Goal: Task Accomplishment & Management: Use online tool/utility

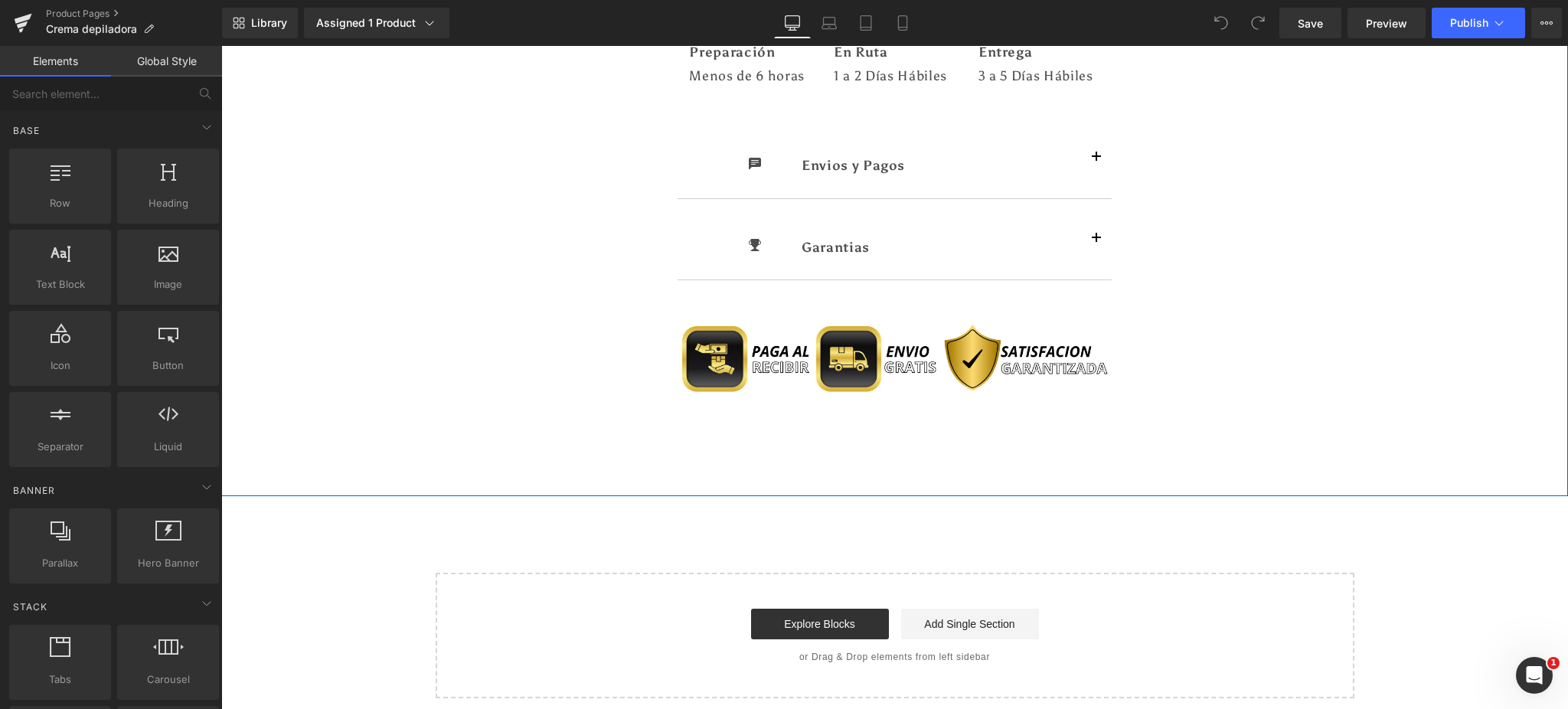
scroll to position [8510, 0]
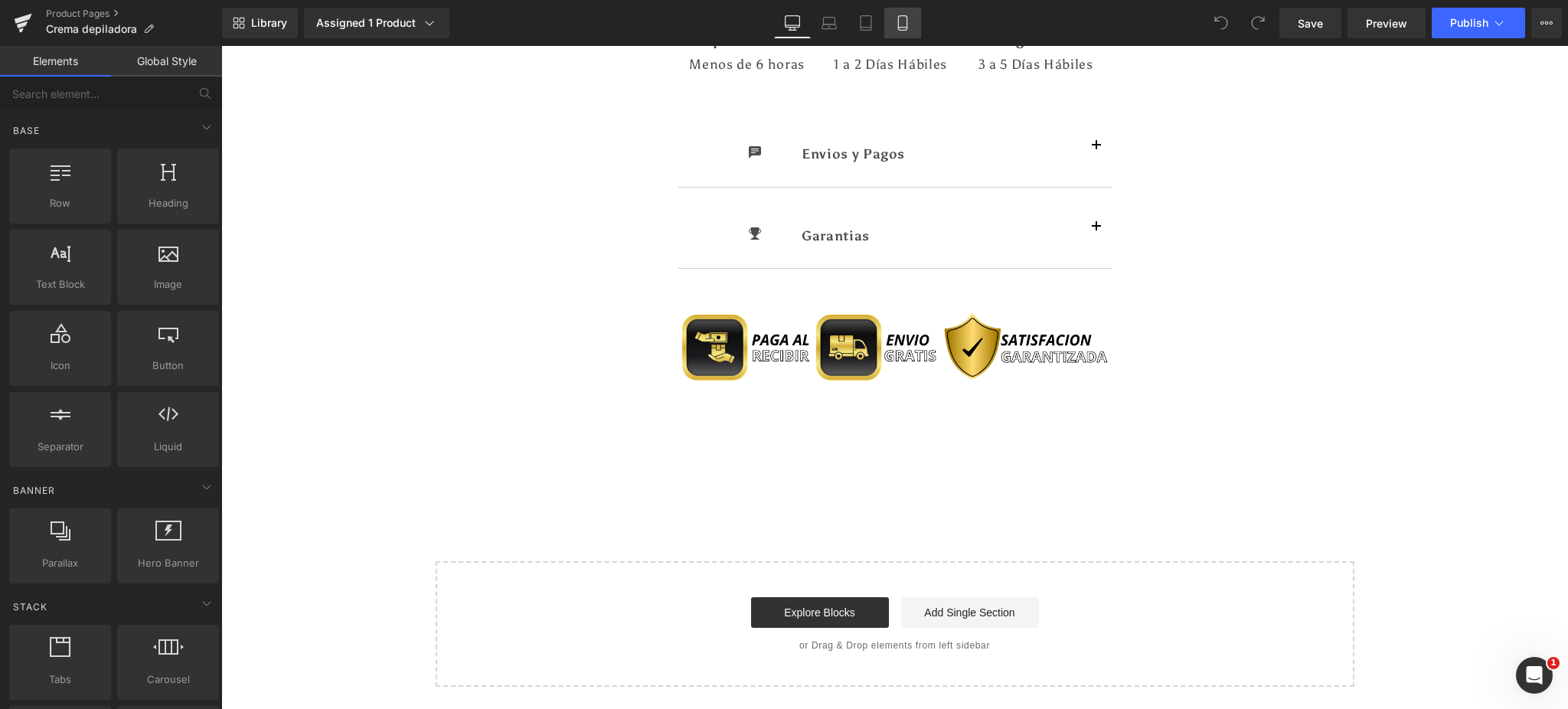
click at [898, 24] on icon at bounding box center [903, 23] width 9 height 15
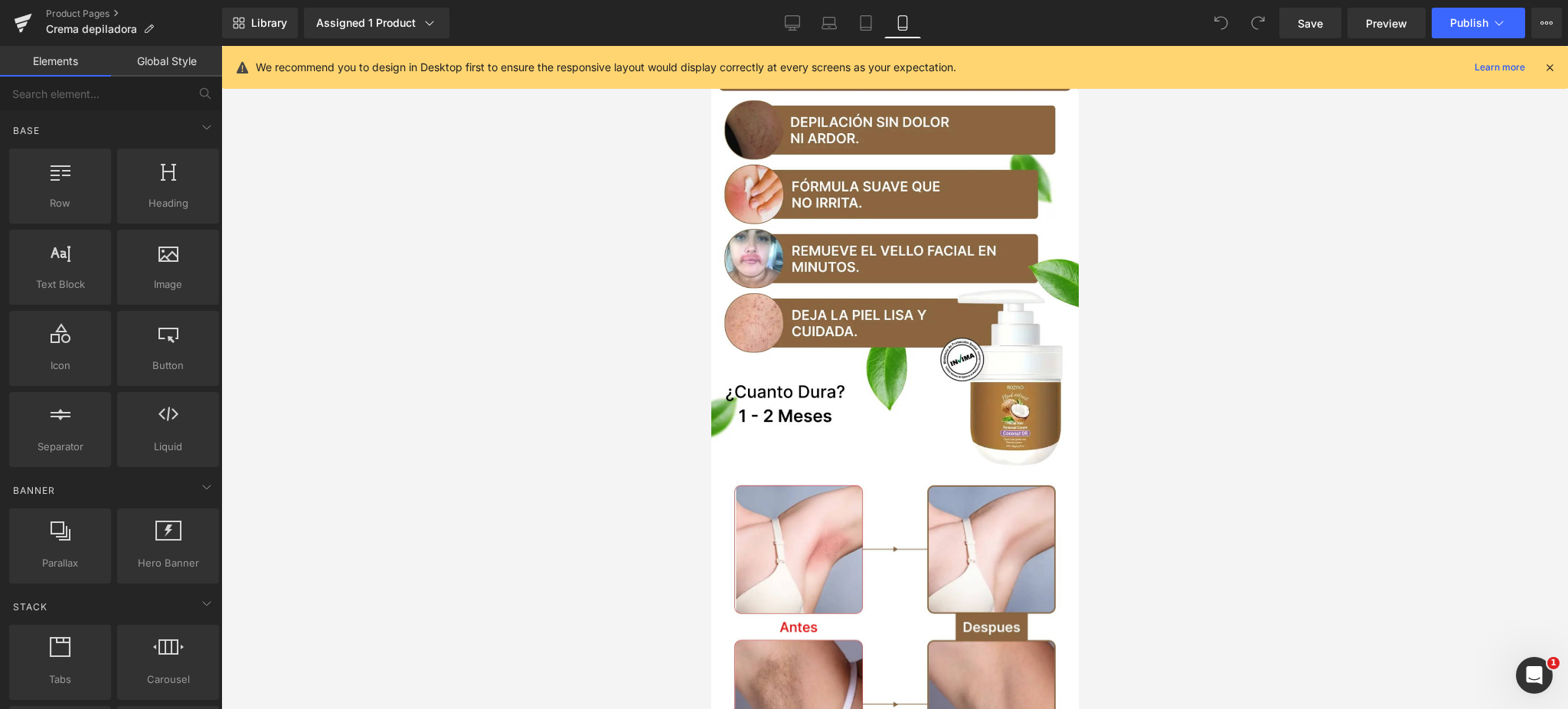
scroll to position [0, 0]
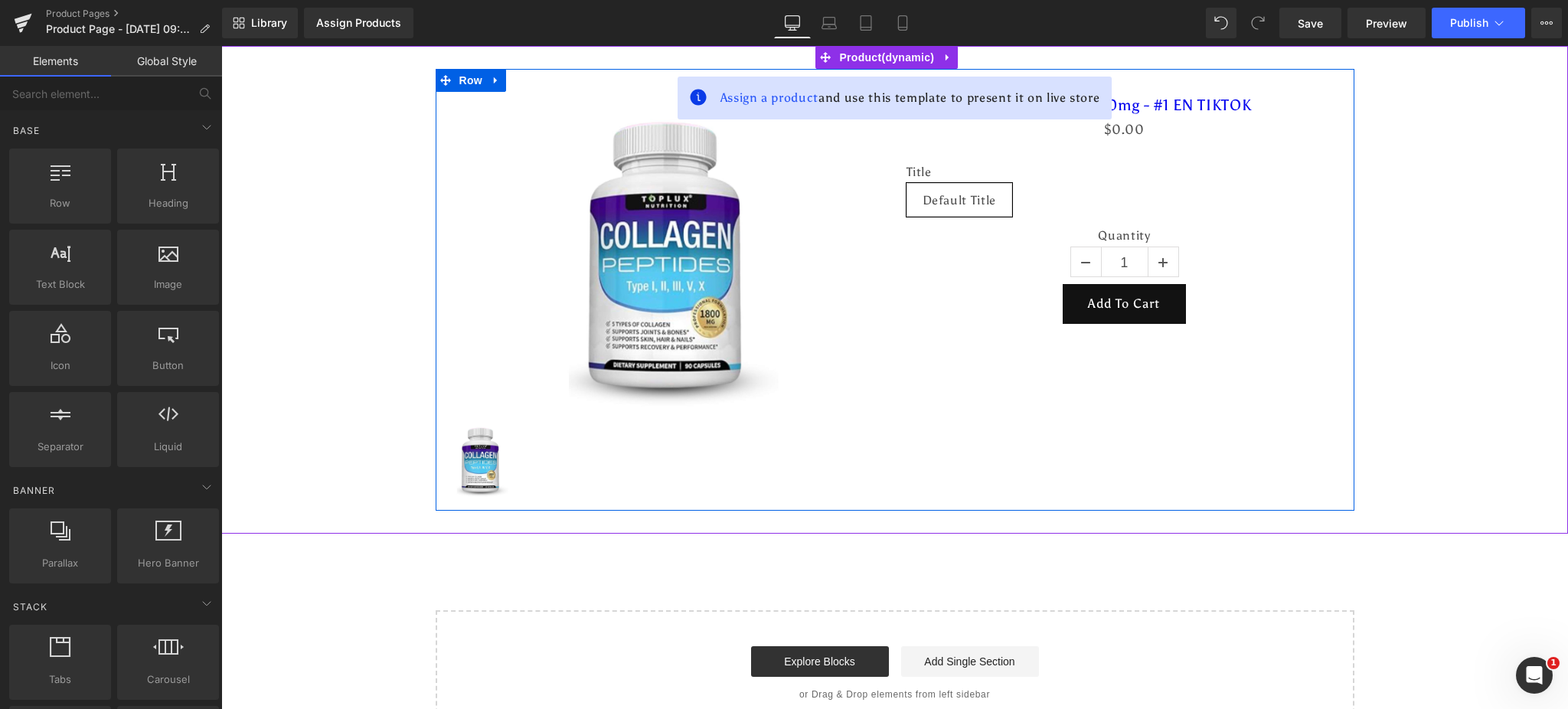
click at [1251, 386] on div "Sale Off (P) Image (P) Image List COLLAGEN 1800mg - #1 EN TIKTOK (P) Title $0 $…" at bounding box center [895, 289] width 919 height 441
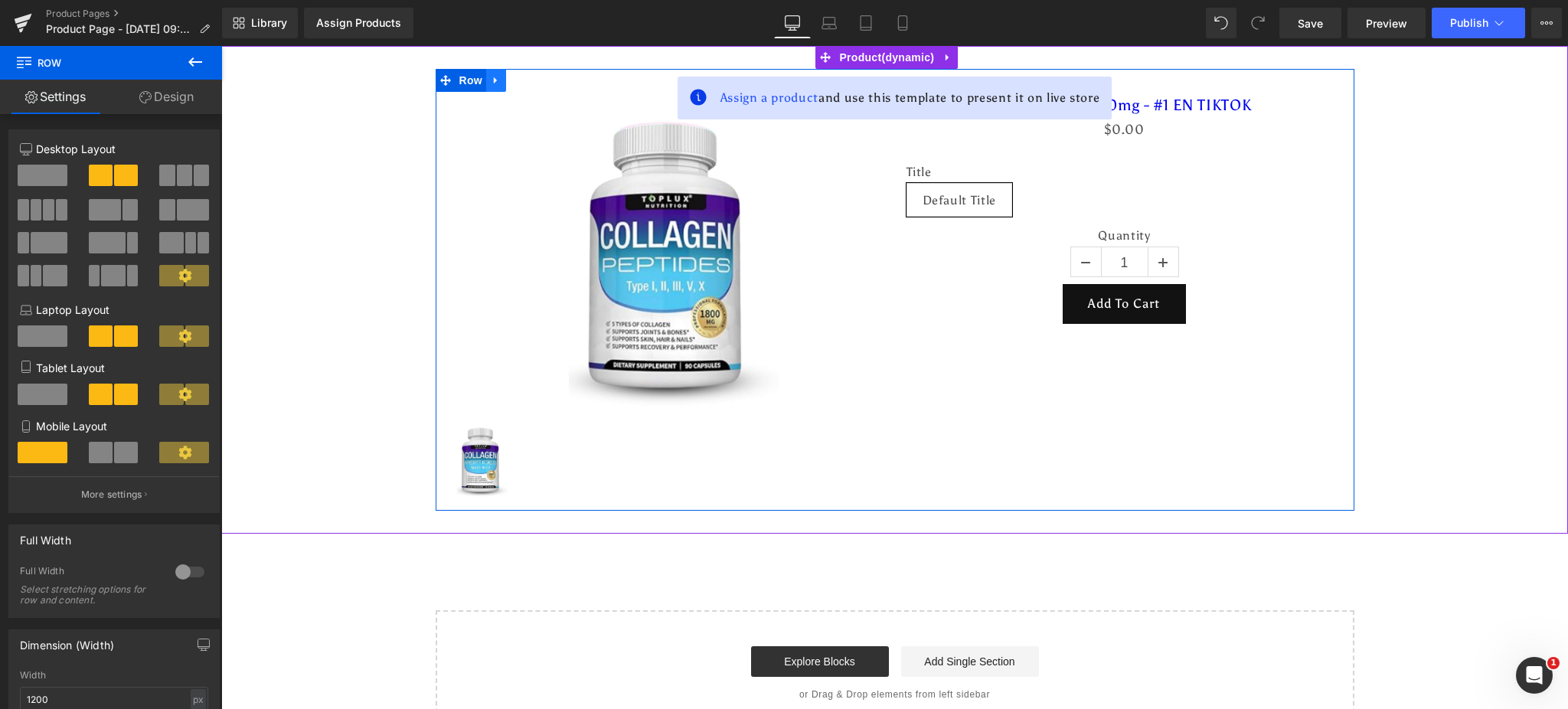
click at [486, 83] on link at bounding box center [496, 80] width 20 height 23
click at [532, 84] on icon at bounding box center [536, 80] width 10 height 10
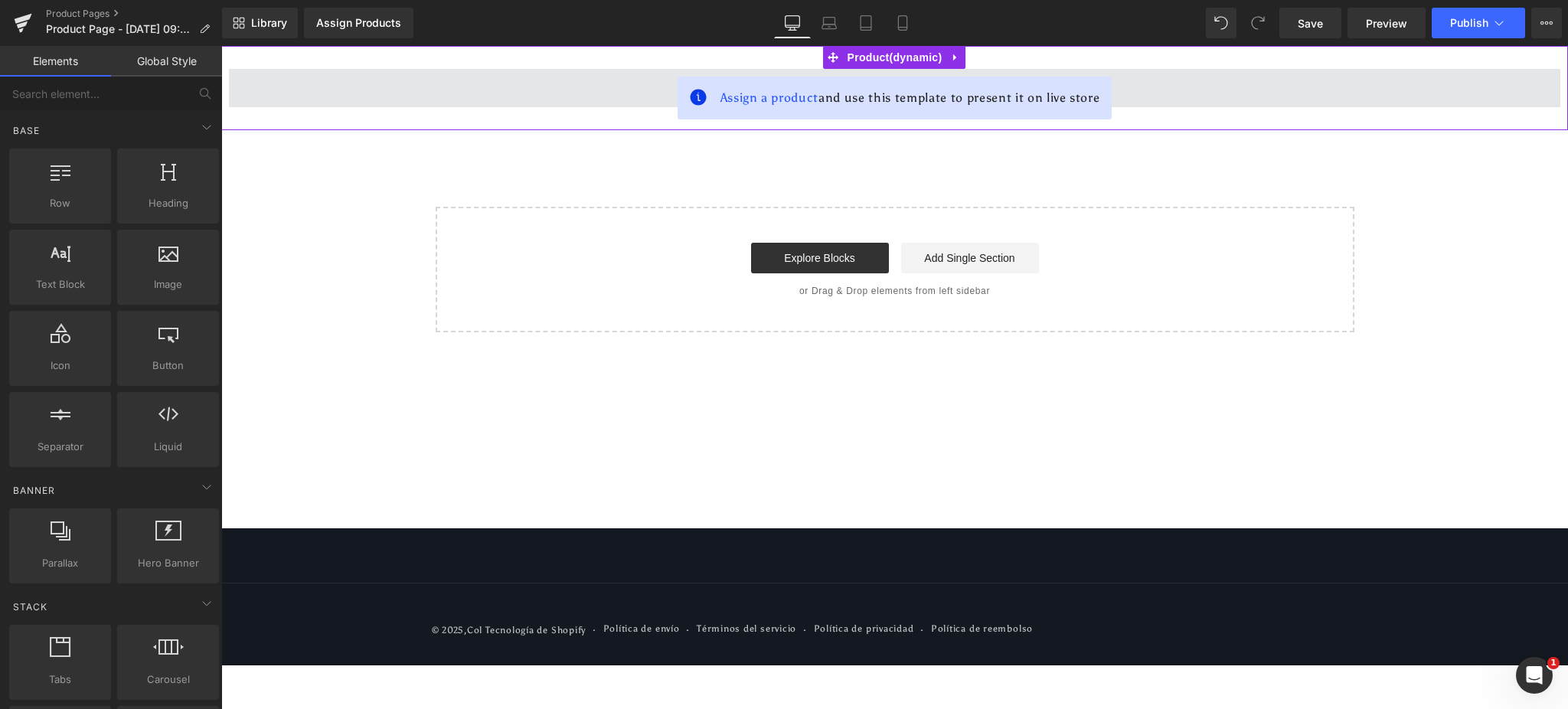
click at [599, 95] on span at bounding box center [894, 88] width 1331 height 38
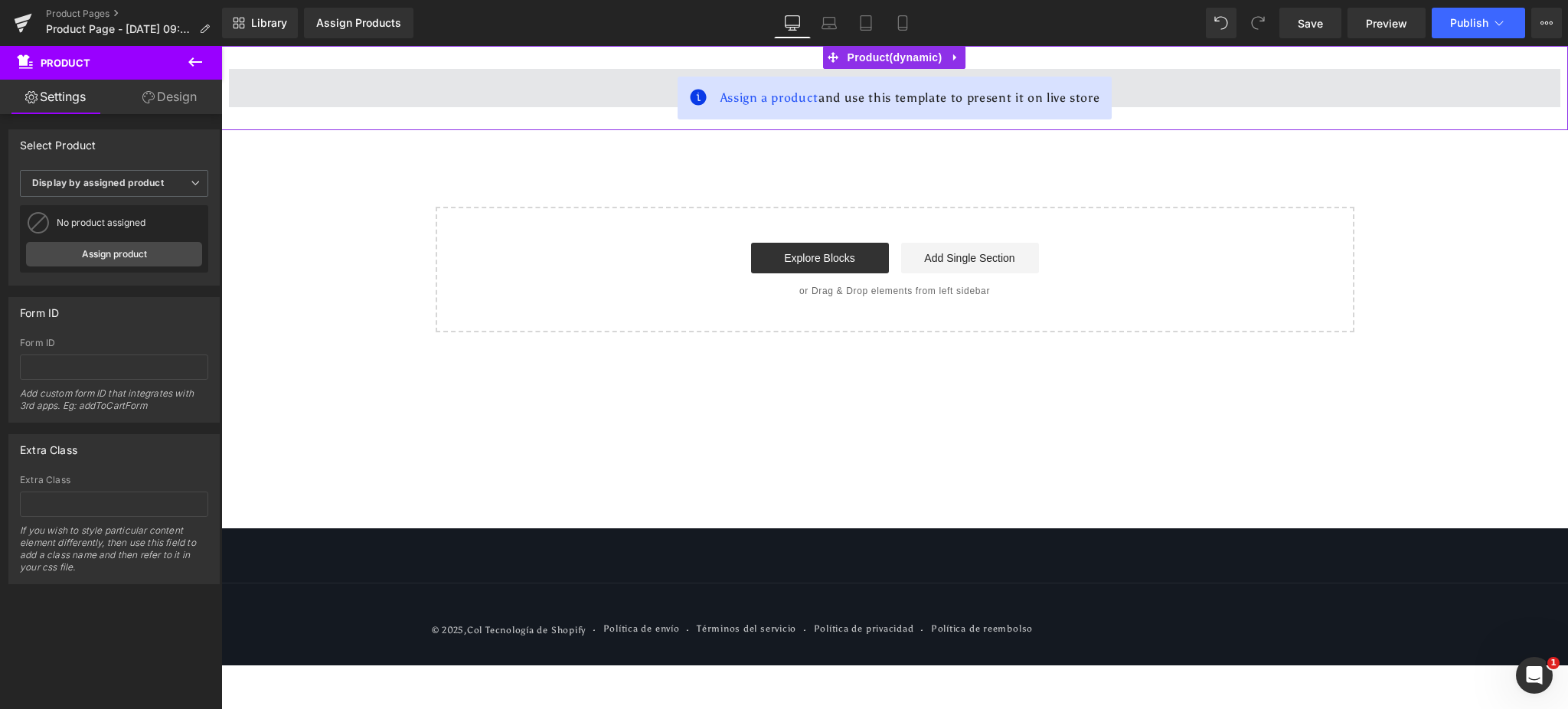
click at [540, 79] on span at bounding box center [894, 88] width 1331 height 38
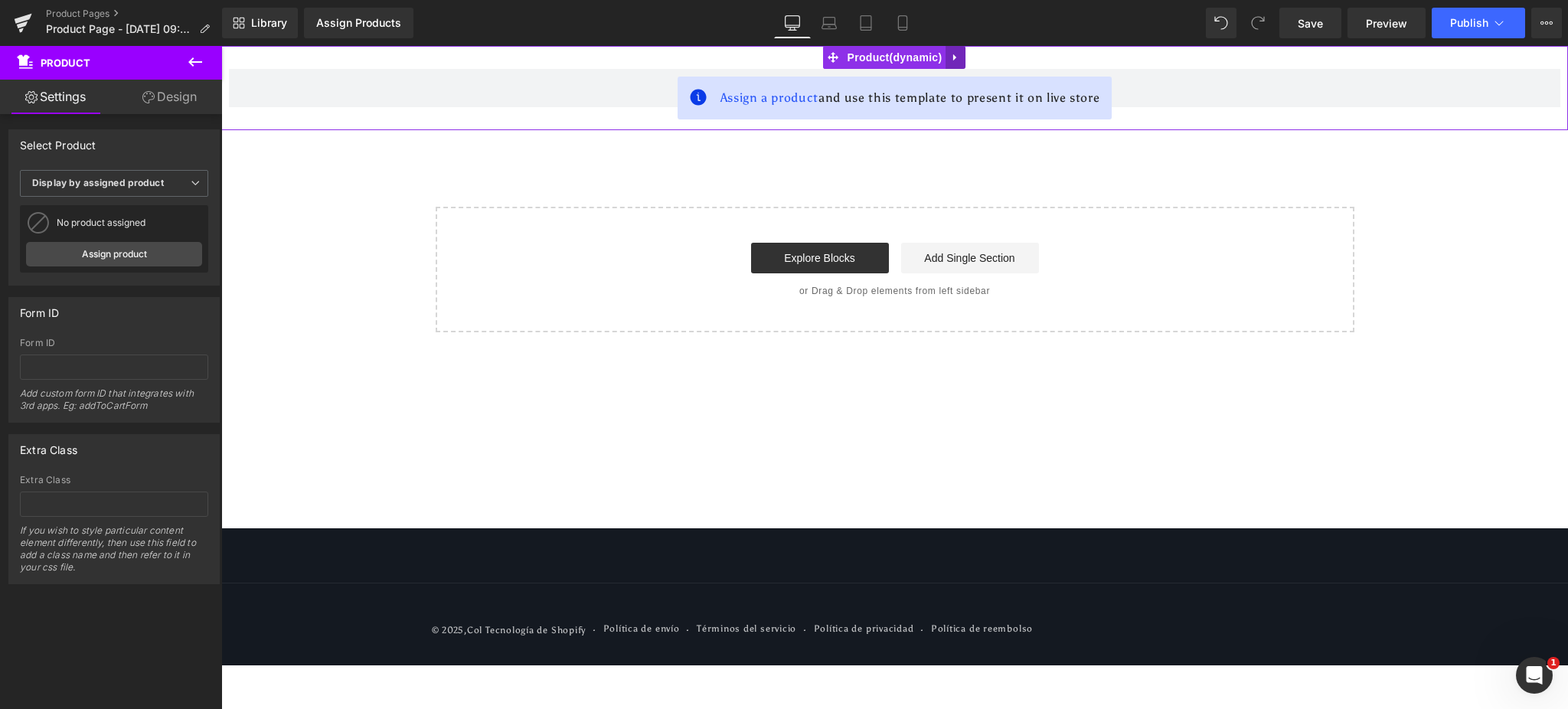
click at [952, 57] on icon at bounding box center [955, 58] width 10 height 11
click at [957, 59] on link at bounding box center [966, 57] width 20 height 23
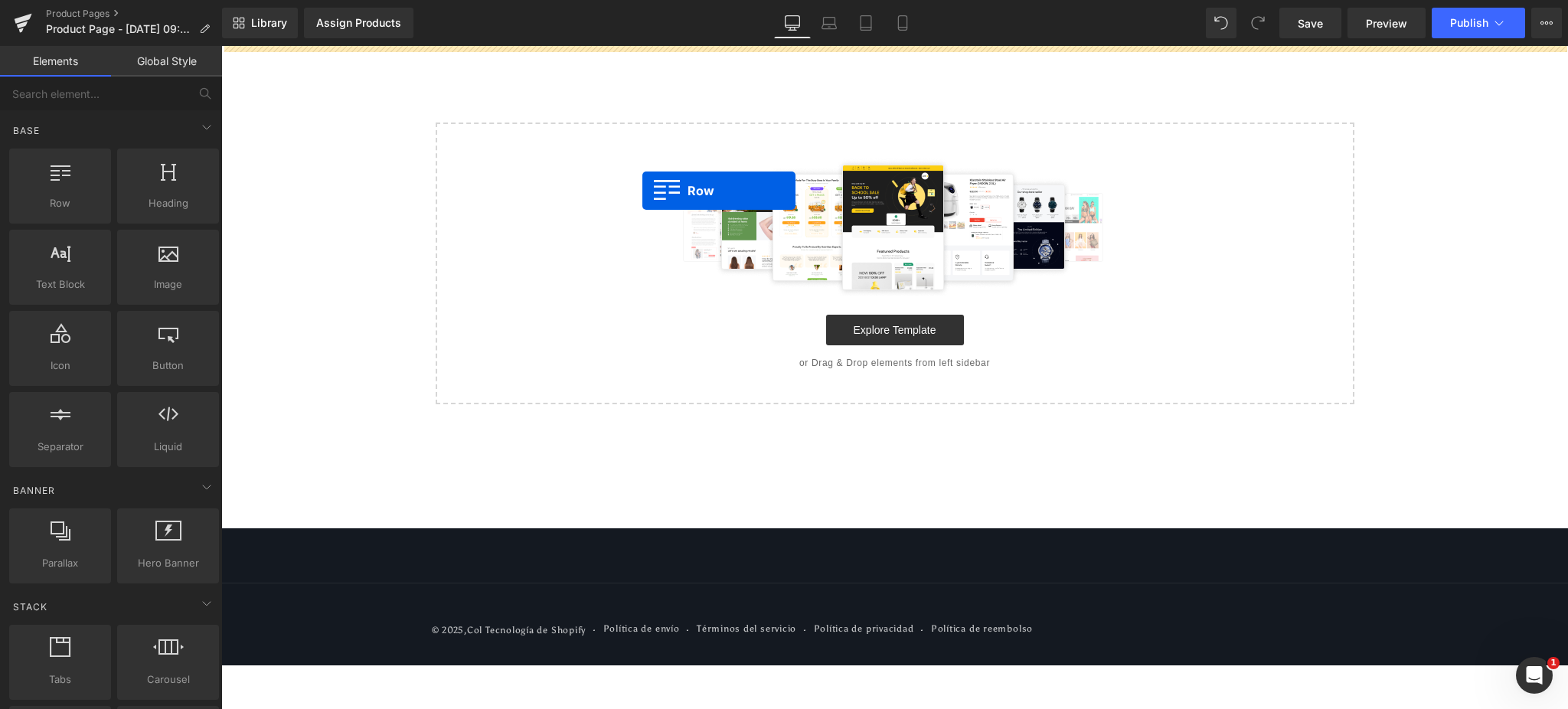
drag, startPoint x: 291, startPoint y: 261, endPoint x: 643, endPoint y: 191, distance: 358.9
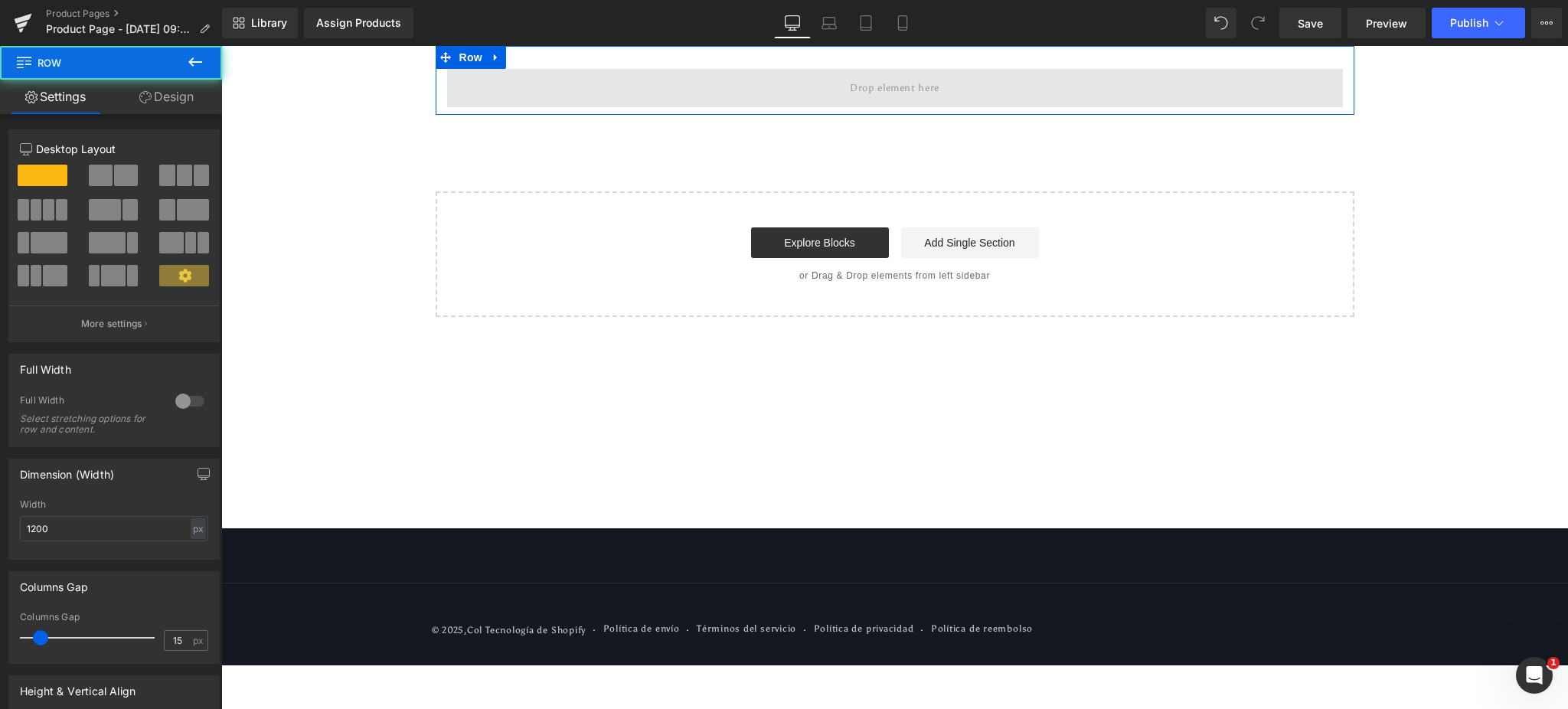
click at [628, 79] on span at bounding box center [895, 88] width 896 height 38
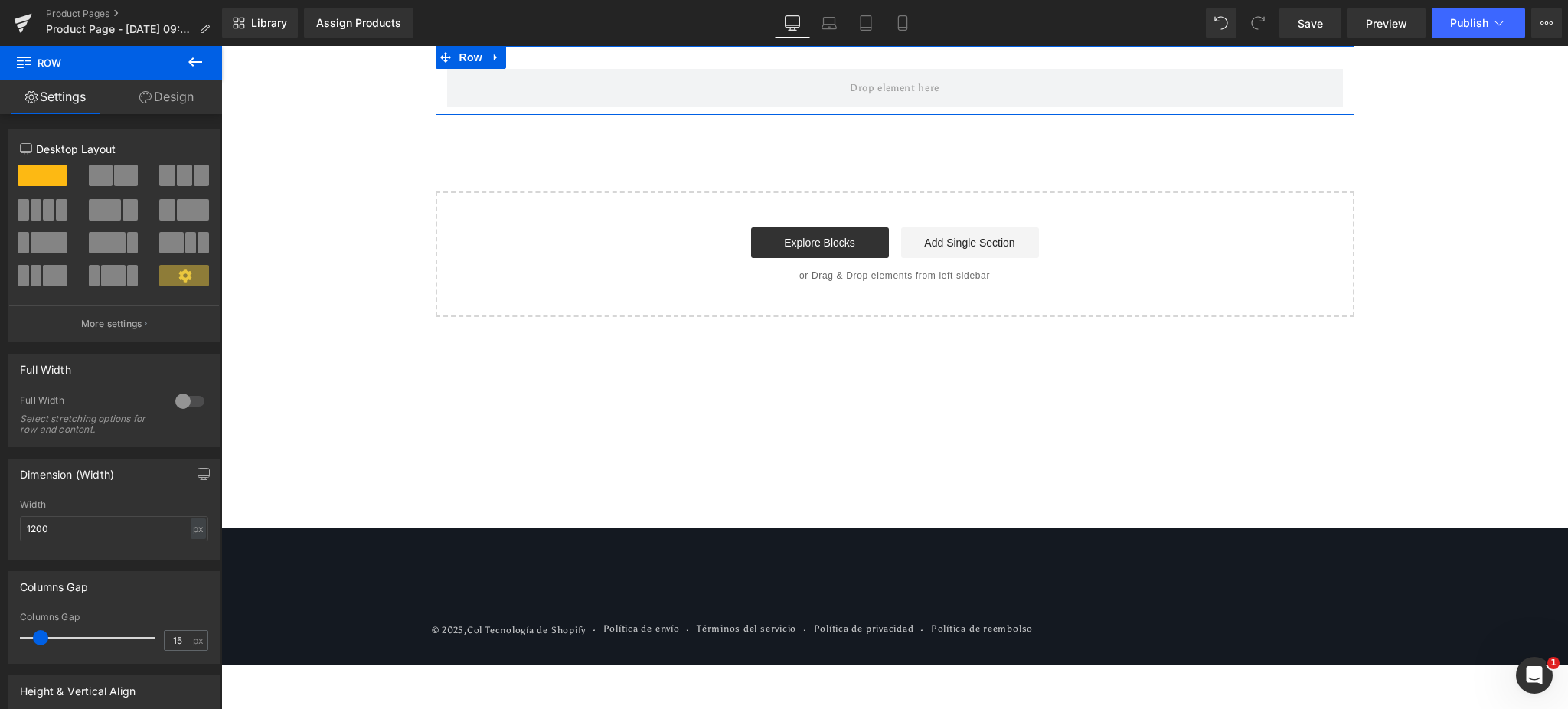
click at [169, 94] on link "Design" at bounding box center [166, 97] width 111 height 34
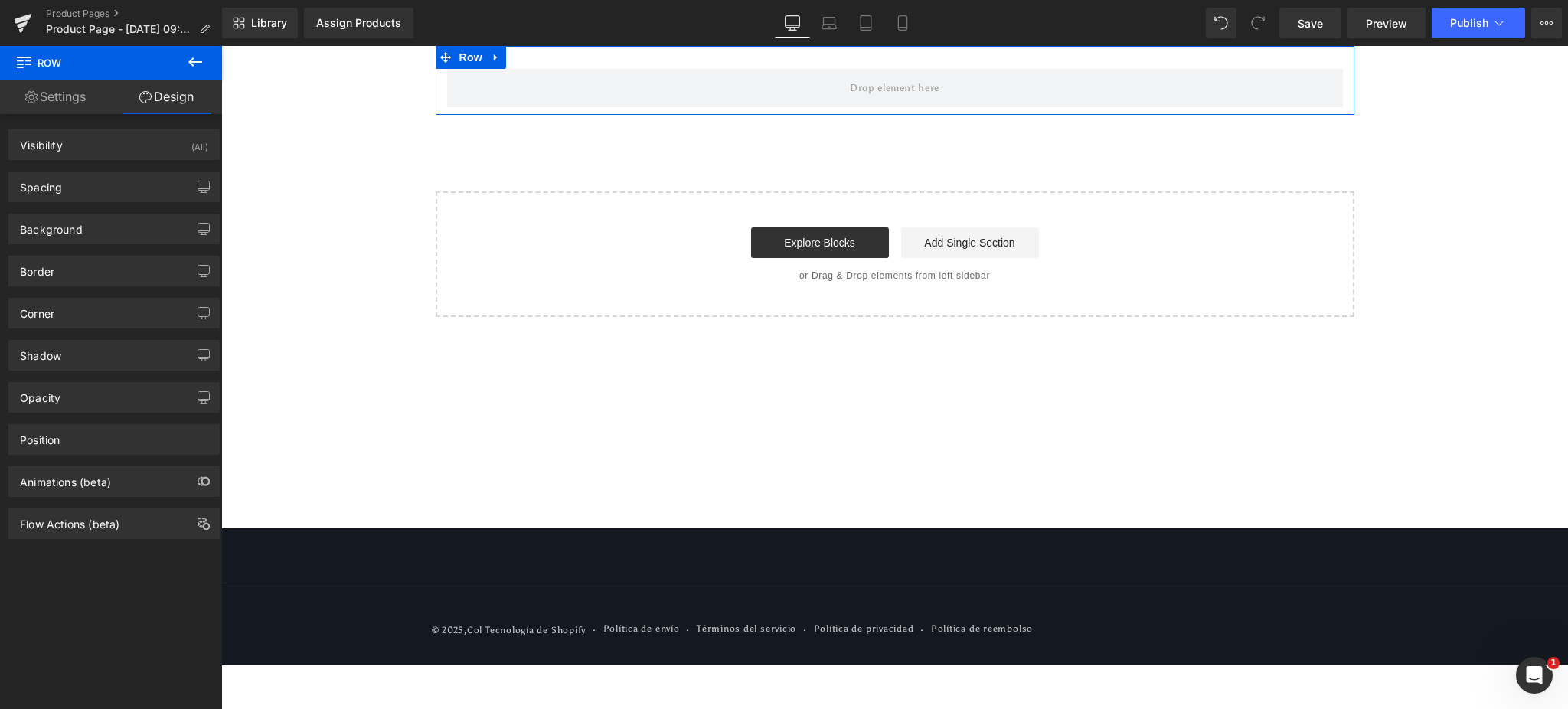
type input "0"
type input "30"
type input "0"
type input "10"
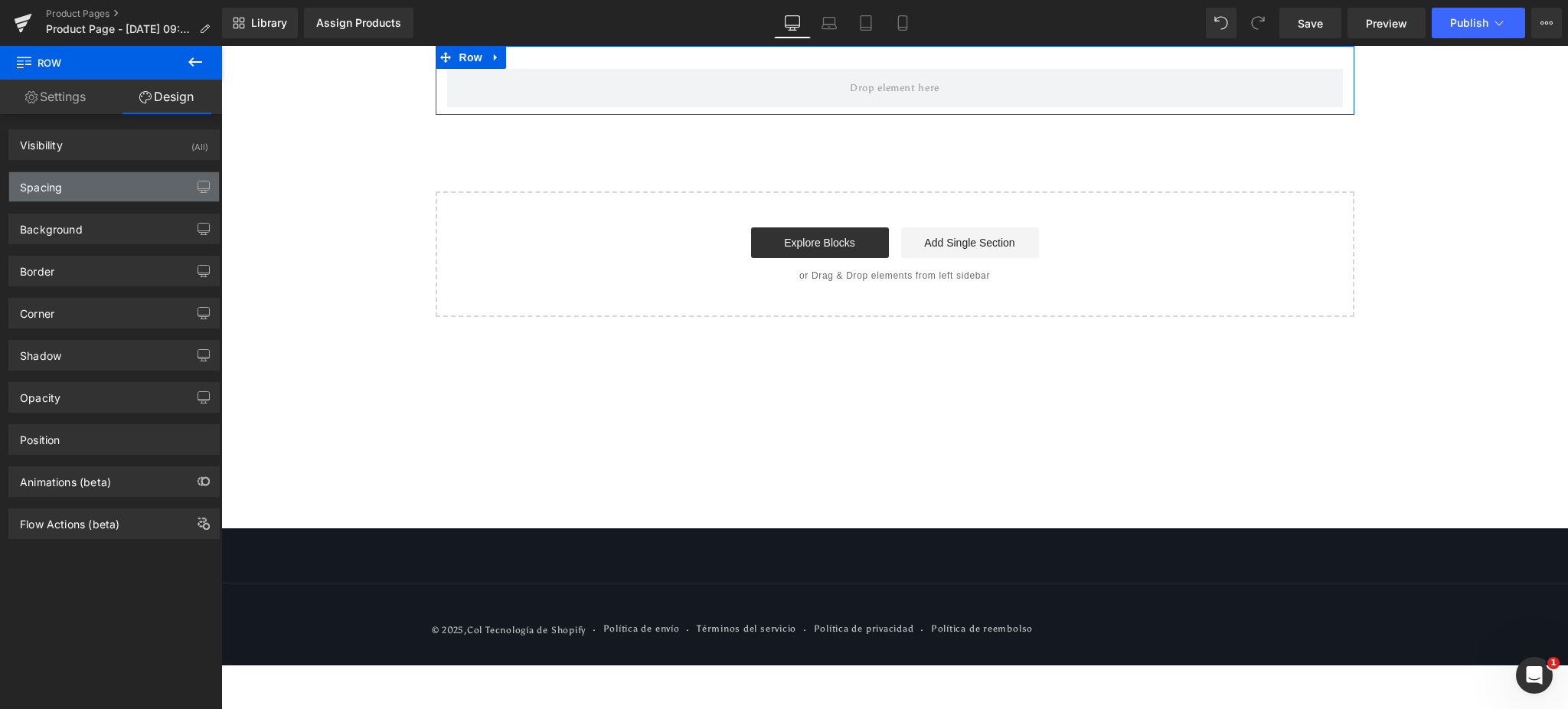
click at [108, 189] on div "Spacing" at bounding box center [114, 187] width 210 height 29
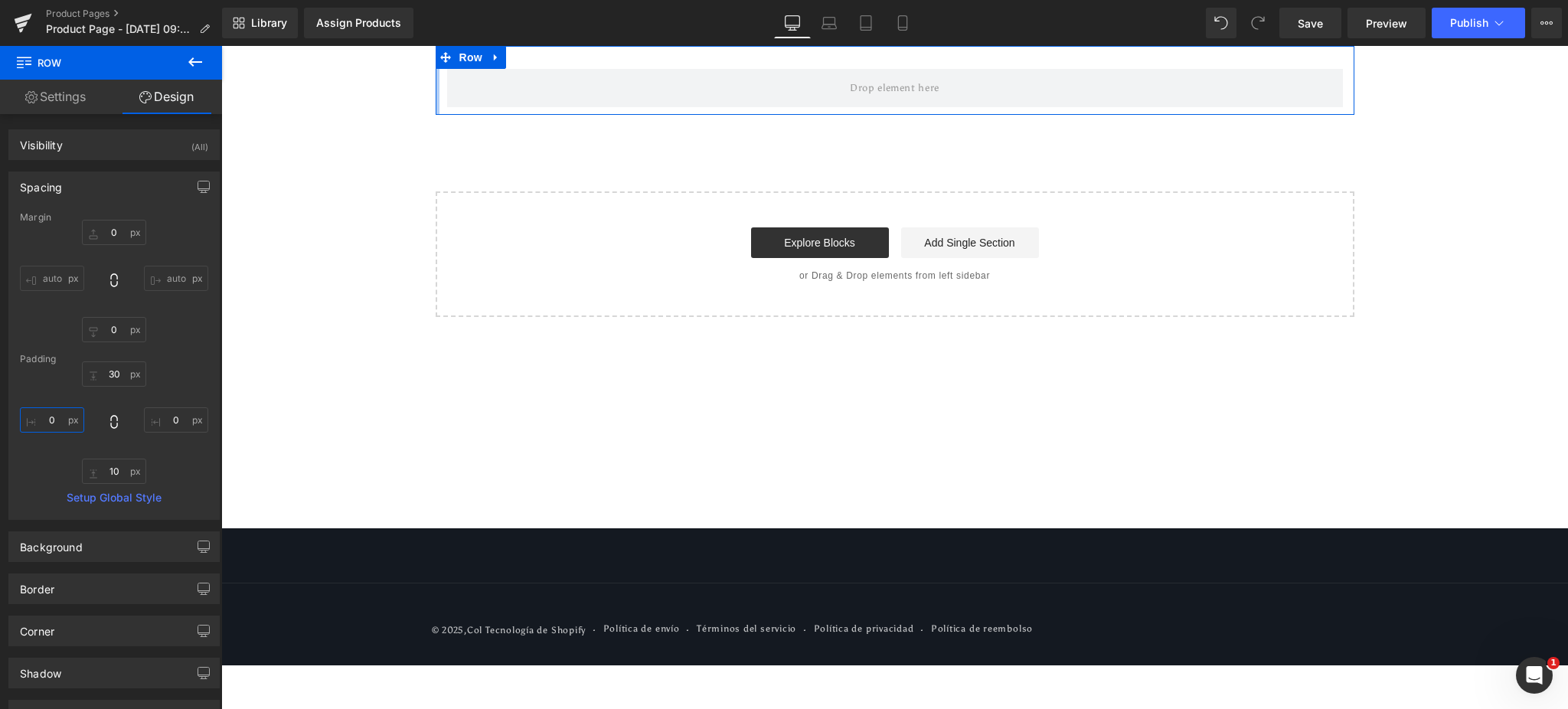
click at [59, 413] on input "0" at bounding box center [52, 419] width 65 height 25
type input "200"
click at [172, 416] on input "0" at bounding box center [176, 419] width 65 height 25
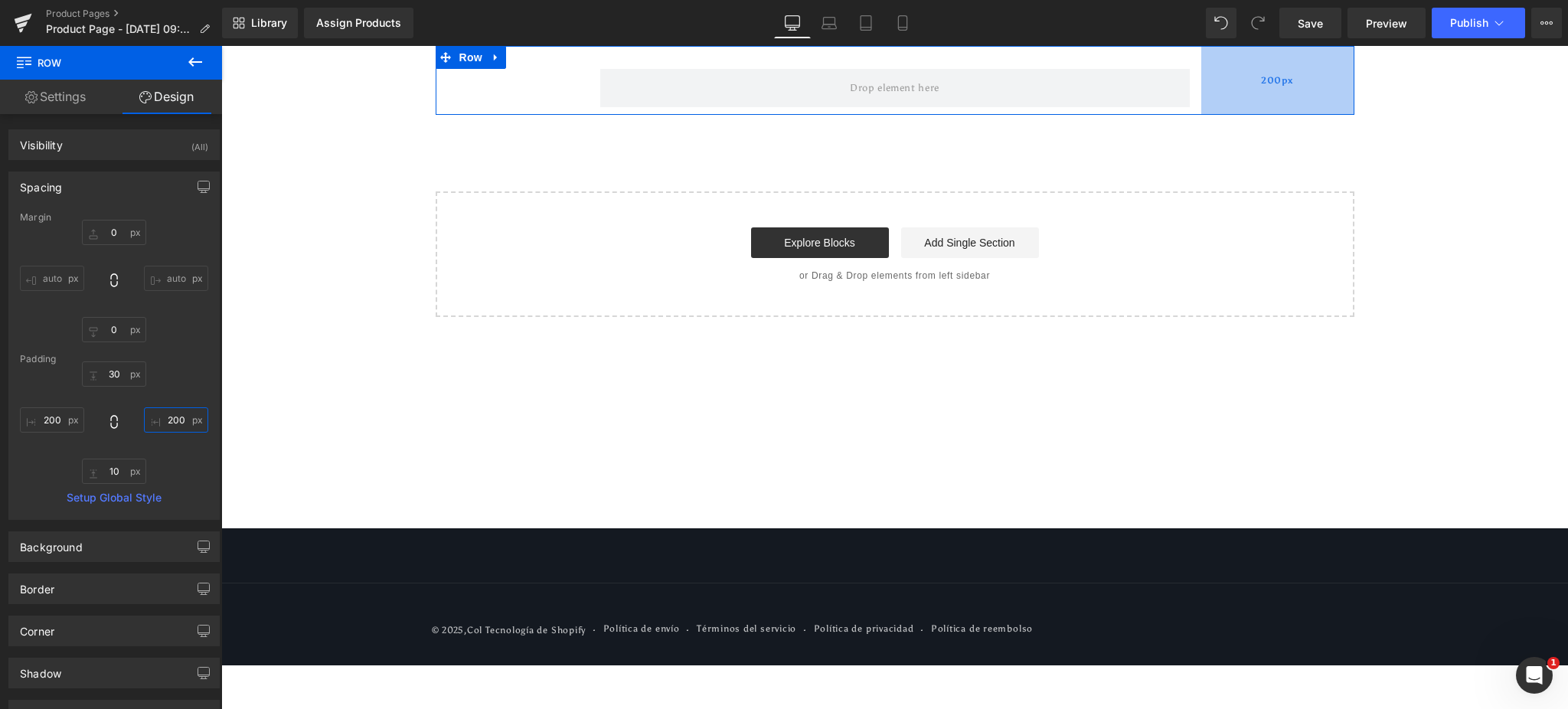
click at [1270, 77] on span "200px" at bounding box center [1277, 81] width 32 height 16
type input "200"
click at [107, 379] on input "30" at bounding box center [114, 373] width 65 height 25
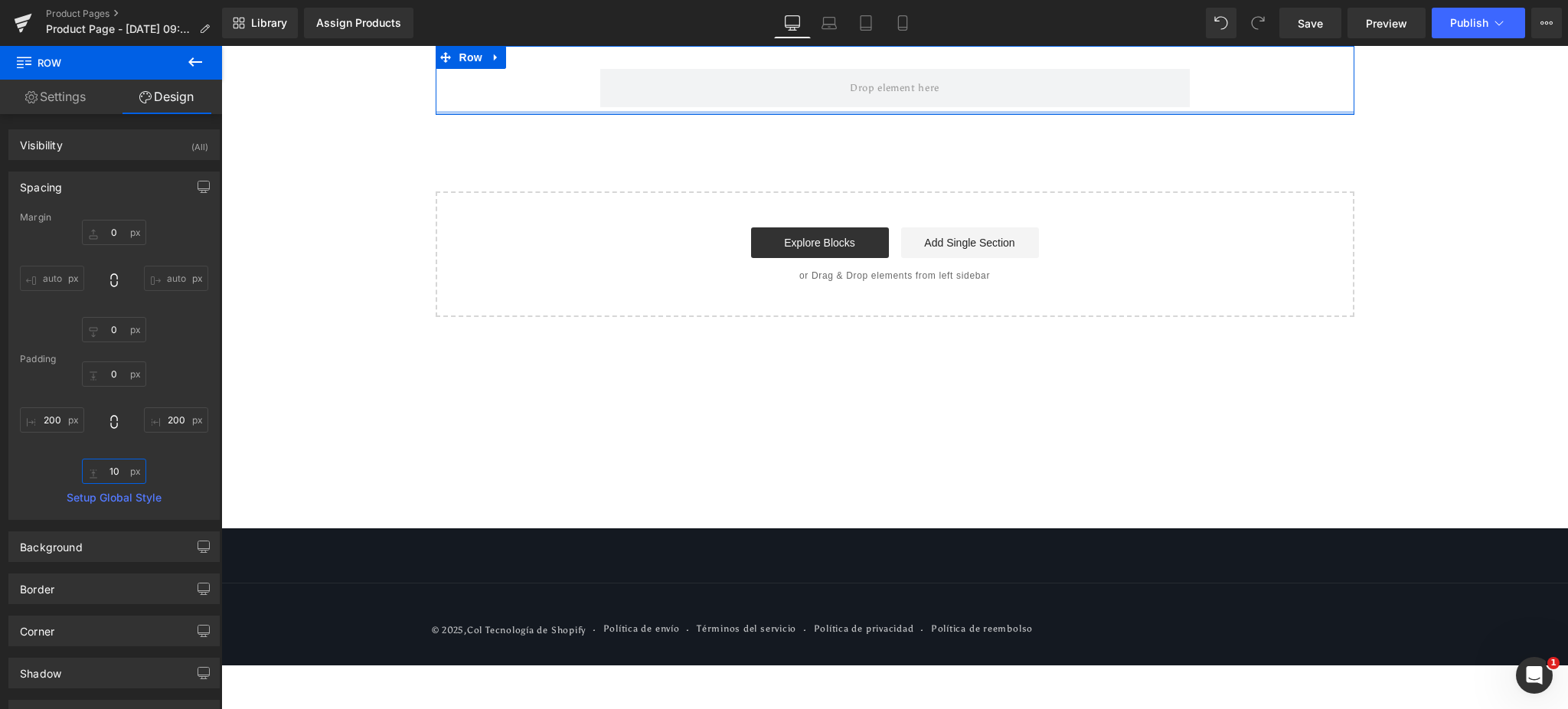
click at [114, 476] on input "10" at bounding box center [114, 471] width 65 height 25
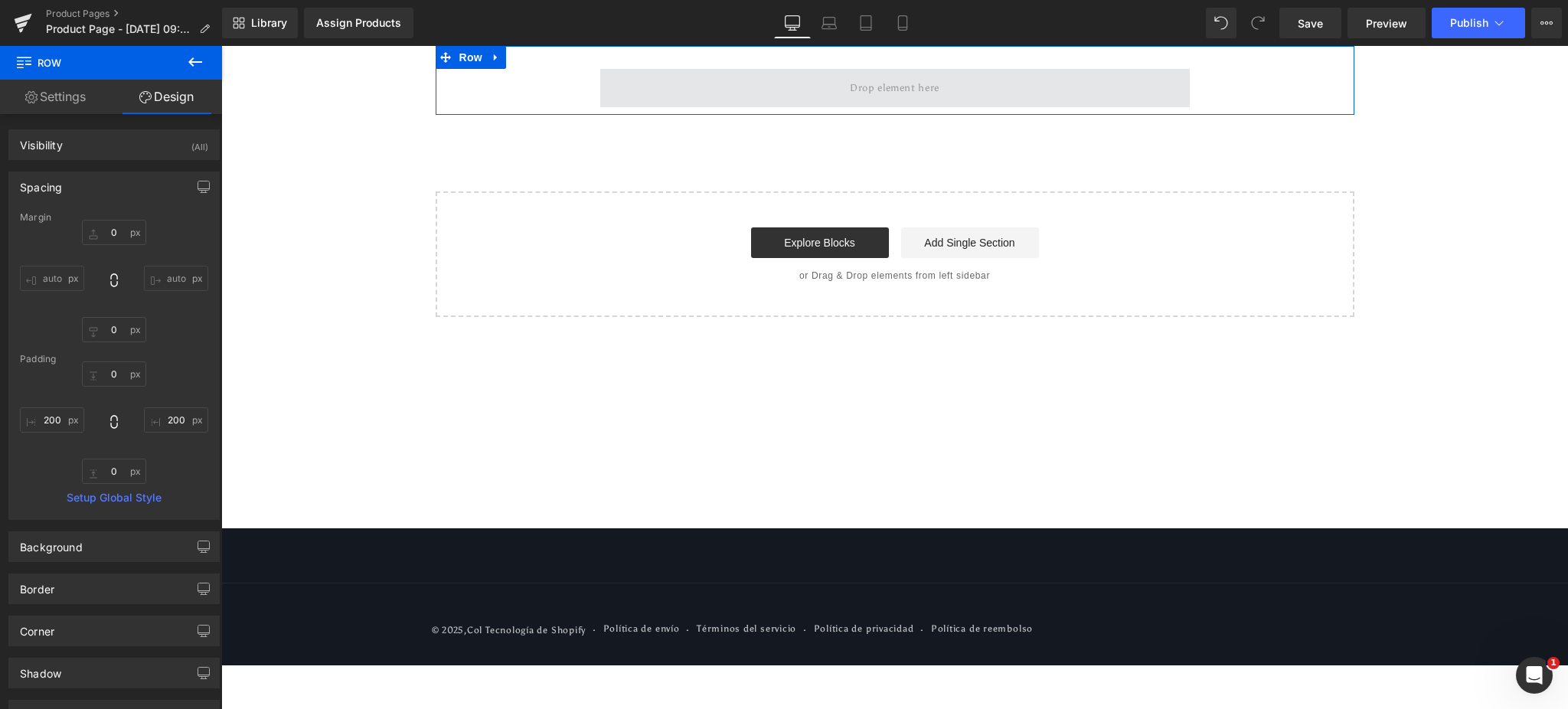
click at [980, 83] on span at bounding box center [895, 88] width 590 height 38
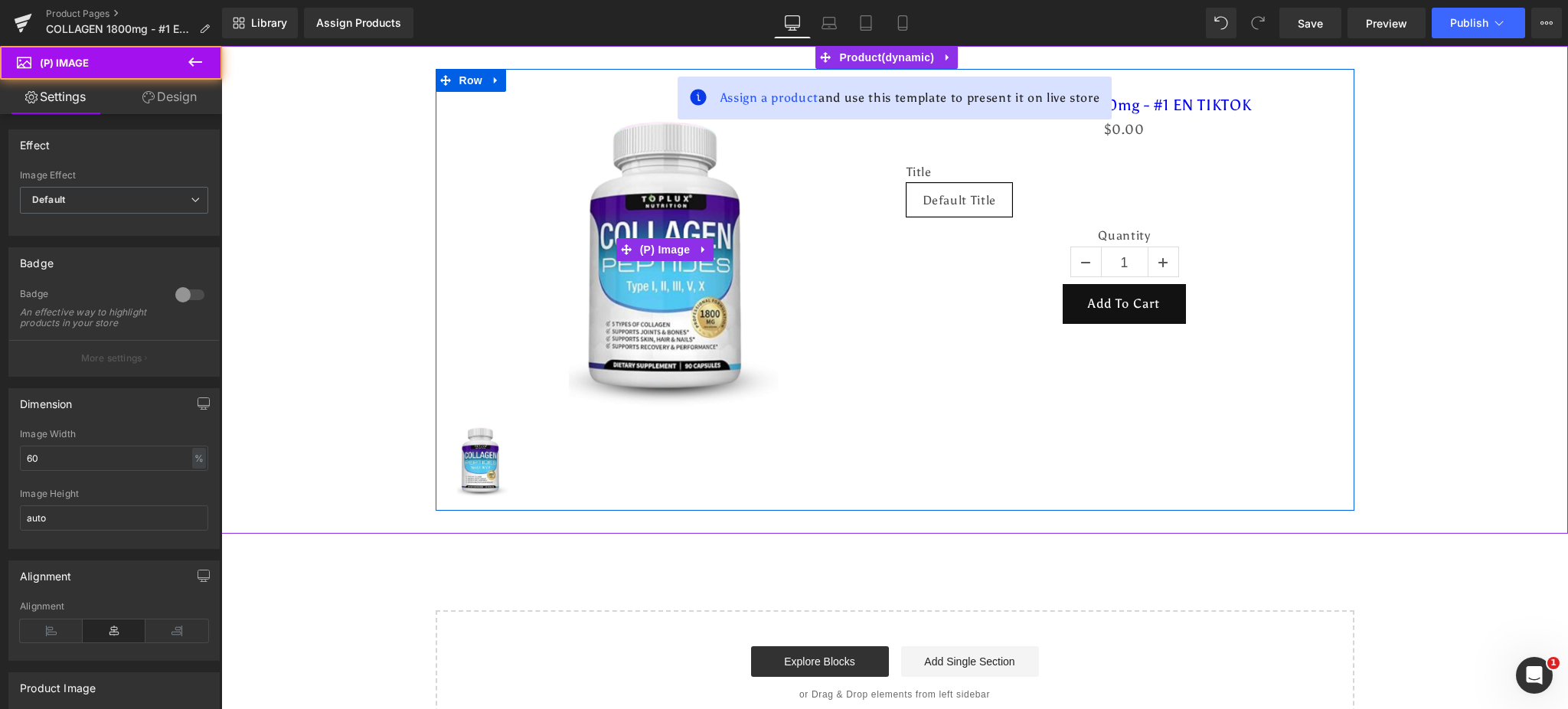
click at [838, 289] on div "Sale Off" at bounding box center [665, 250] width 436 height 316
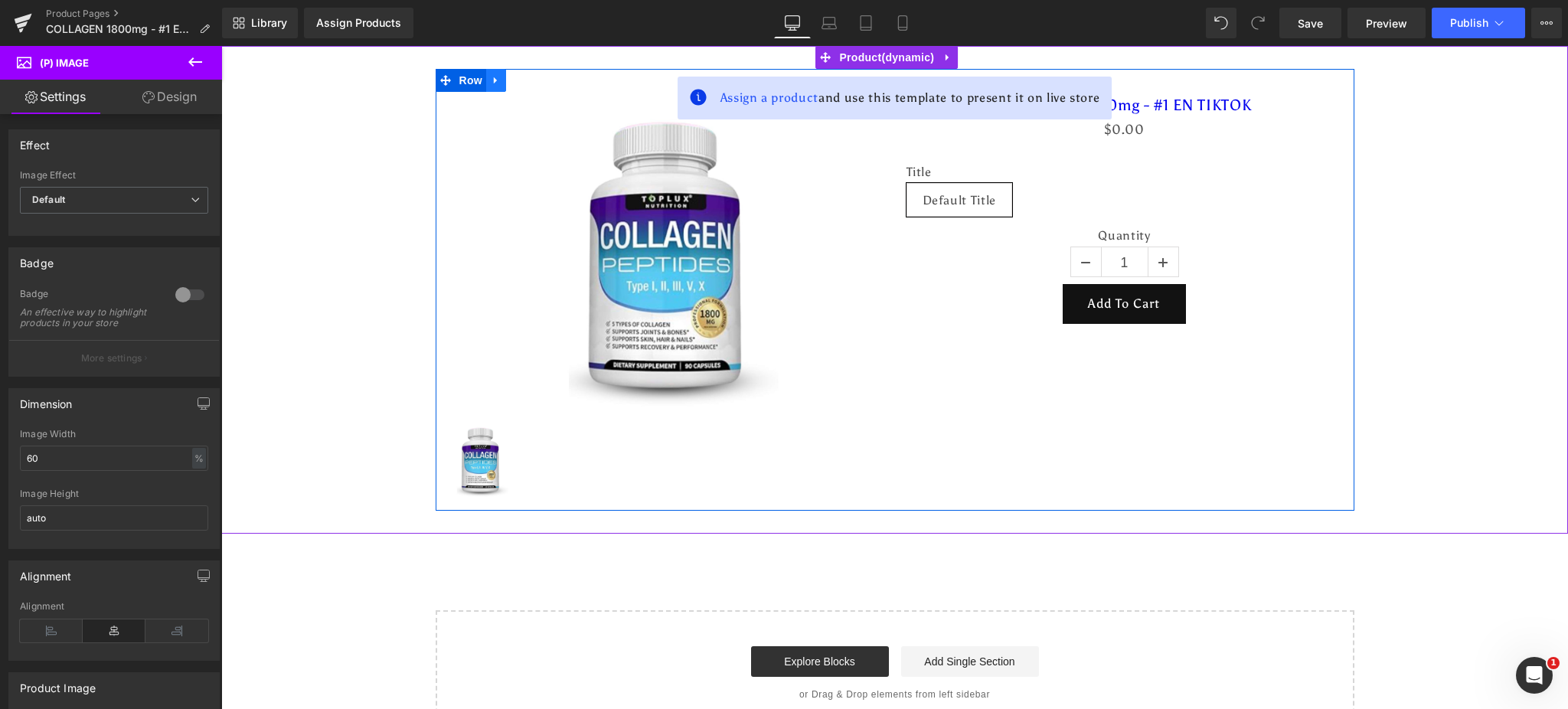
click at [486, 79] on link at bounding box center [496, 80] width 20 height 23
click at [531, 77] on icon at bounding box center [536, 80] width 10 height 10
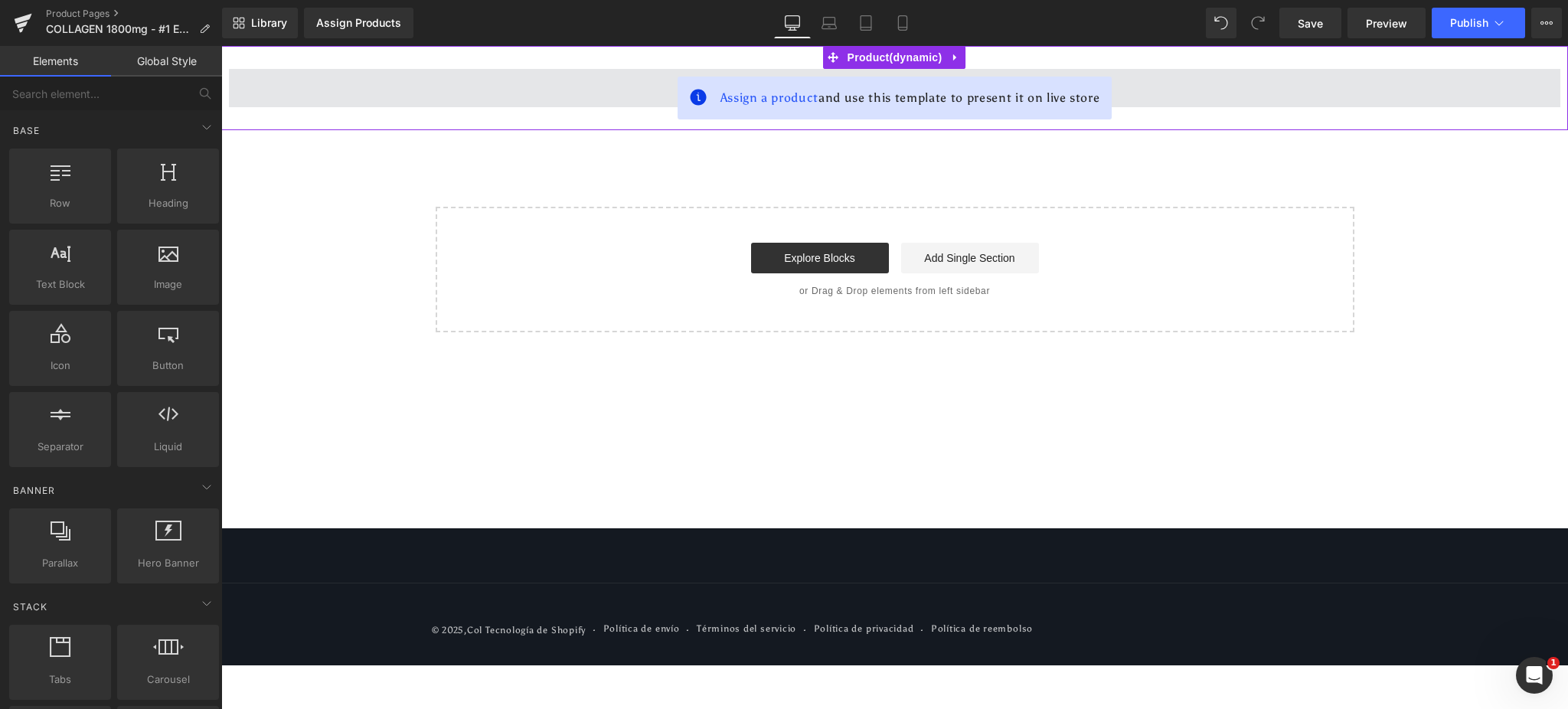
click at [584, 94] on span at bounding box center [894, 88] width 1331 height 38
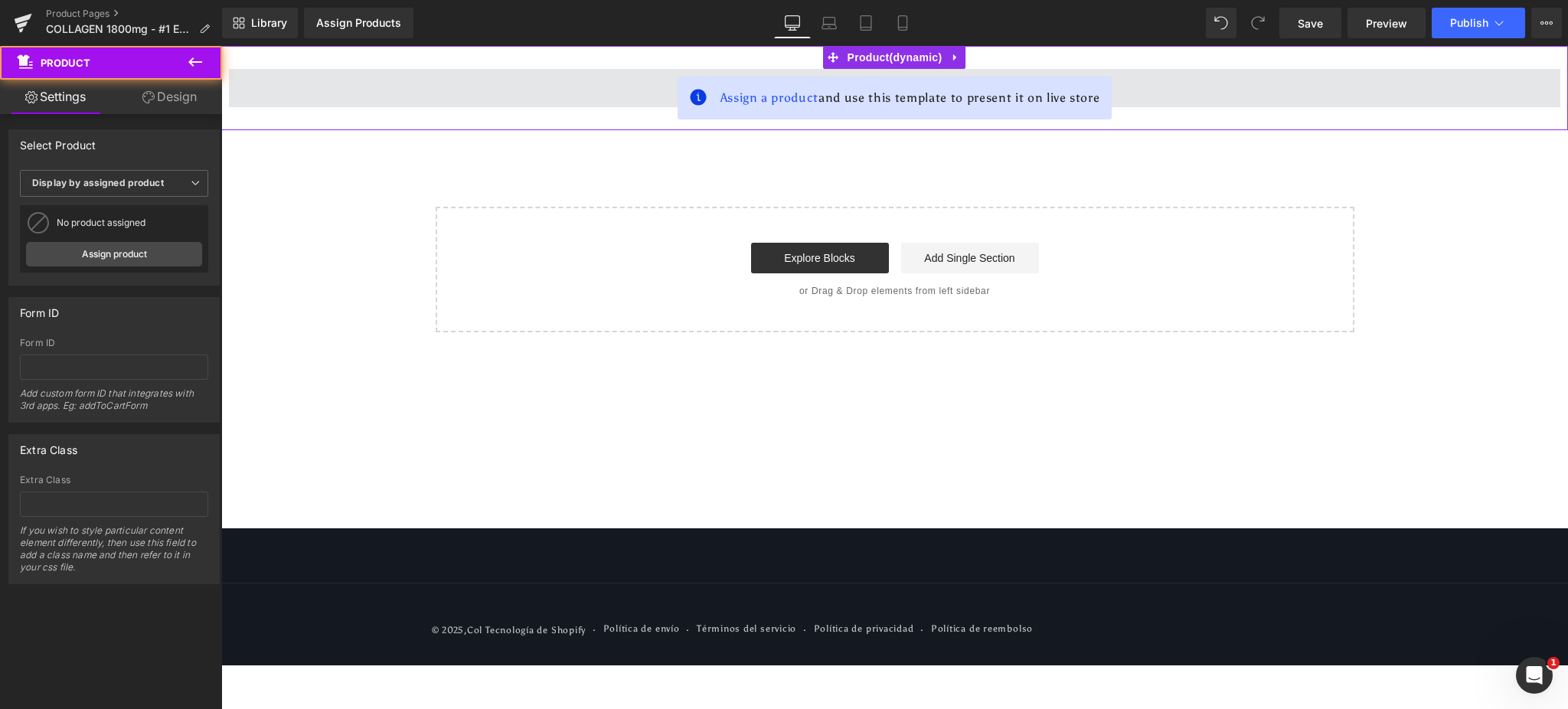
click at [569, 96] on span at bounding box center [894, 88] width 1331 height 38
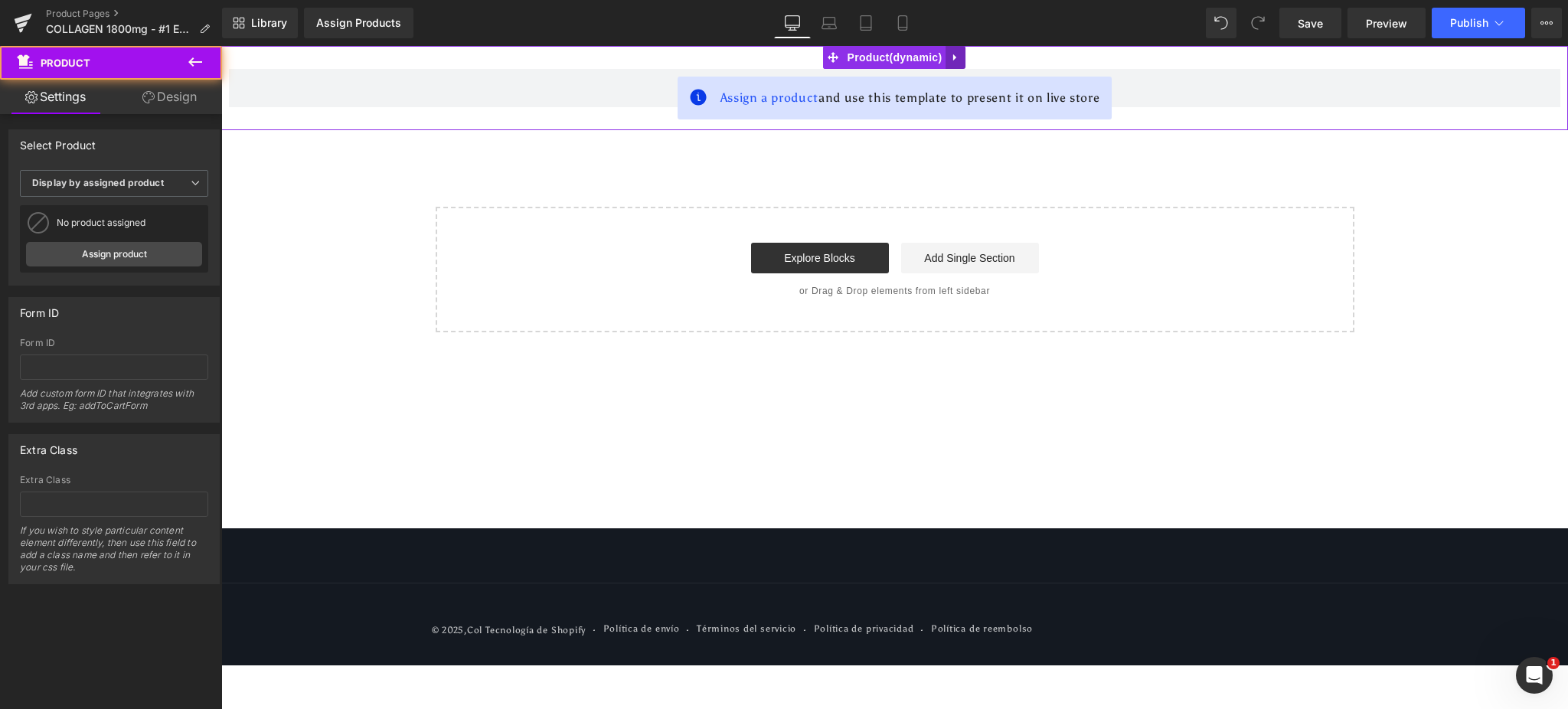
click at [964, 52] on link at bounding box center [955, 57] width 20 height 23
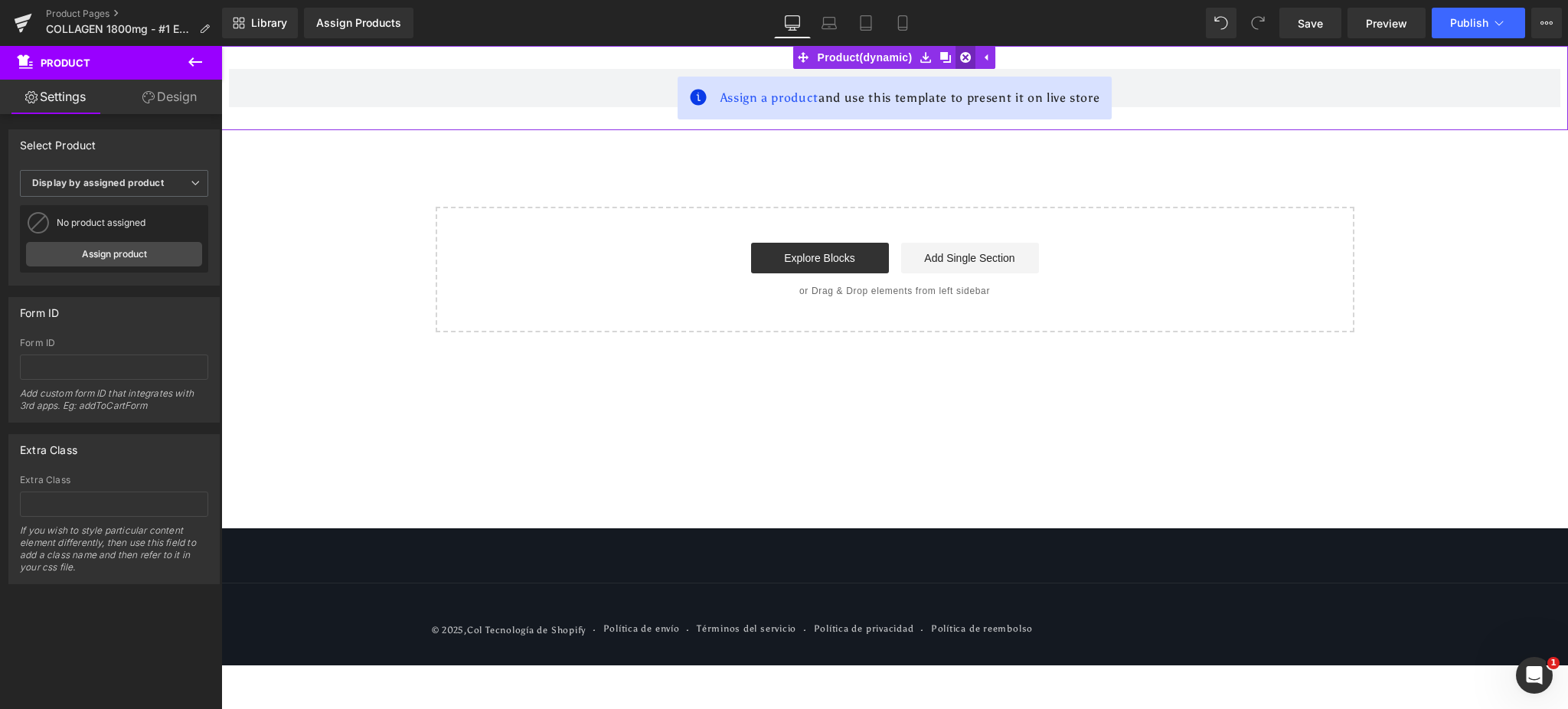
click at [963, 59] on icon at bounding box center [966, 58] width 10 height 10
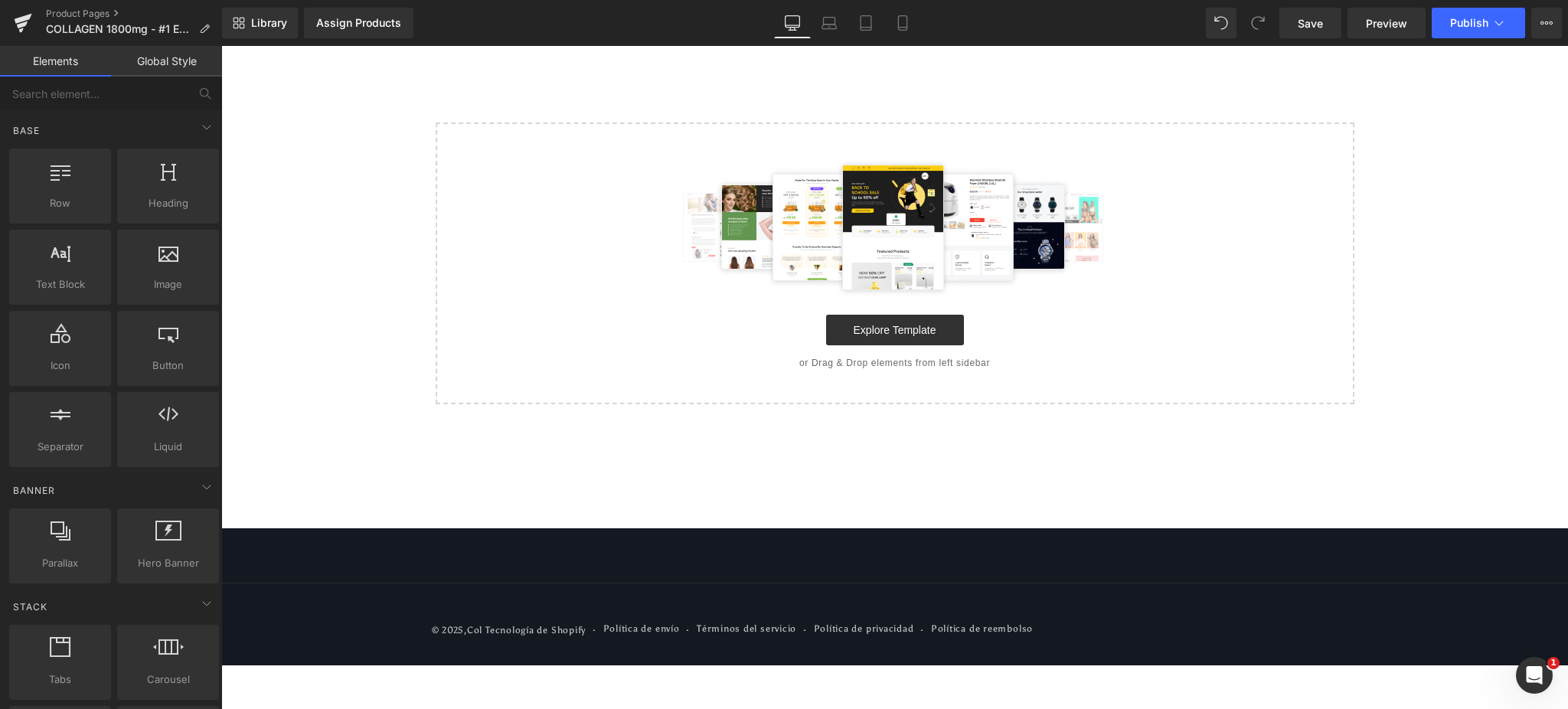
click at [725, 108] on div "Select your layout" at bounding box center [894, 225] width 1347 height 358
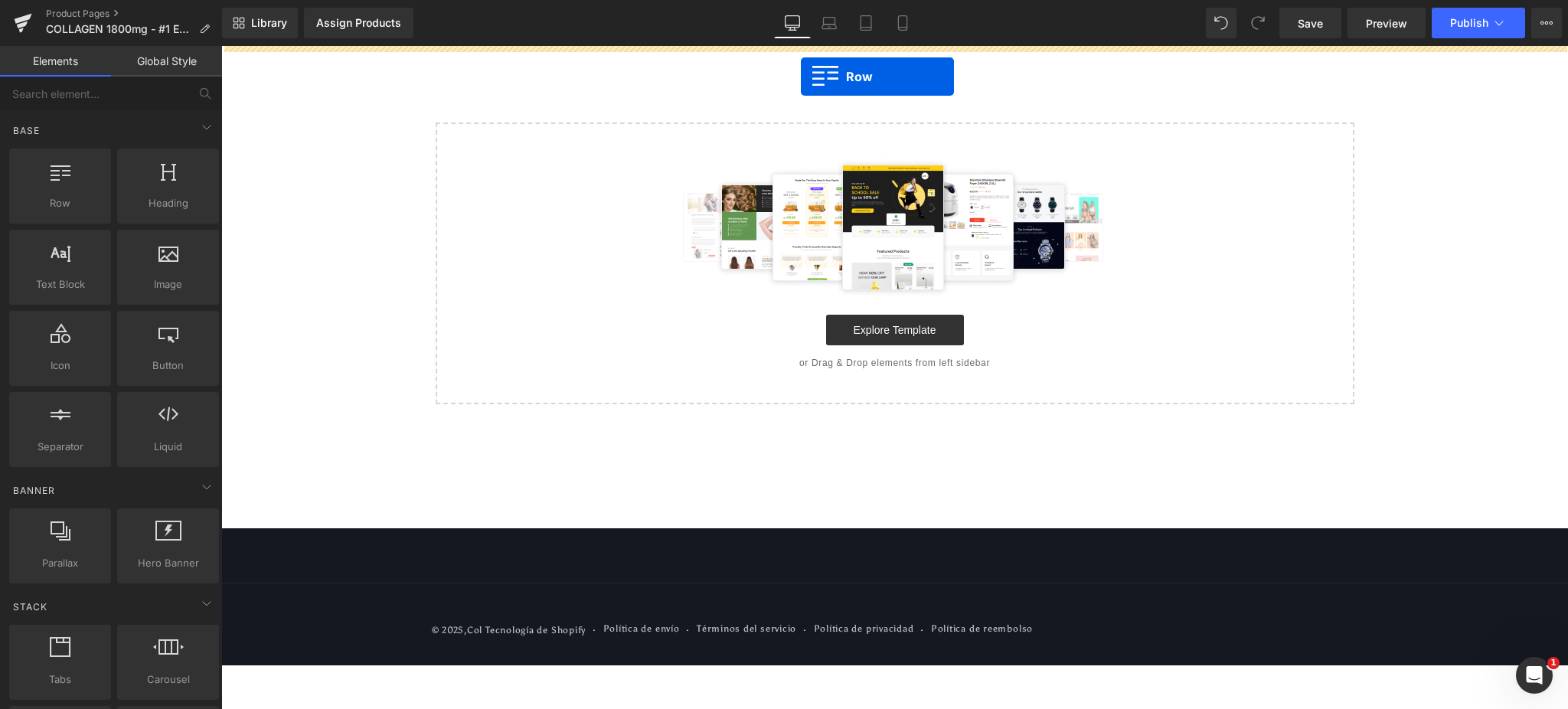
drag, startPoint x: 291, startPoint y: 244, endPoint x: 801, endPoint y: 77, distance: 536.6
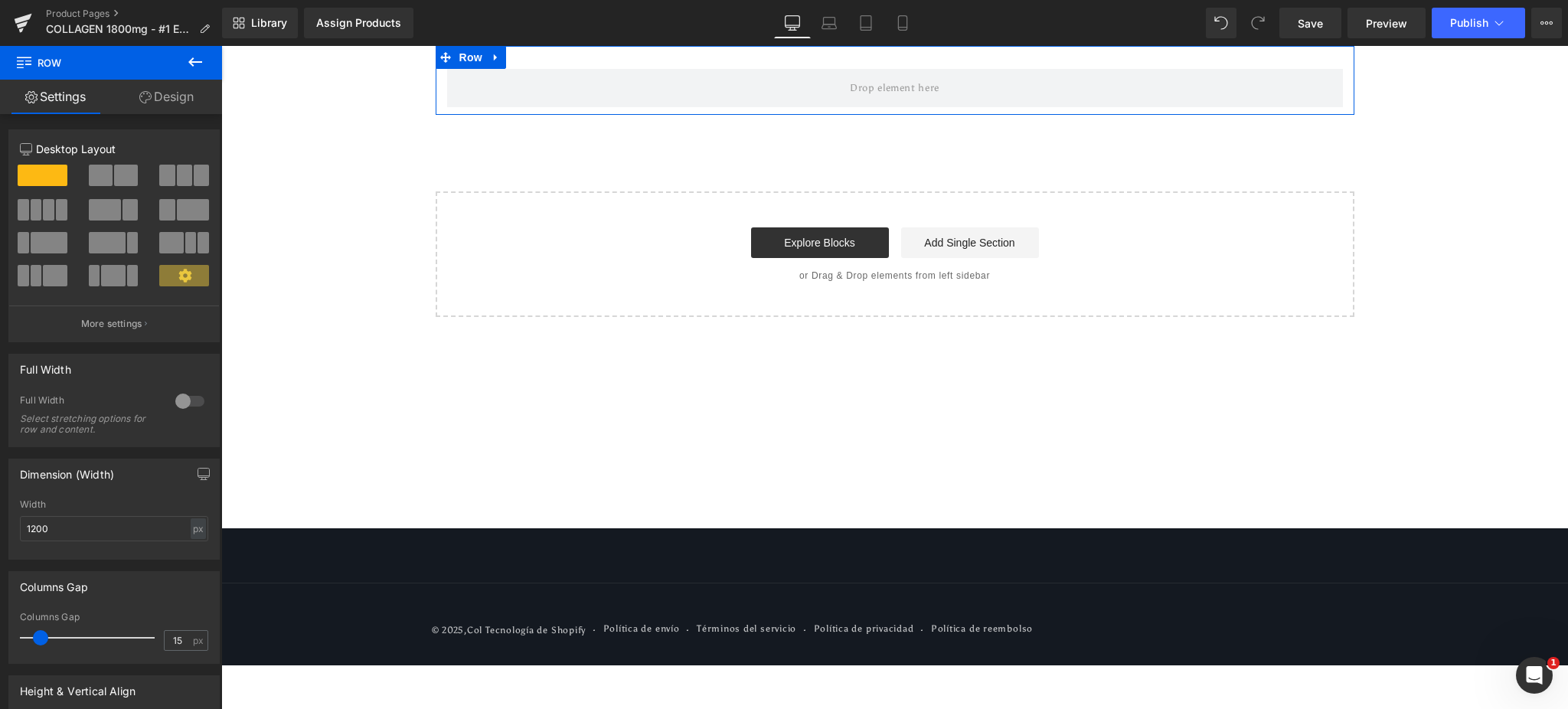
click at [152, 99] on link "Design" at bounding box center [166, 97] width 111 height 34
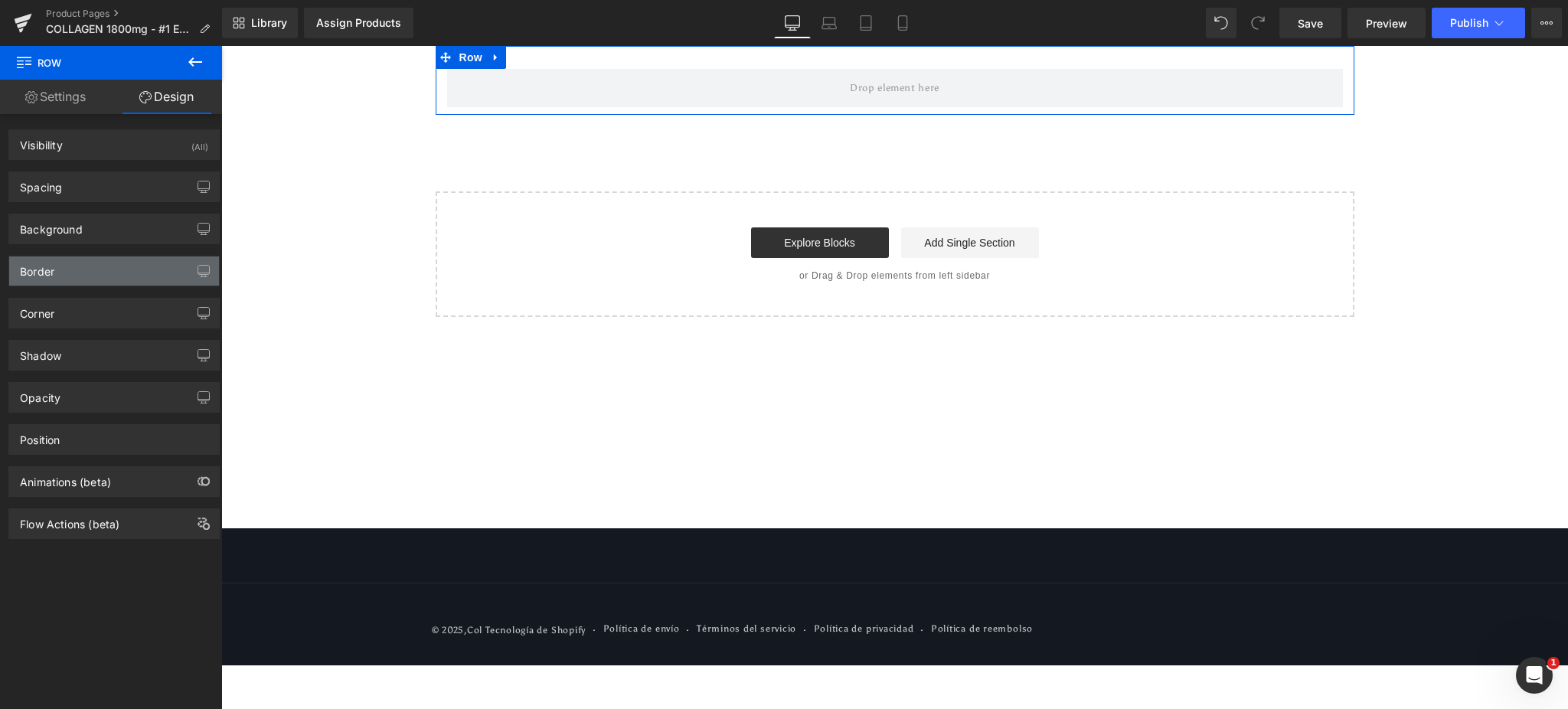
type input "0"
type input "30"
type input "0"
type input "10"
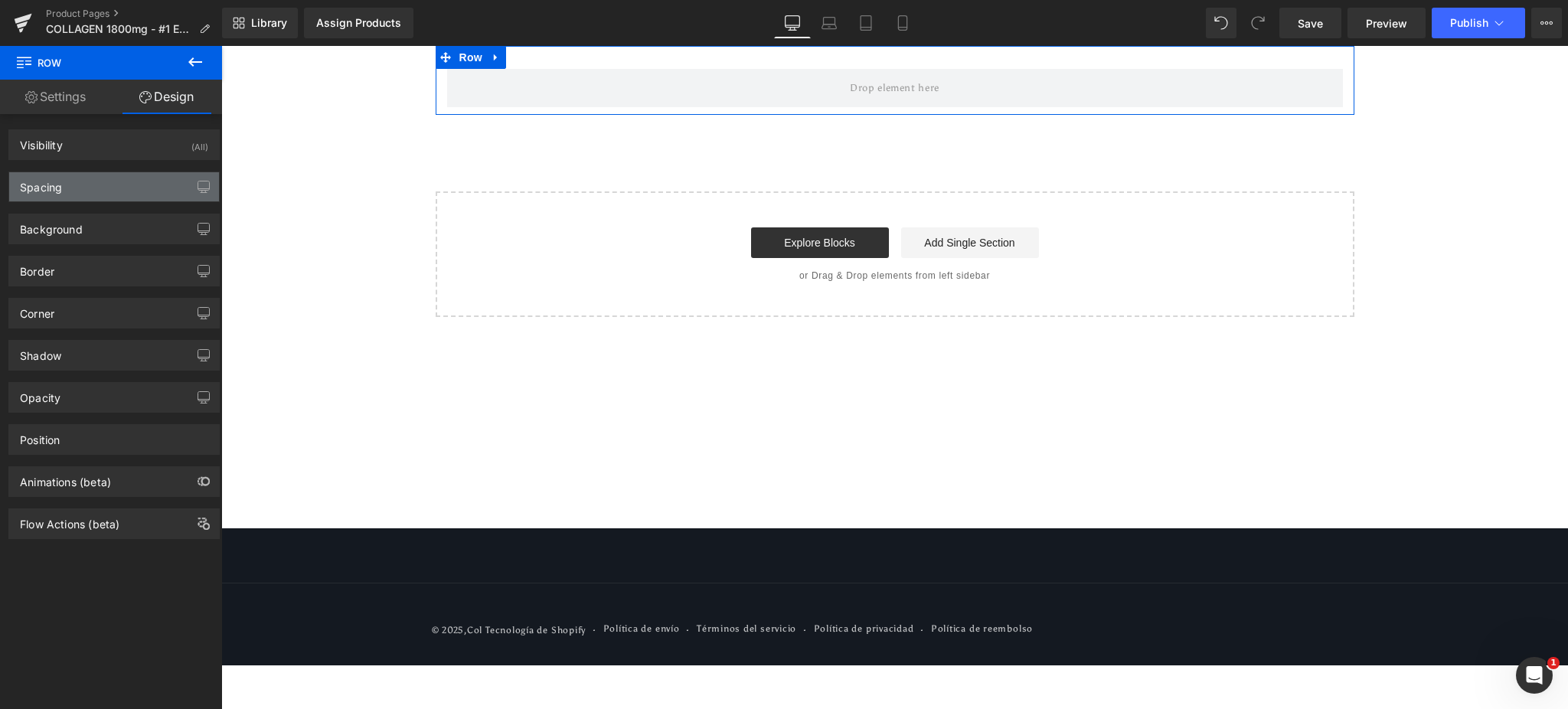
click at [115, 183] on div "Spacing" at bounding box center [114, 187] width 210 height 29
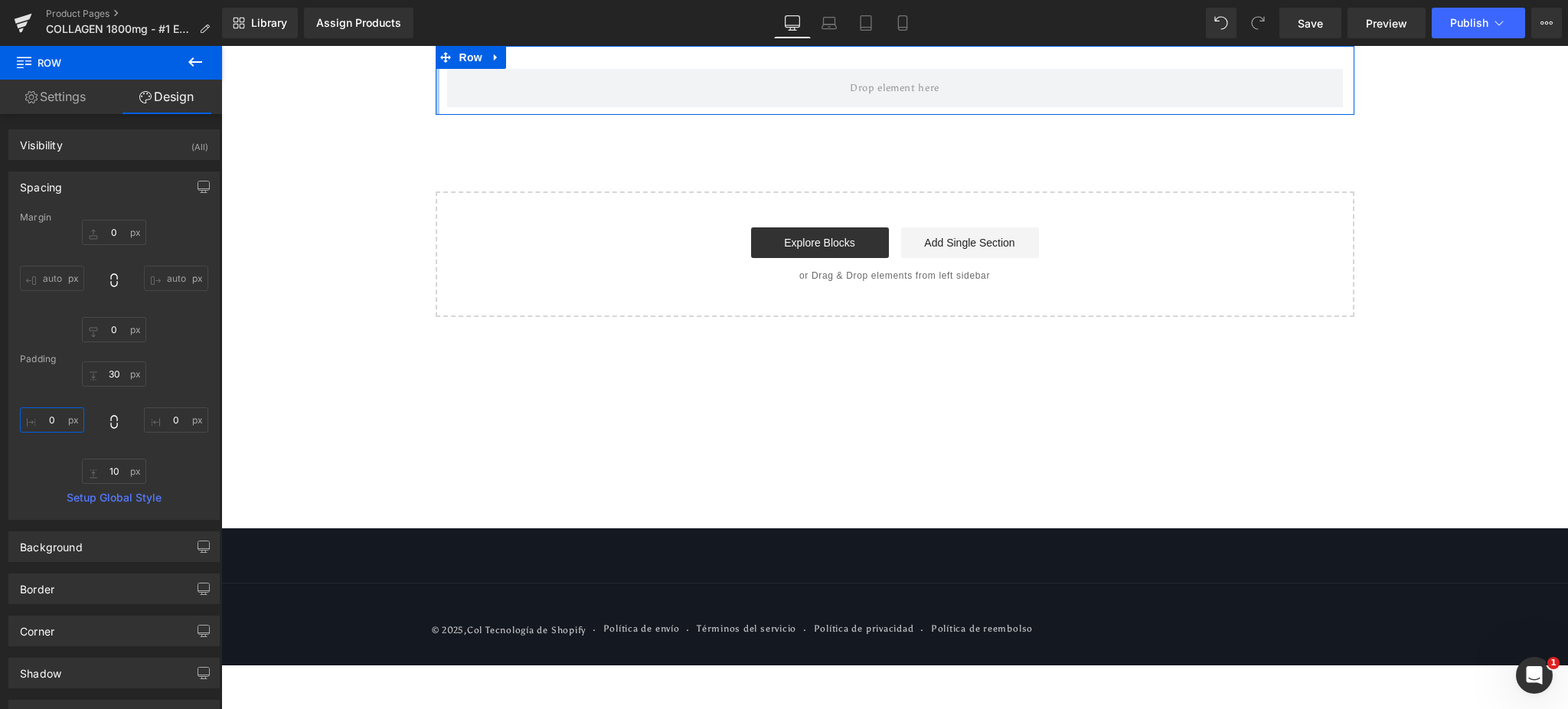
click at [54, 418] on input "0" at bounding box center [52, 419] width 65 height 25
type input "300"
click at [168, 421] on input "0" at bounding box center [176, 419] width 65 height 25
type input "300"
click at [114, 375] on input "30" at bounding box center [114, 373] width 65 height 25
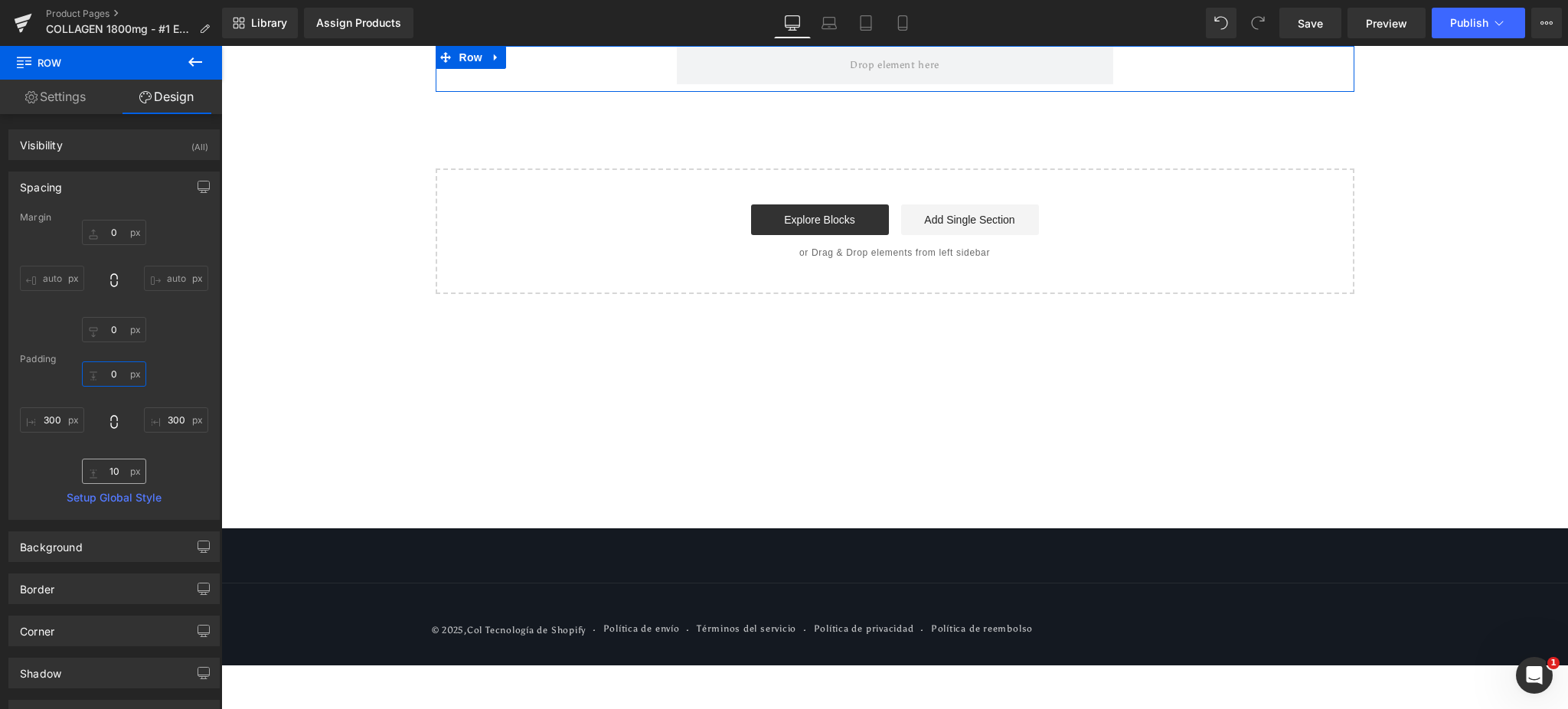
type input "0"
click at [113, 478] on input "10" at bounding box center [114, 471] width 65 height 25
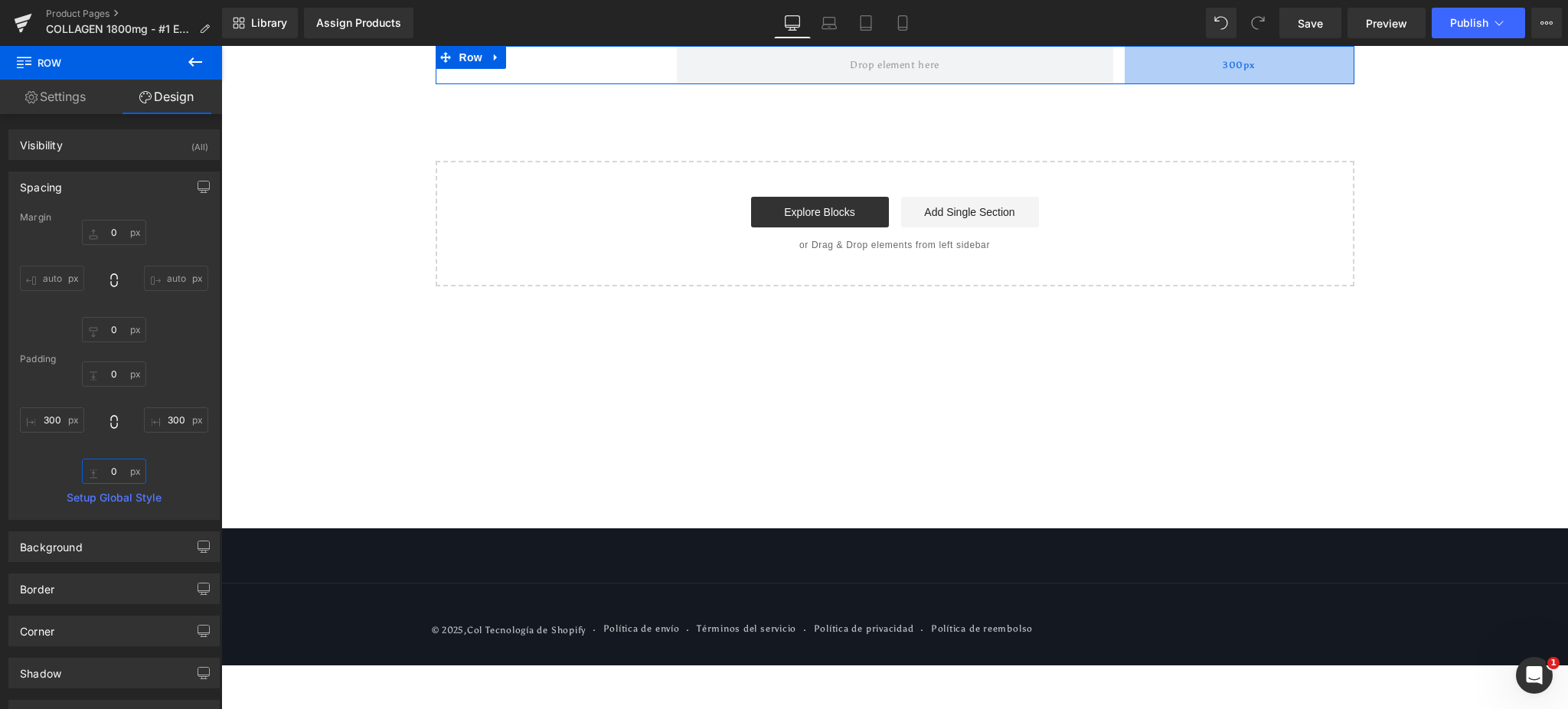
drag, startPoint x: 1307, startPoint y: 46, endPoint x: 1536, endPoint y: 84, distance: 232.1
click at [1307, 46] on div "300px" at bounding box center [1239, 65] width 230 height 38
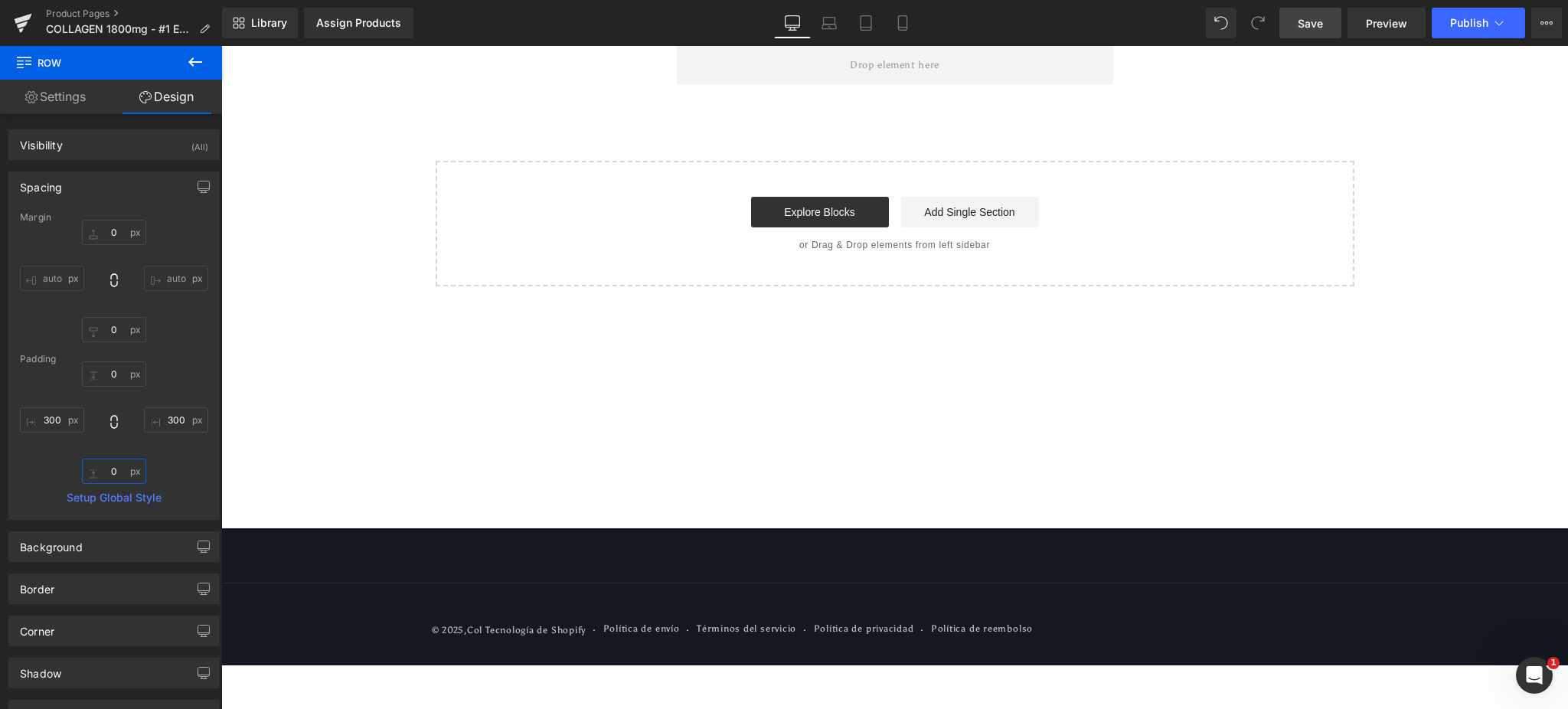
type input "0"
click at [1318, 36] on link "Save" at bounding box center [1311, 23] width 62 height 31
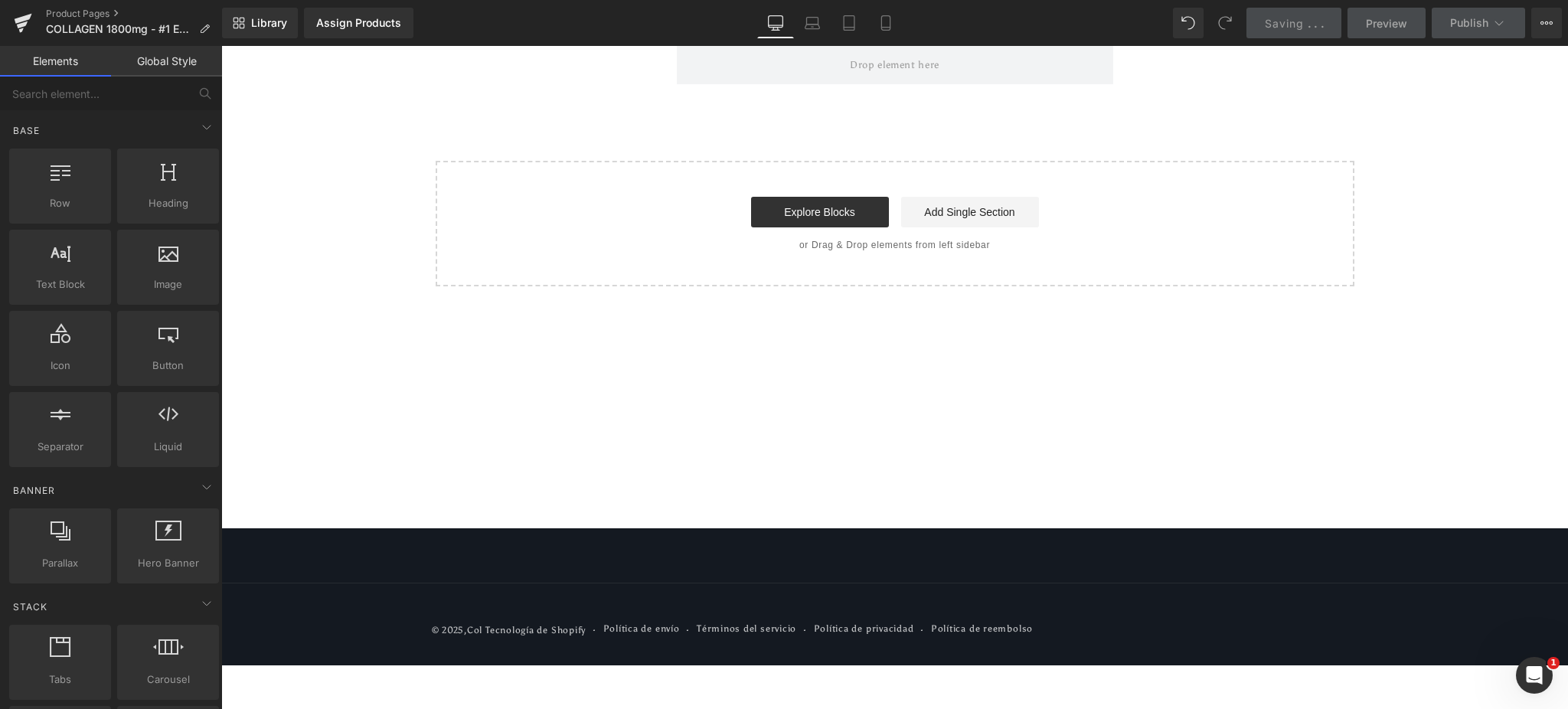
click at [1443, 136] on div "Row 300px 300px Select your layout" at bounding box center [894, 165] width 1347 height 240
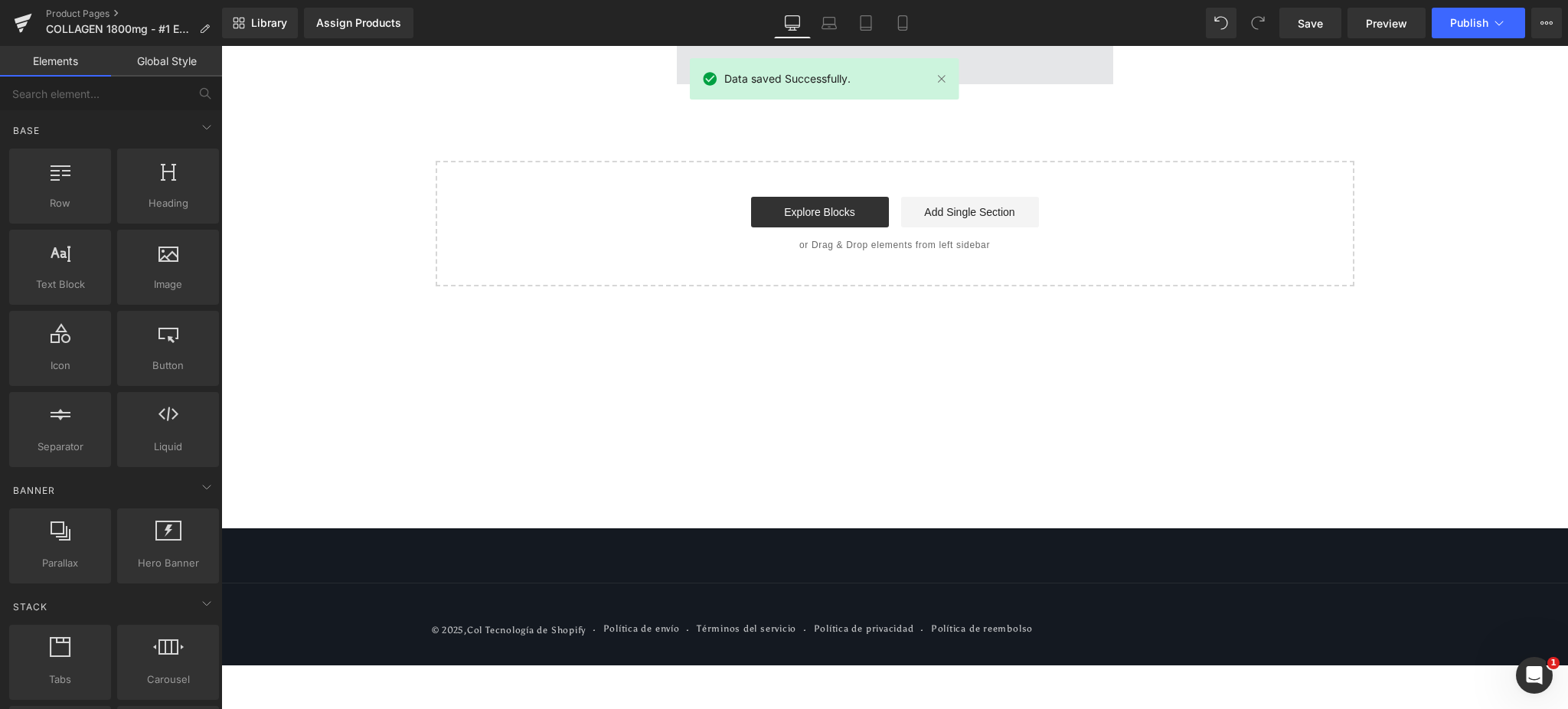
click at [929, 62] on span at bounding box center [894, 65] width 101 height 24
click at [916, 19] on link "Mobile" at bounding box center [903, 23] width 37 height 31
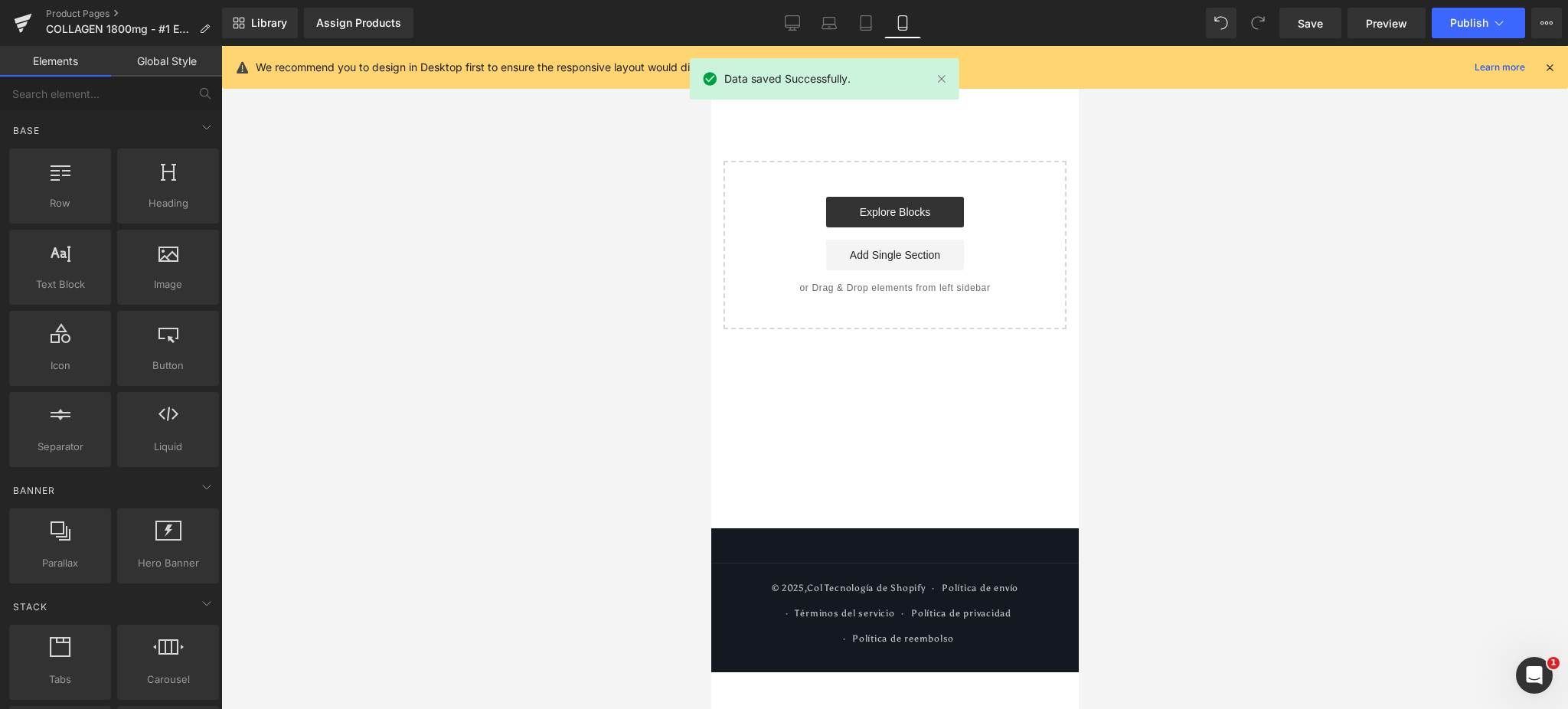
click at [1007, 85] on div "We recommend you to design in Desktop first to ensure the responsive layout wou…" at bounding box center [895, 67] width 1346 height 43
click at [1546, 67] on icon at bounding box center [1550, 67] width 14 height 14
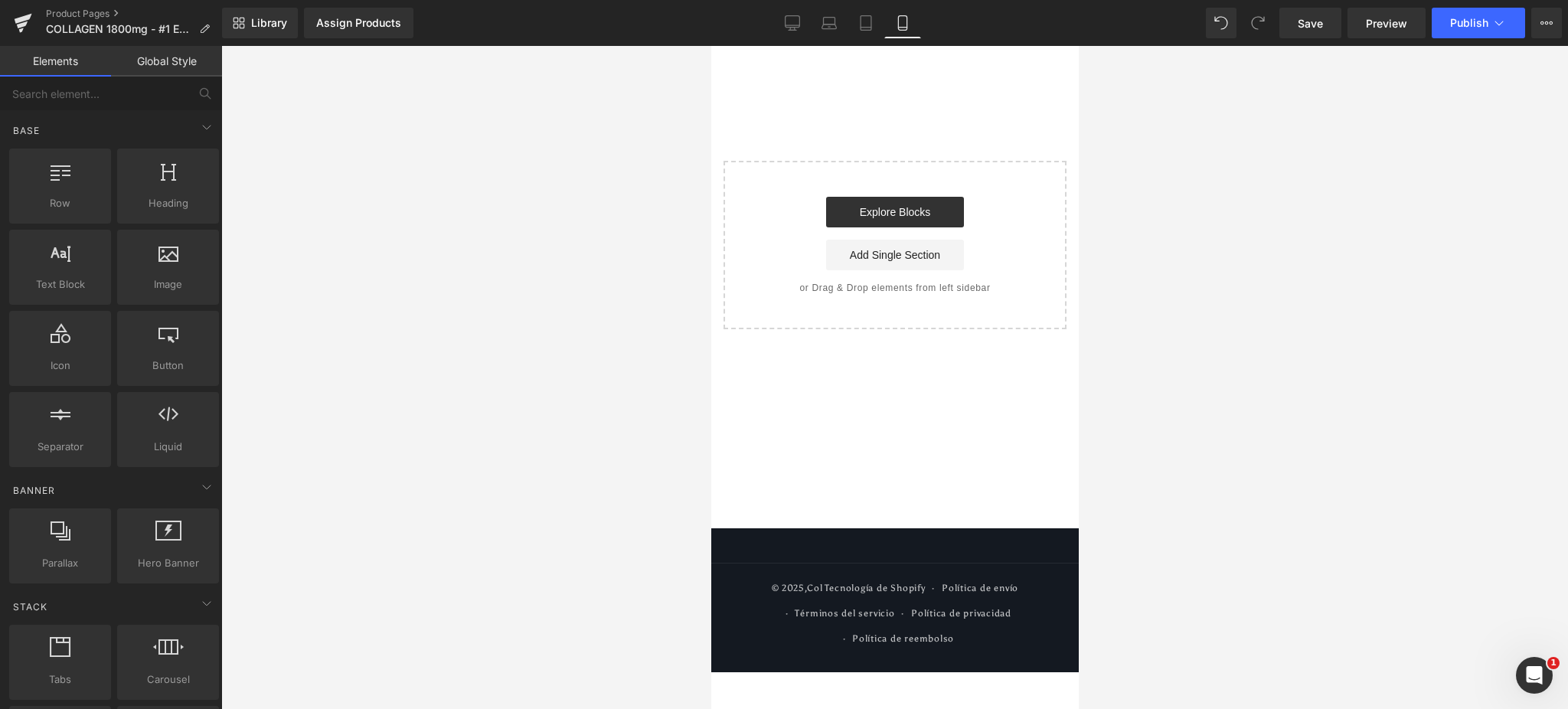
click at [848, 131] on div "Row 300px 300px Select your layout" at bounding box center [894, 187] width 367 height 283
click at [790, 23] on icon at bounding box center [793, 23] width 15 height 15
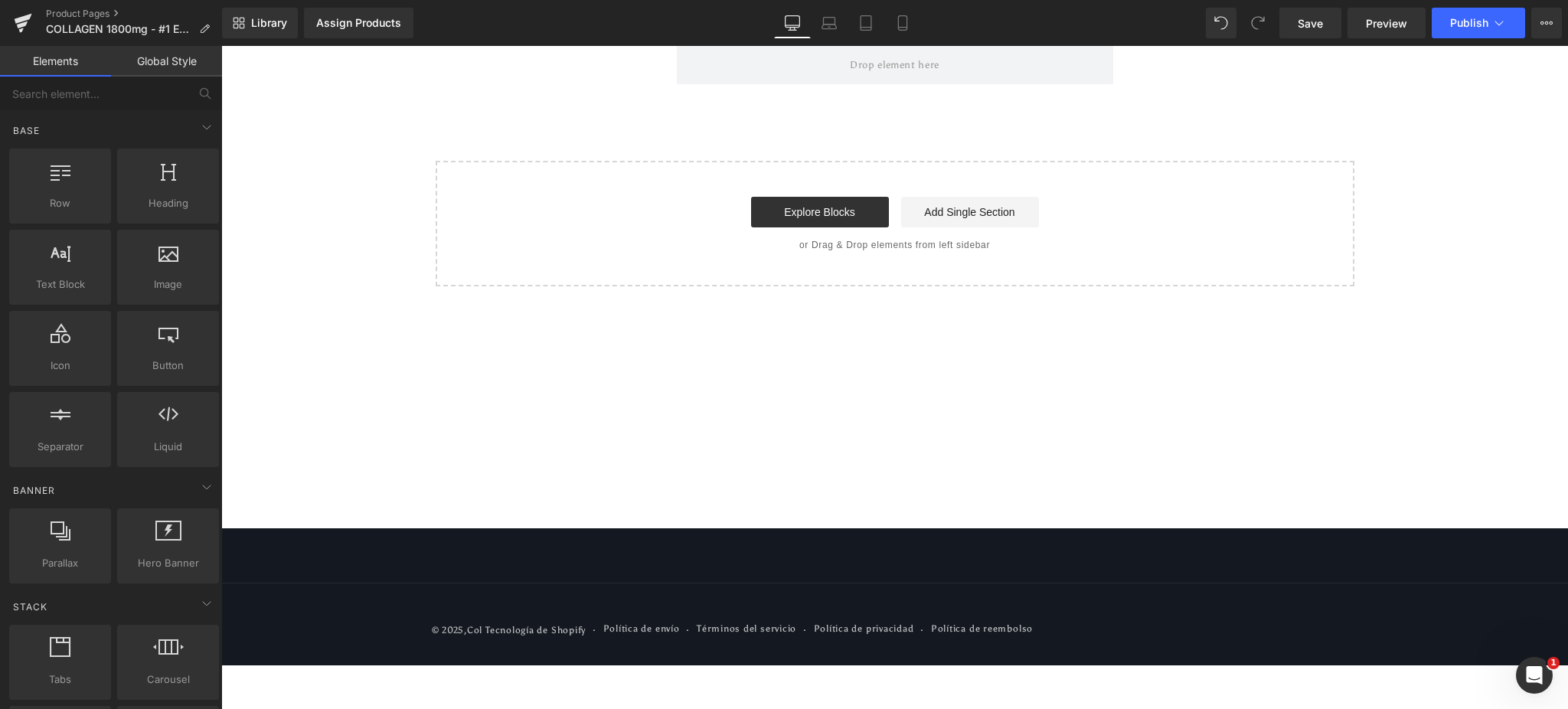
click at [677, 72] on span at bounding box center [895, 65] width 436 height 38
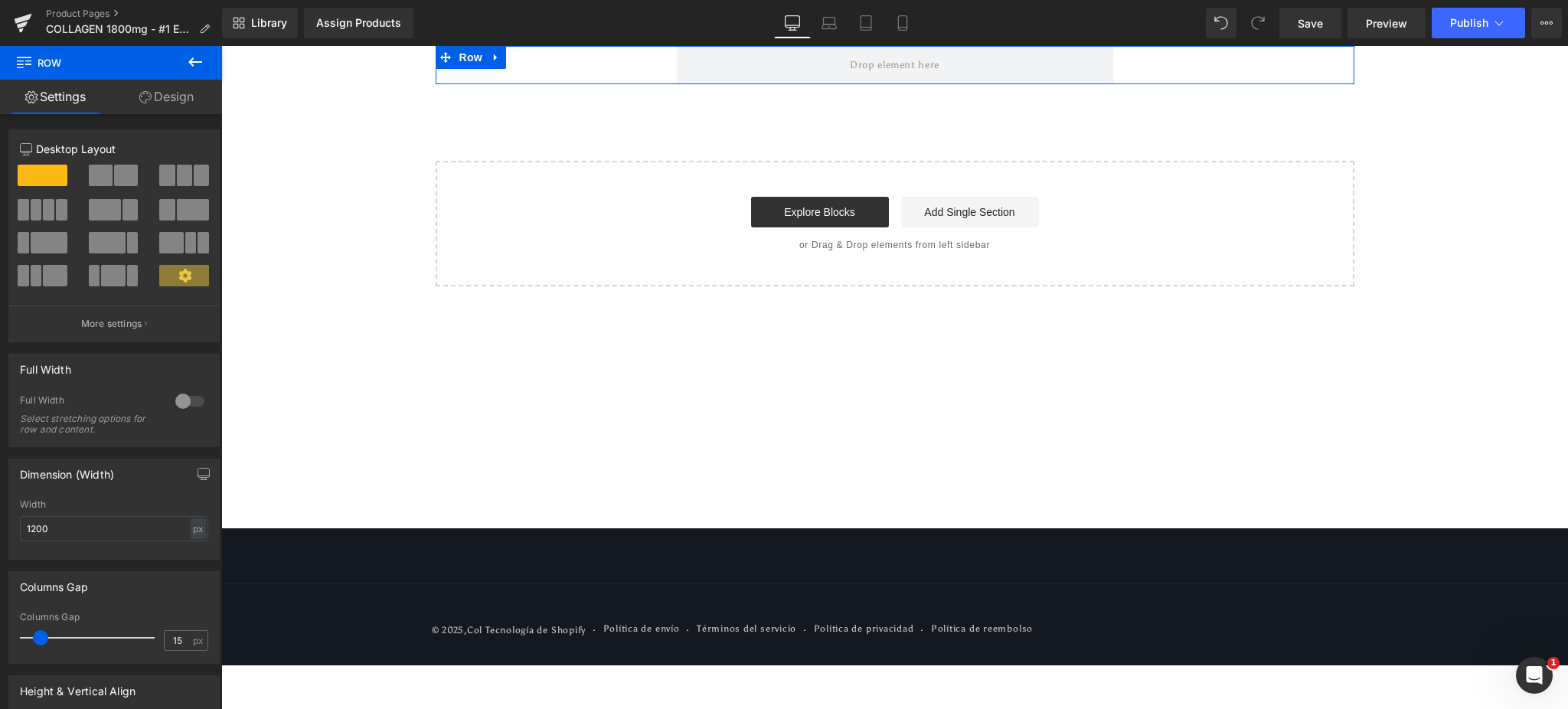
click at [164, 94] on link "Design" at bounding box center [166, 97] width 111 height 34
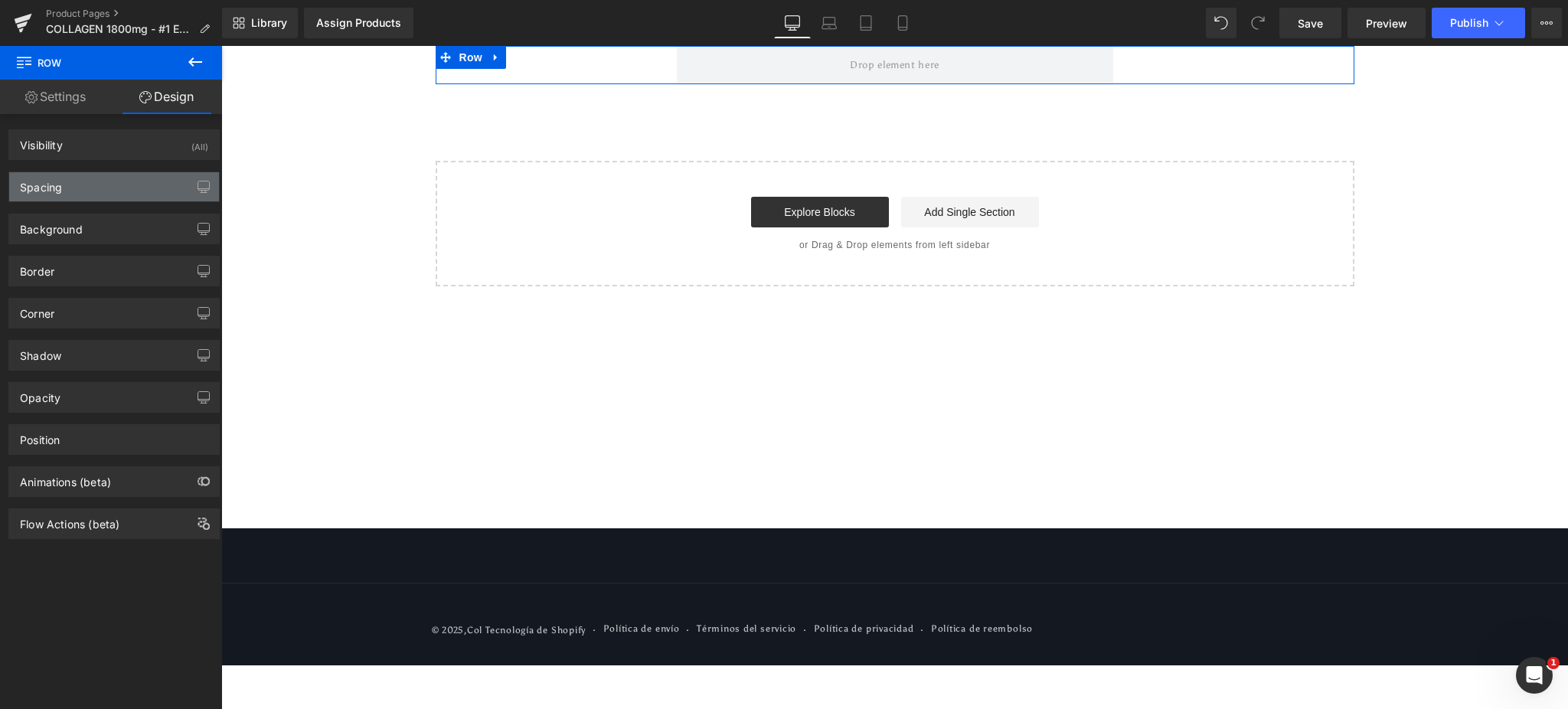
click at [96, 194] on div "Spacing" at bounding box center [114, 187] width 210 height 29
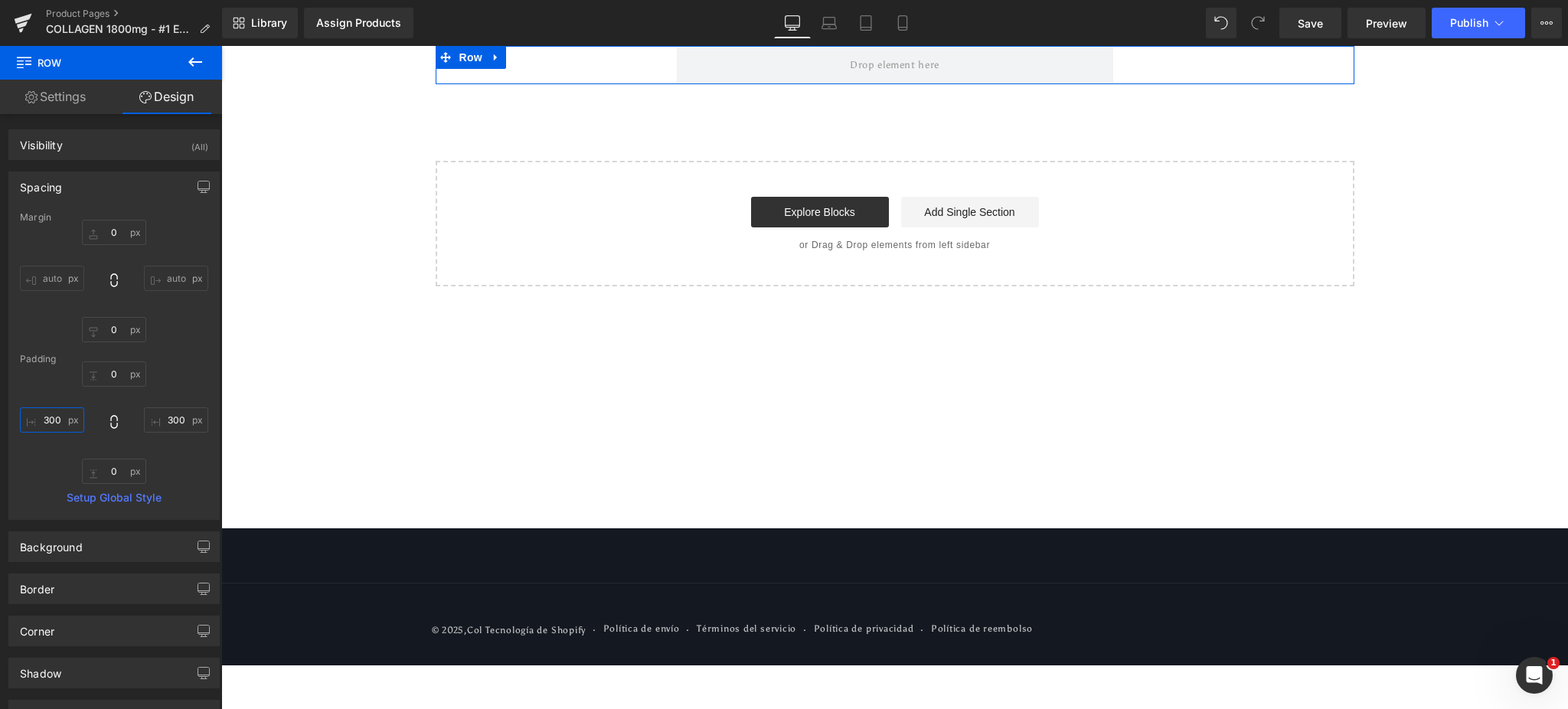
click at [55, 418] on input "300" at bounding box center [52, 419] width 65 height 25
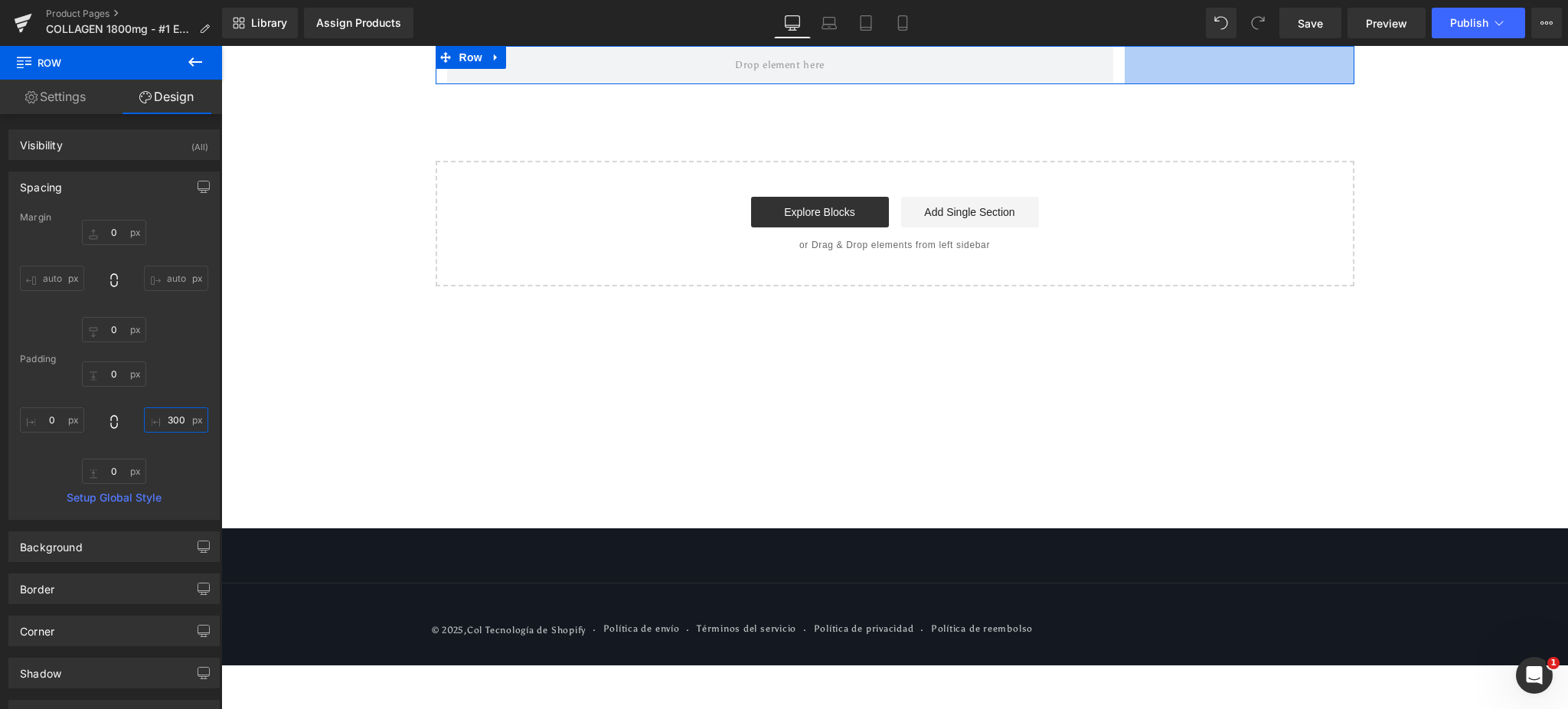
click at [177, 414] on input "300" at bounding box center [176, 419] width 65 height 25
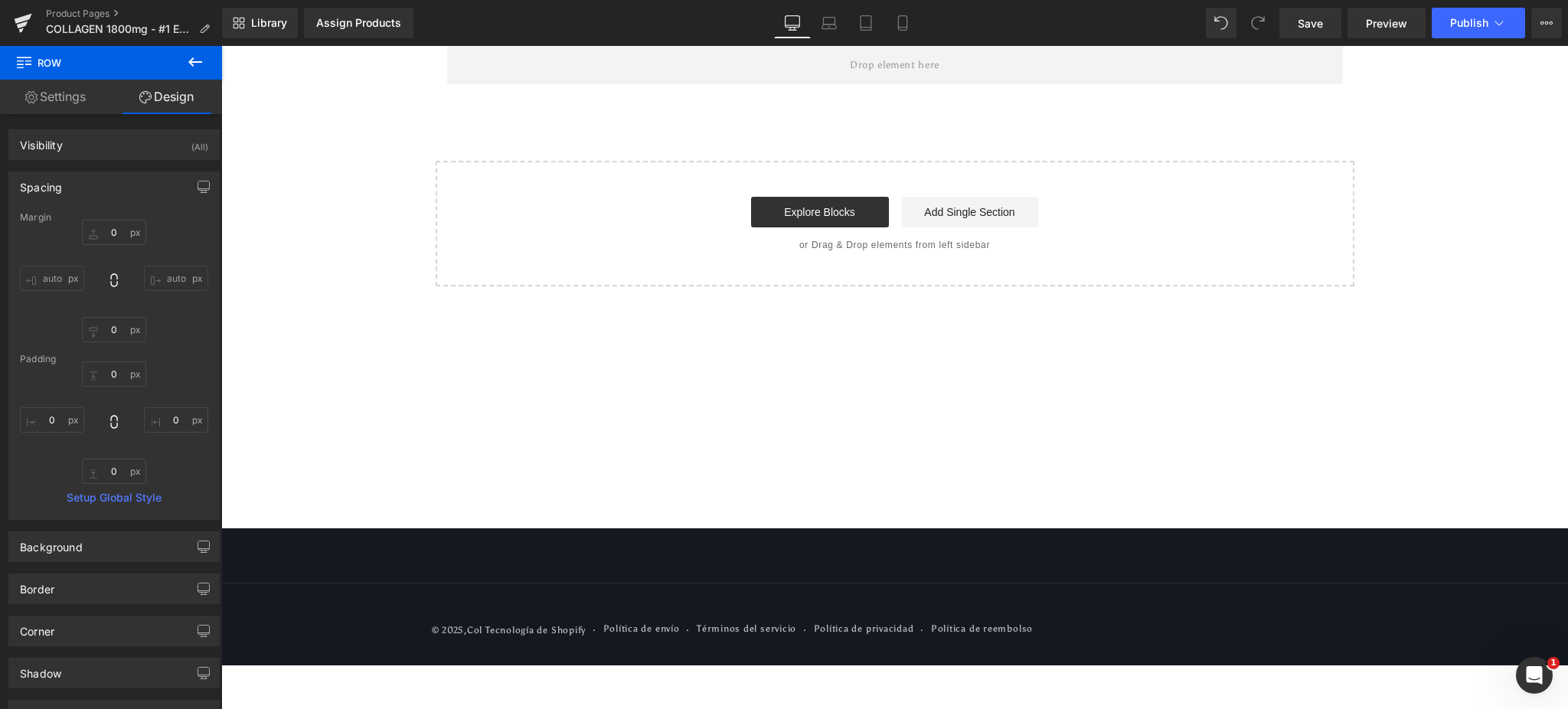
click at [327, 194] on div "Row NaNpx NaNpx Select your layout" at bounding box center [894, 165] width 1347 height 240
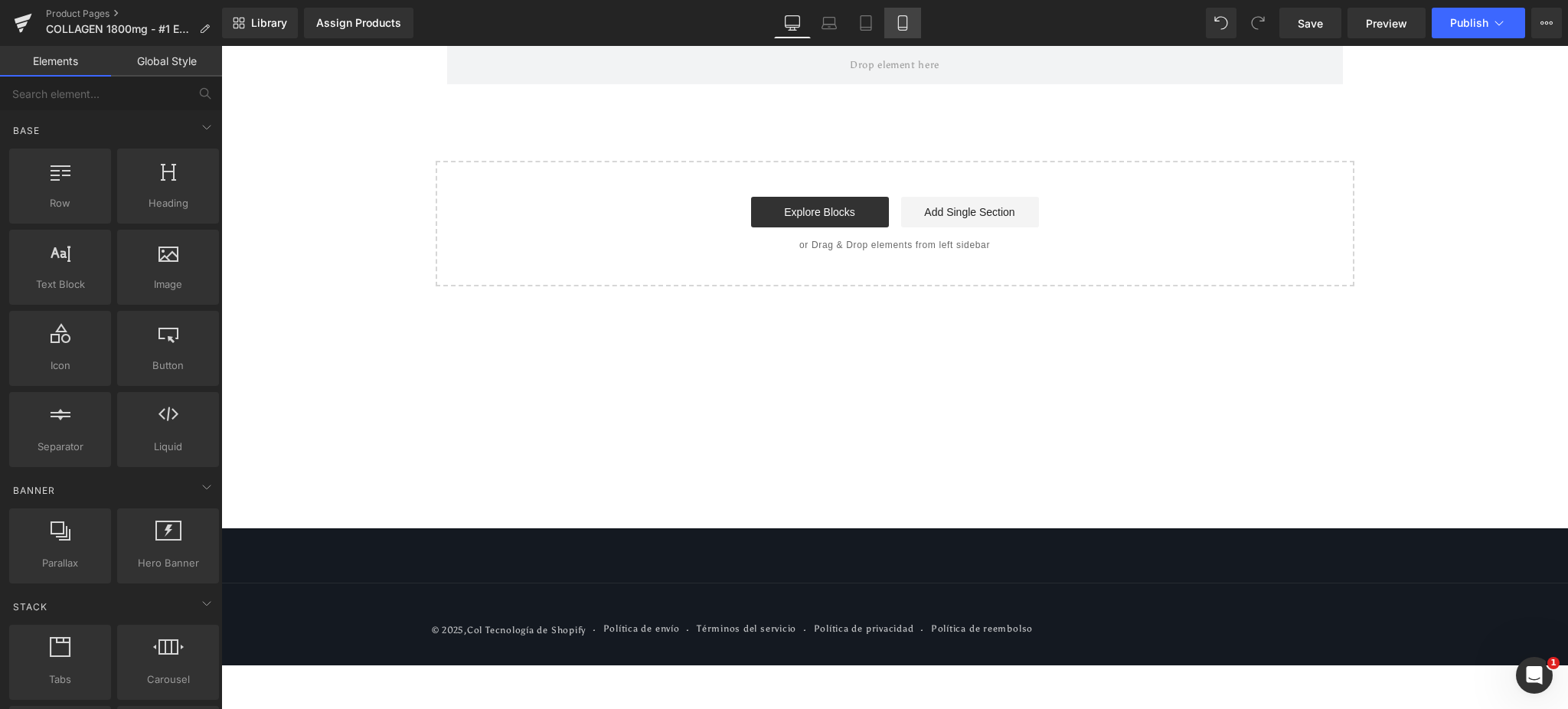
click at [896, 20] on icon at bounding box center [903, 23] width 15 height 15
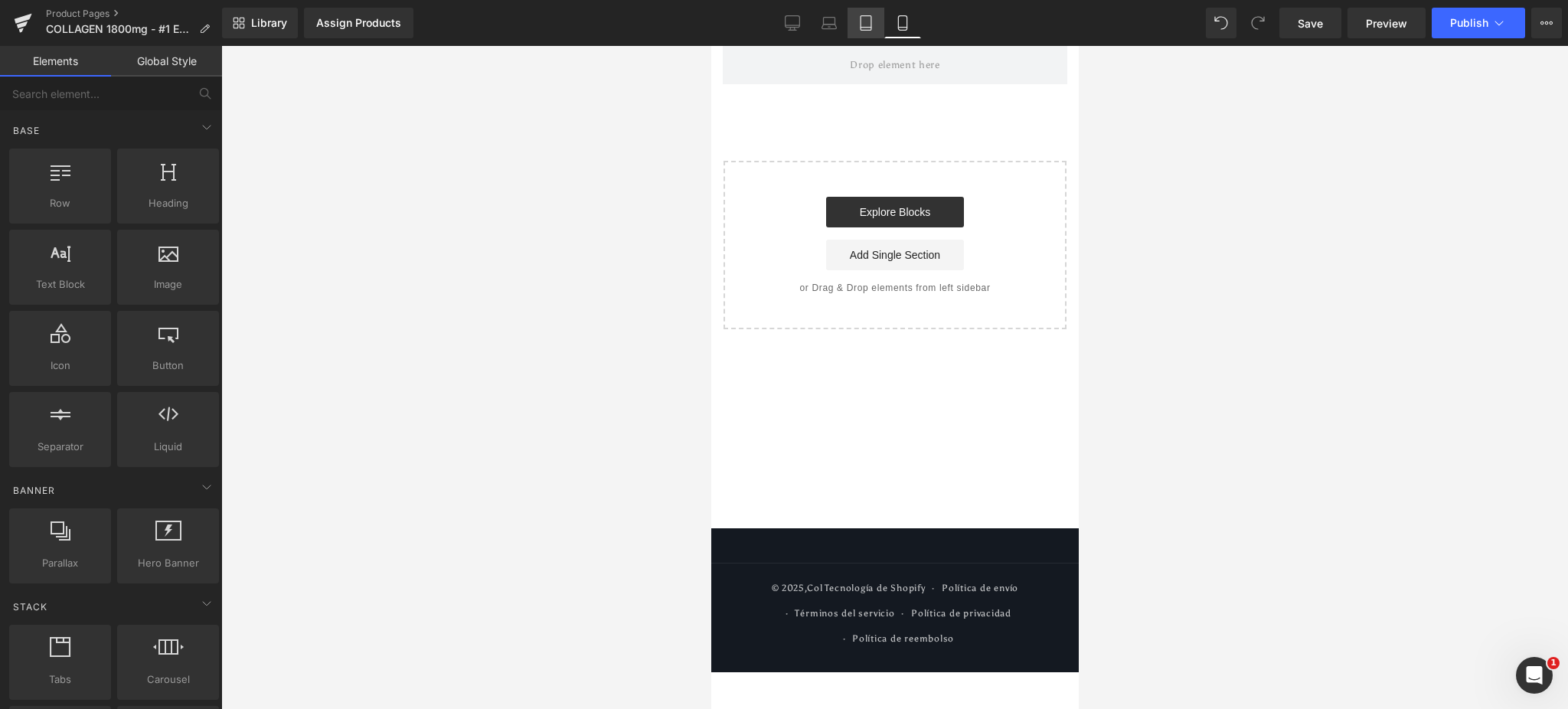
click at [867, 25] on icon at bounding box center [867, 23] width 15 height 15
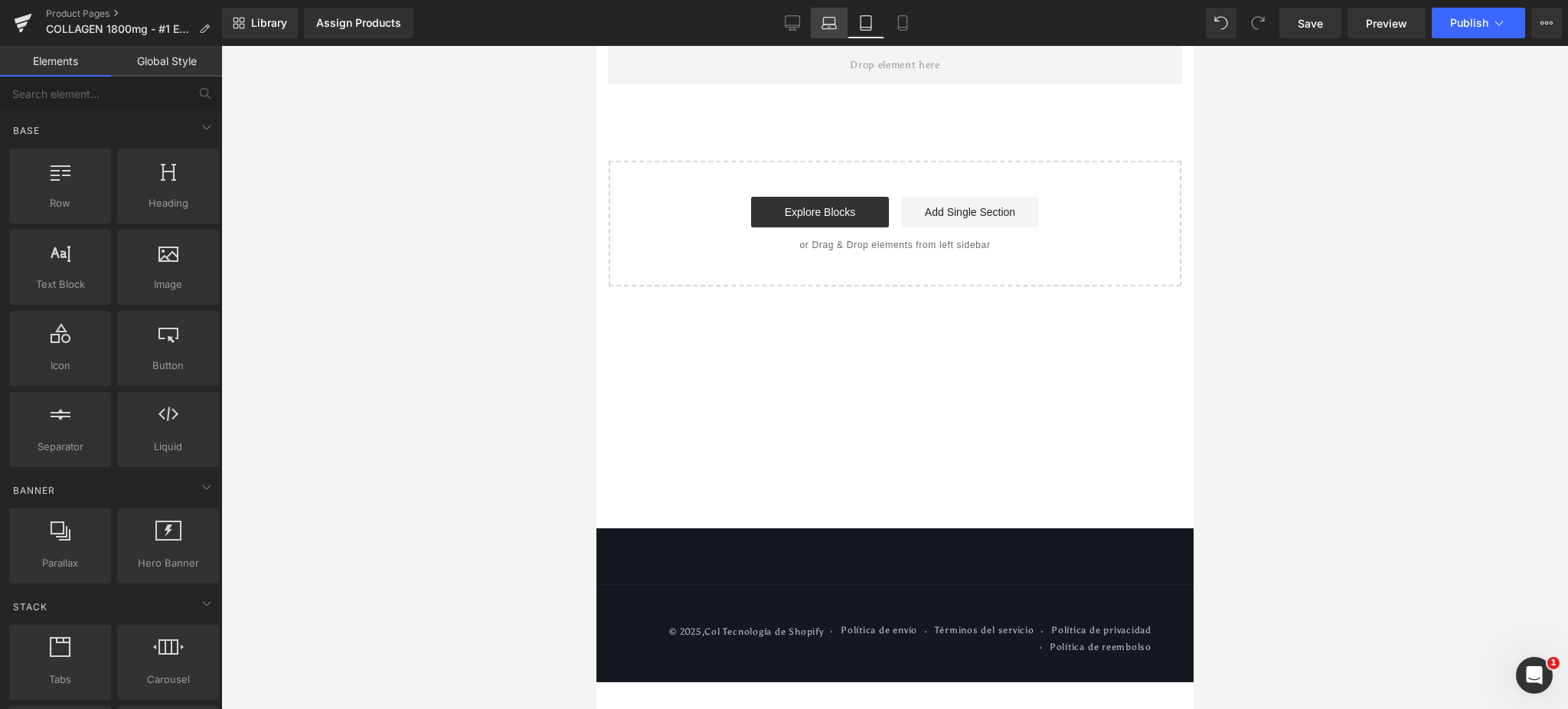
click at [818, 28] on link "Laptop" at bounding box center [829, 23] width 37 height 31
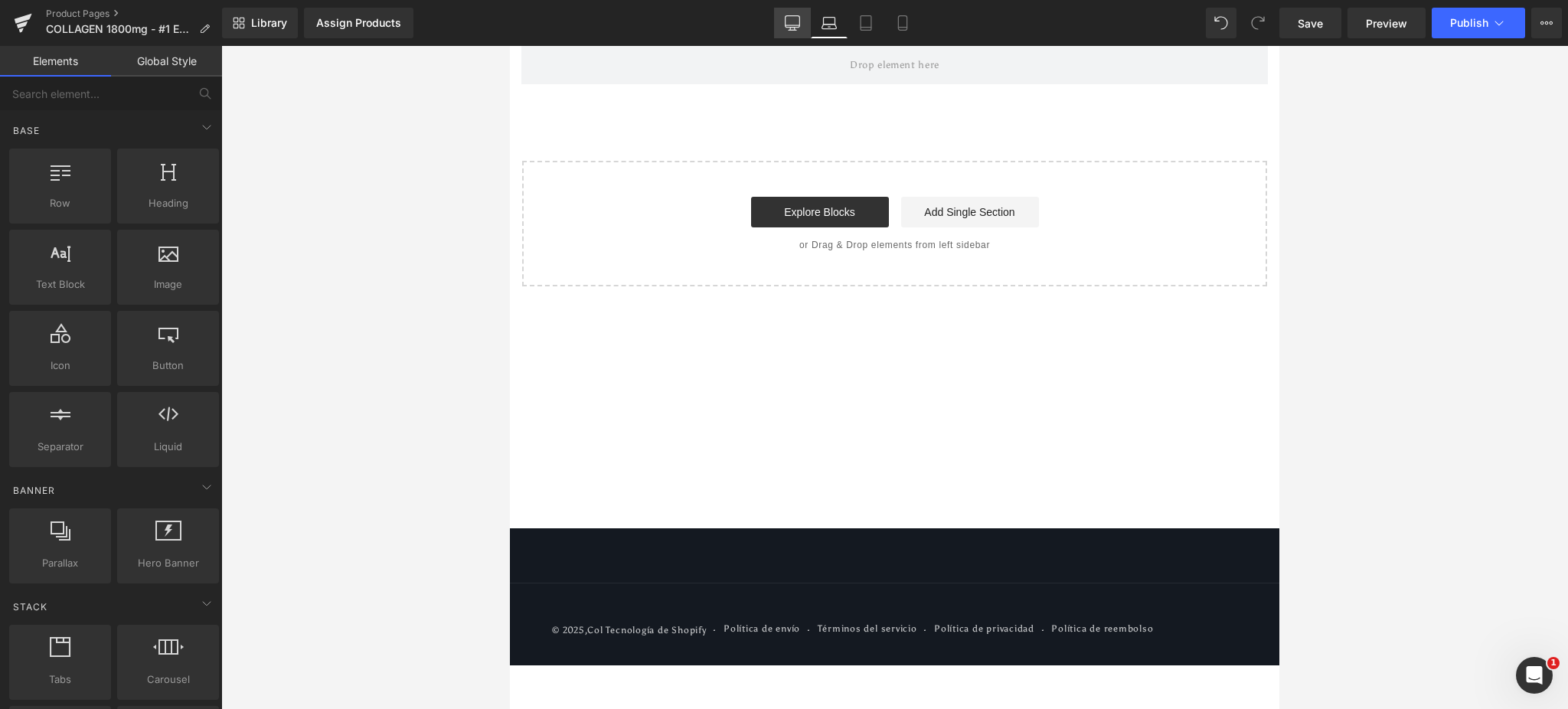
click at [789, 28] on icon at bounding box center [793, 22] width 15 height 11
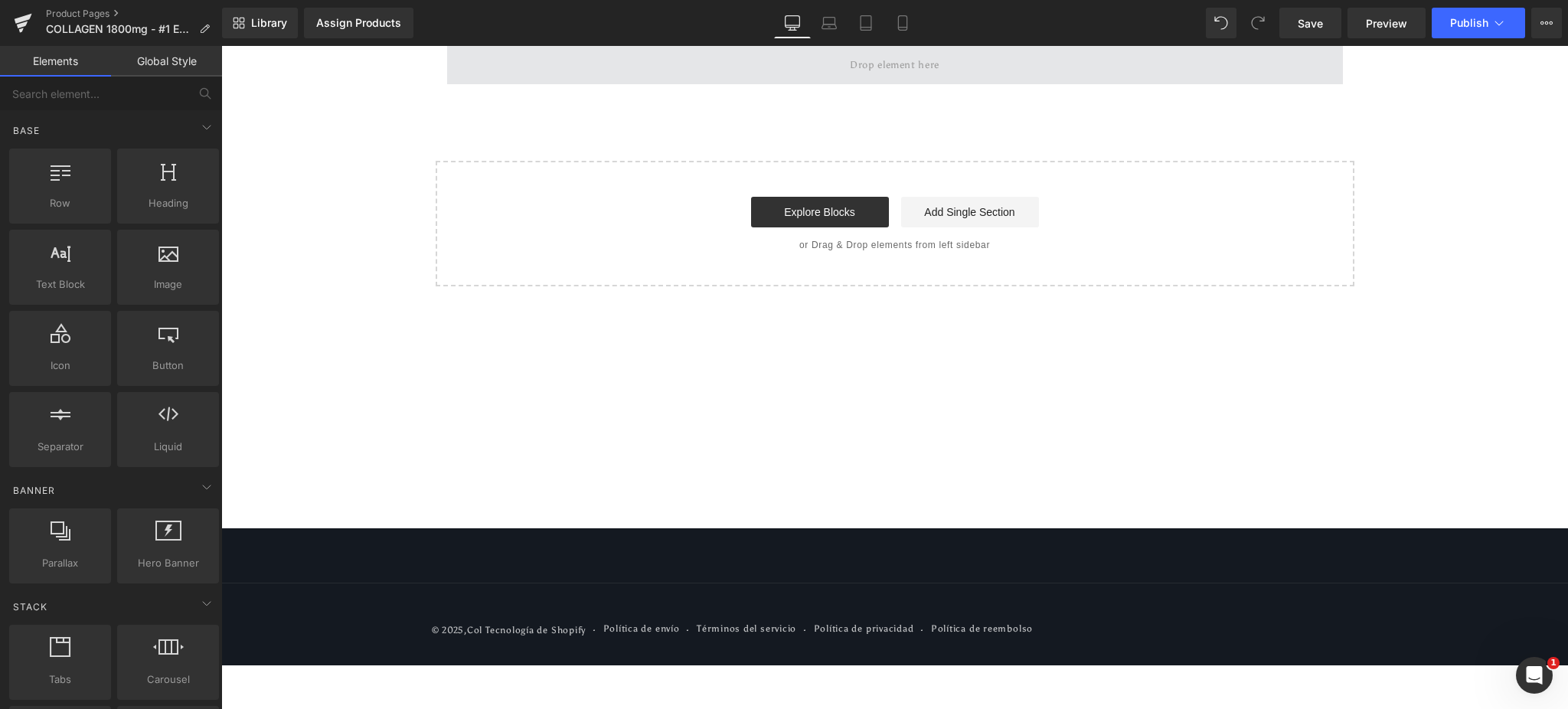
click at [861, 61] on span at bounding box center [894, 65] width 101 height 24
click at [645, 74] on span at bounding box center [895, 65] width 896 height 38
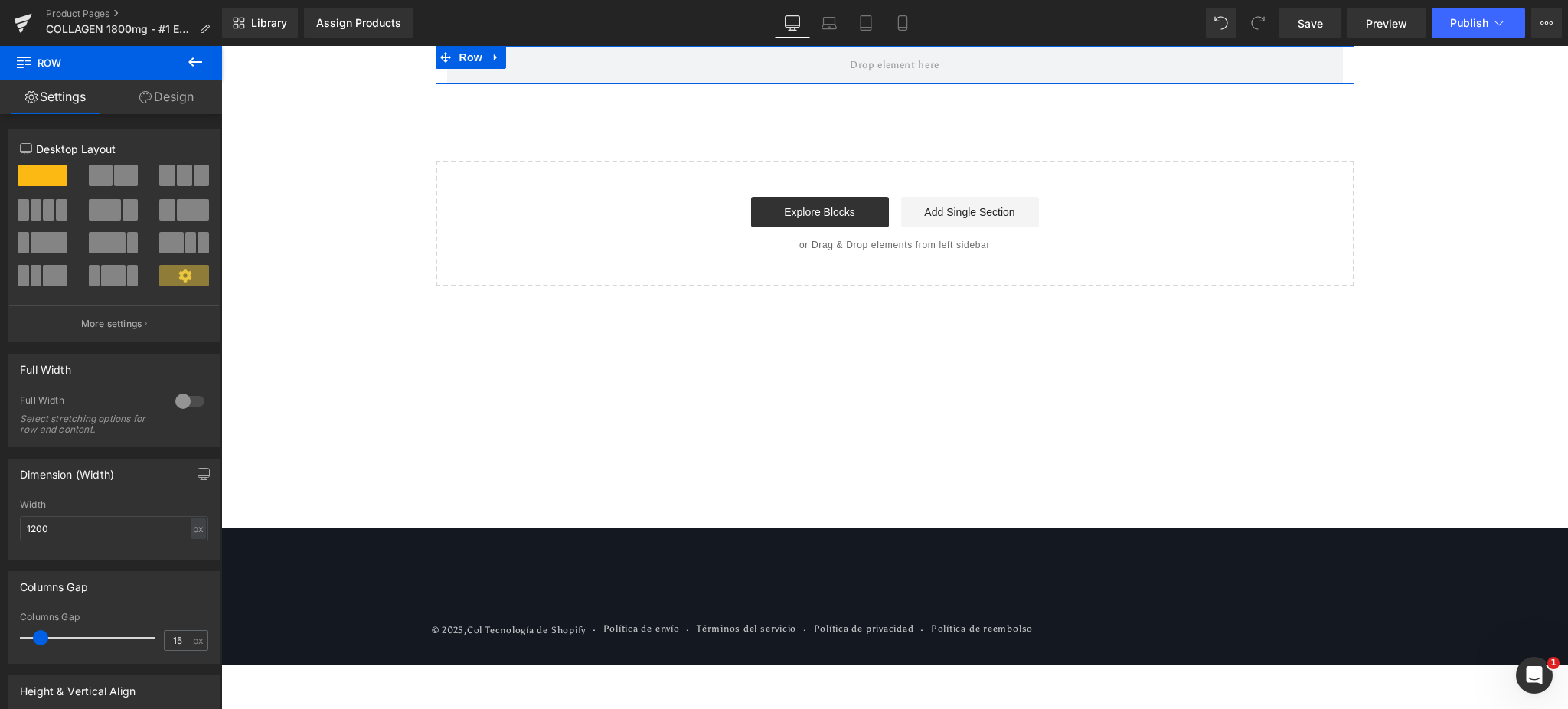
click at [175, 107] on link "Design" at bounding box center [166, 97] width 111 height 34
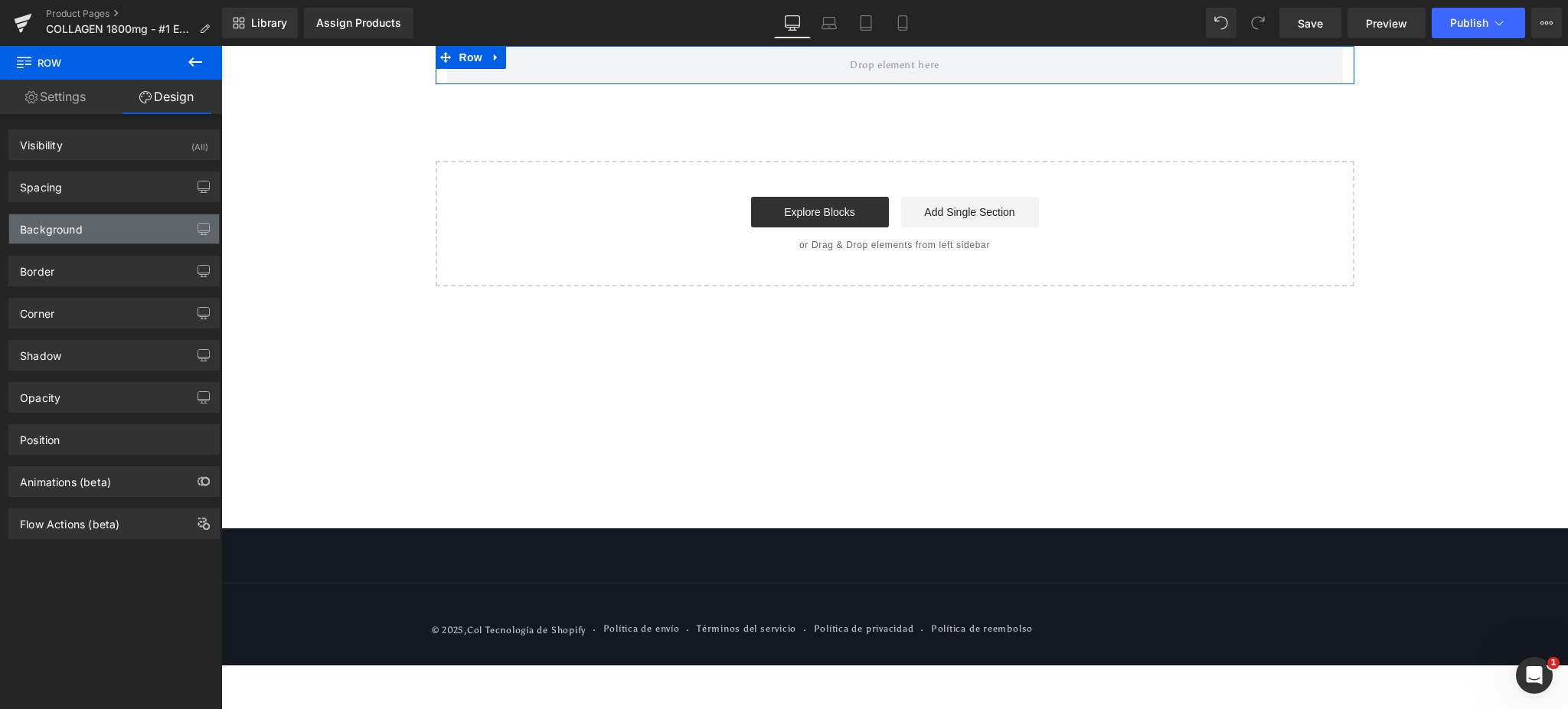
type input "0"
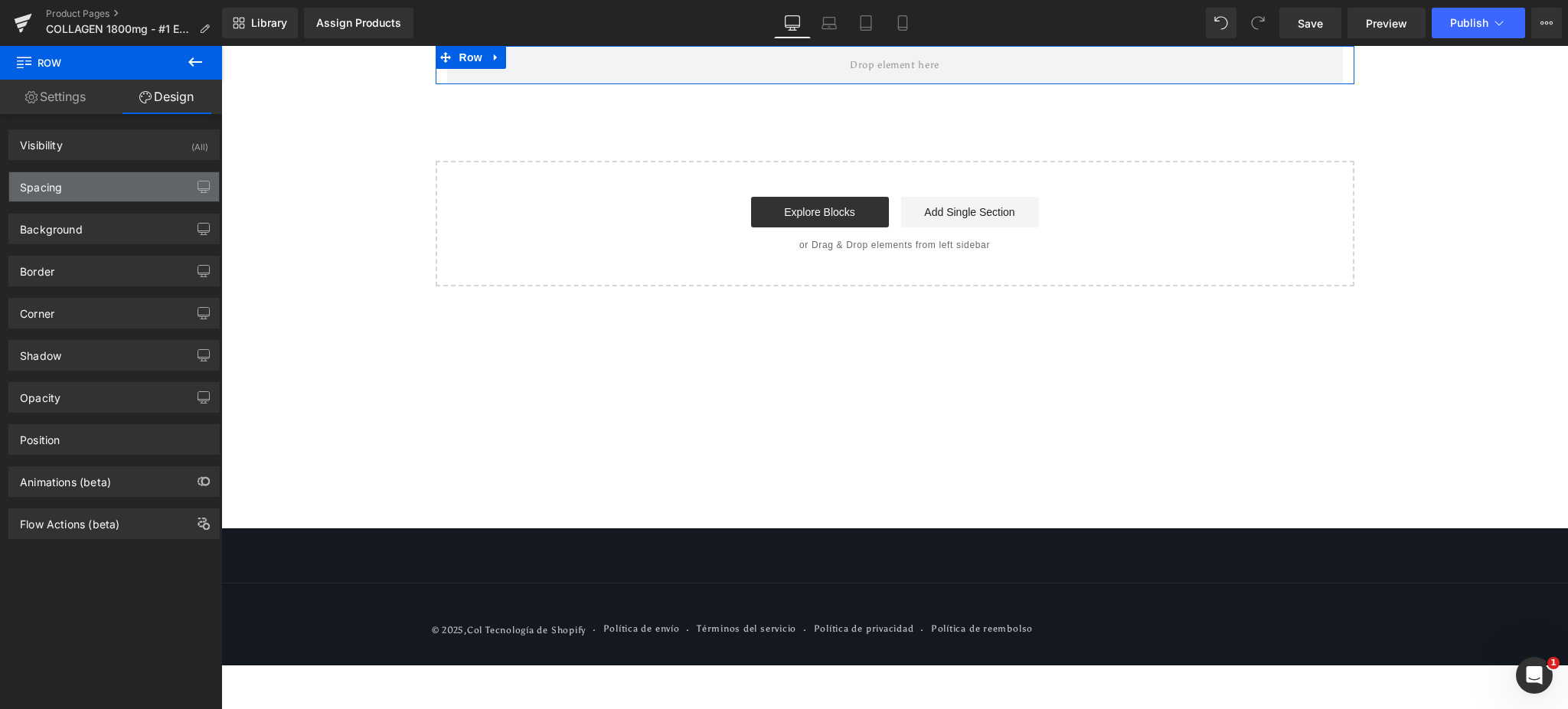
click at [108, 180] on div "Spacing" at bounding box center [114, 187] width 210 height 29
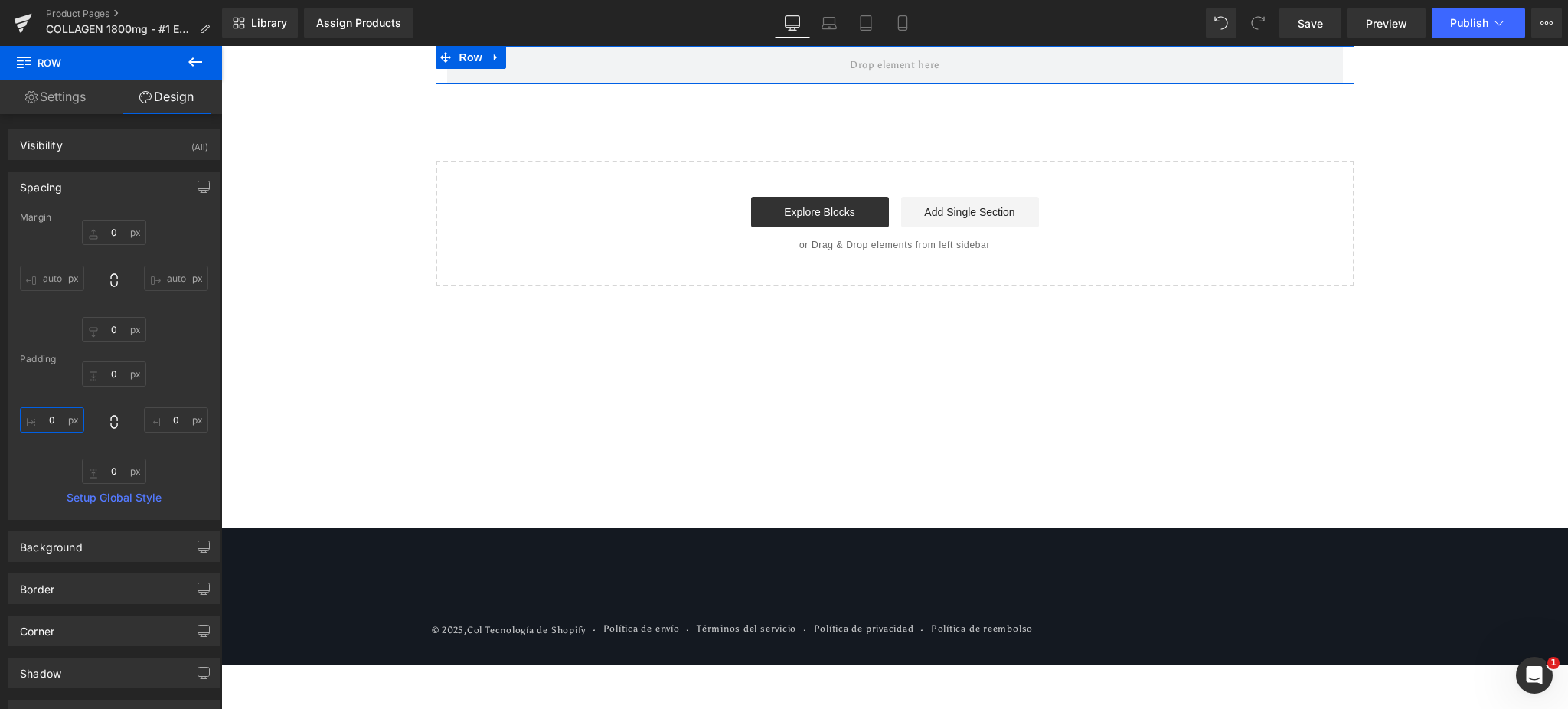
click at [49, 421] on input "0" at bounding box center [52, 419] width 65 height 25
type input "200"
click at [176, 423] on input "0" at bounding box center [176, 419] width 65 height 25
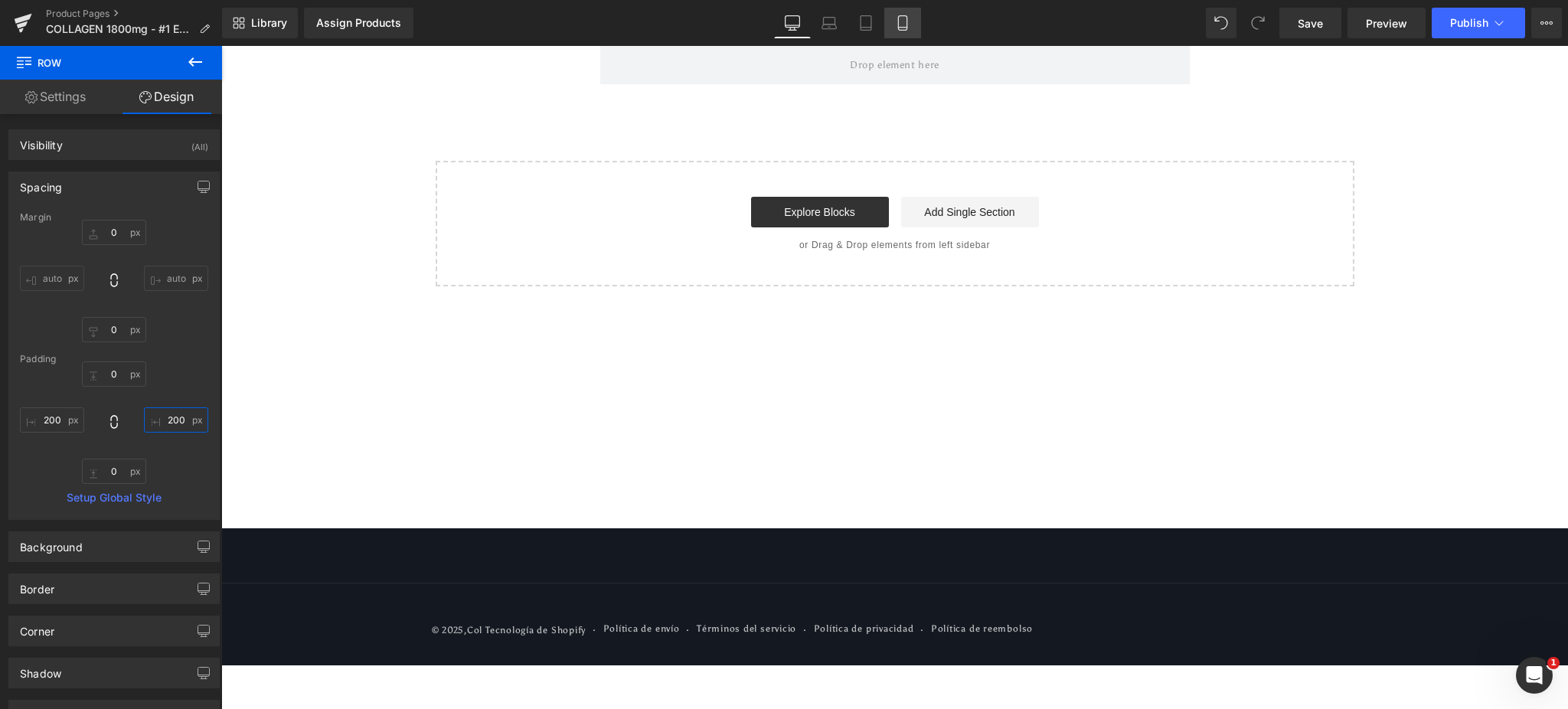
type input "200"
click at [892, 9] on link "Mobile" at bounding box center [903, 23] width 37 height 31
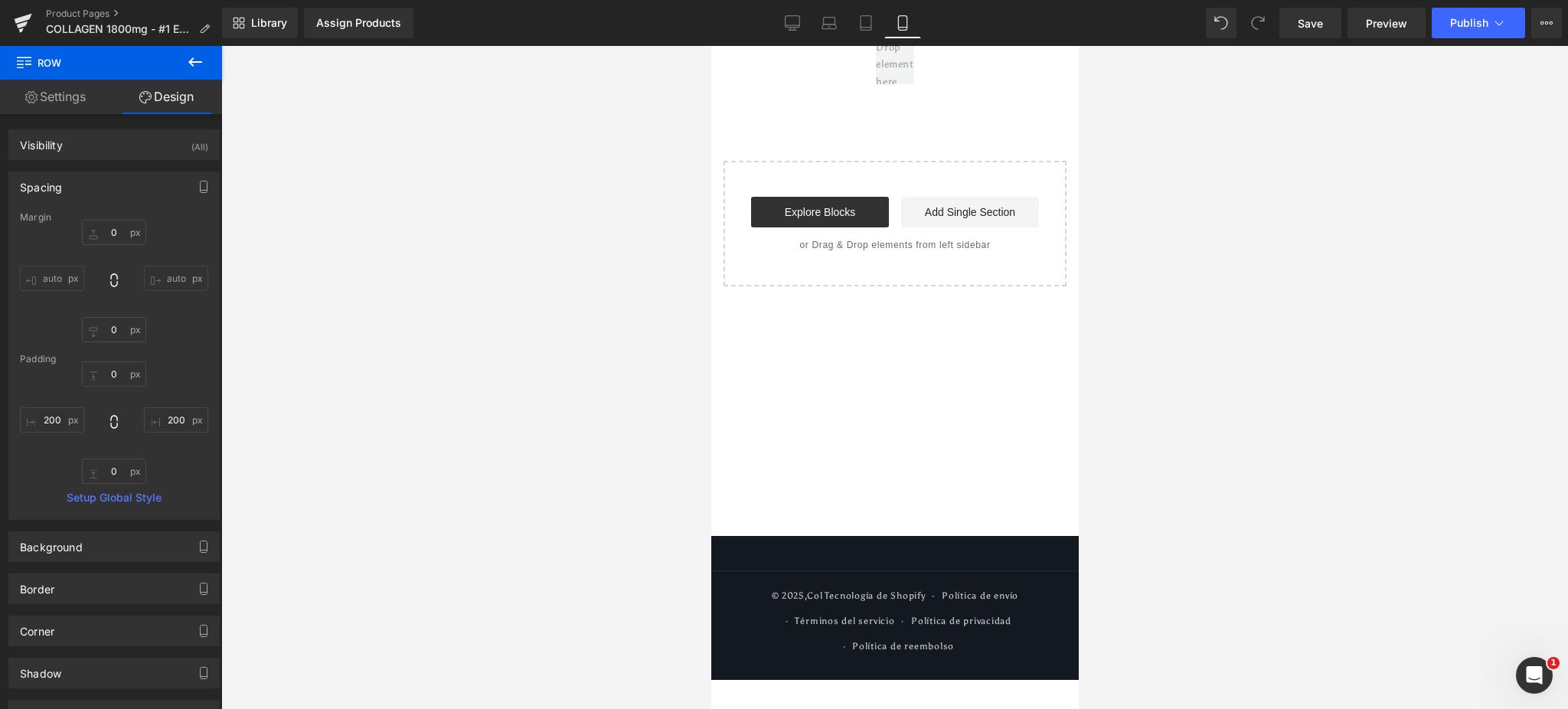
type input "0"
type input "200"
type input "0"
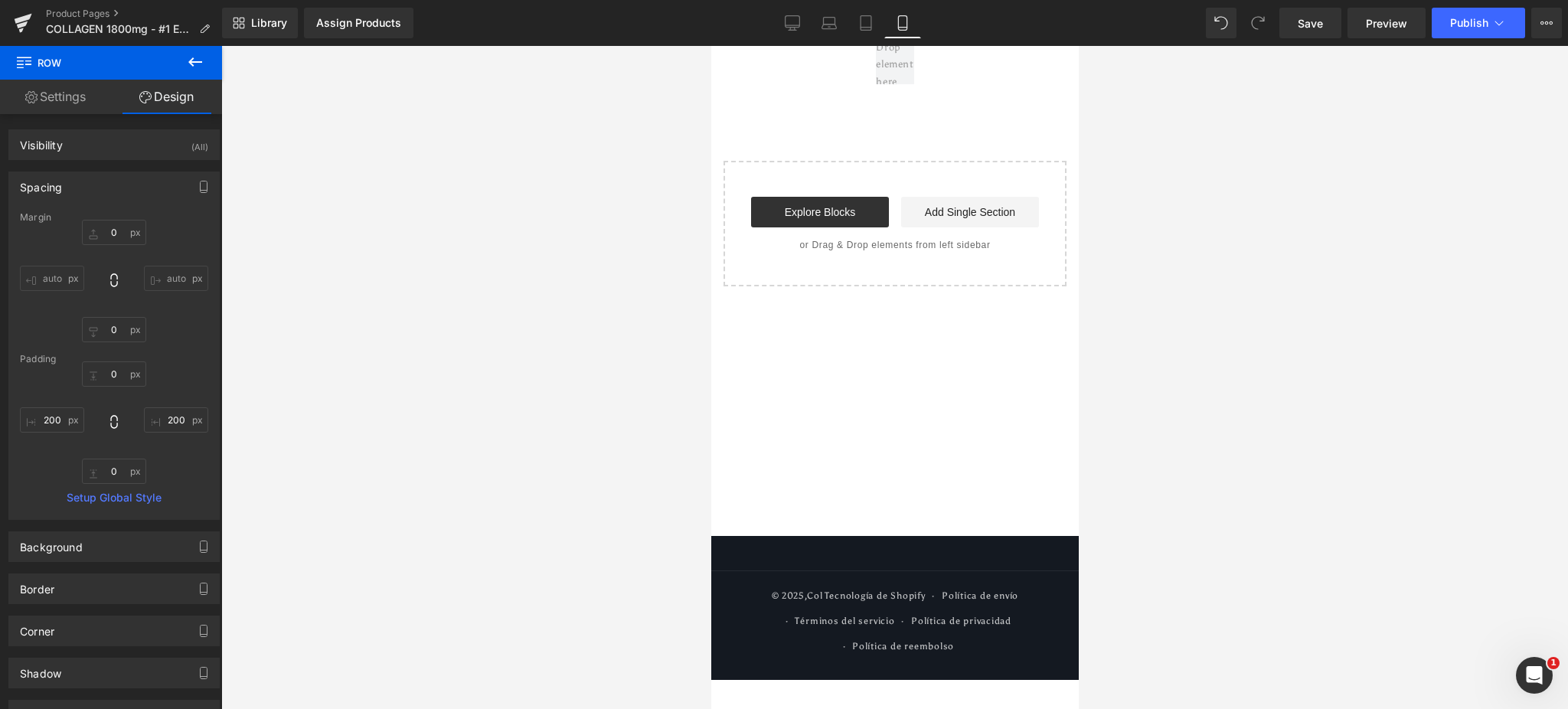
type input "200"
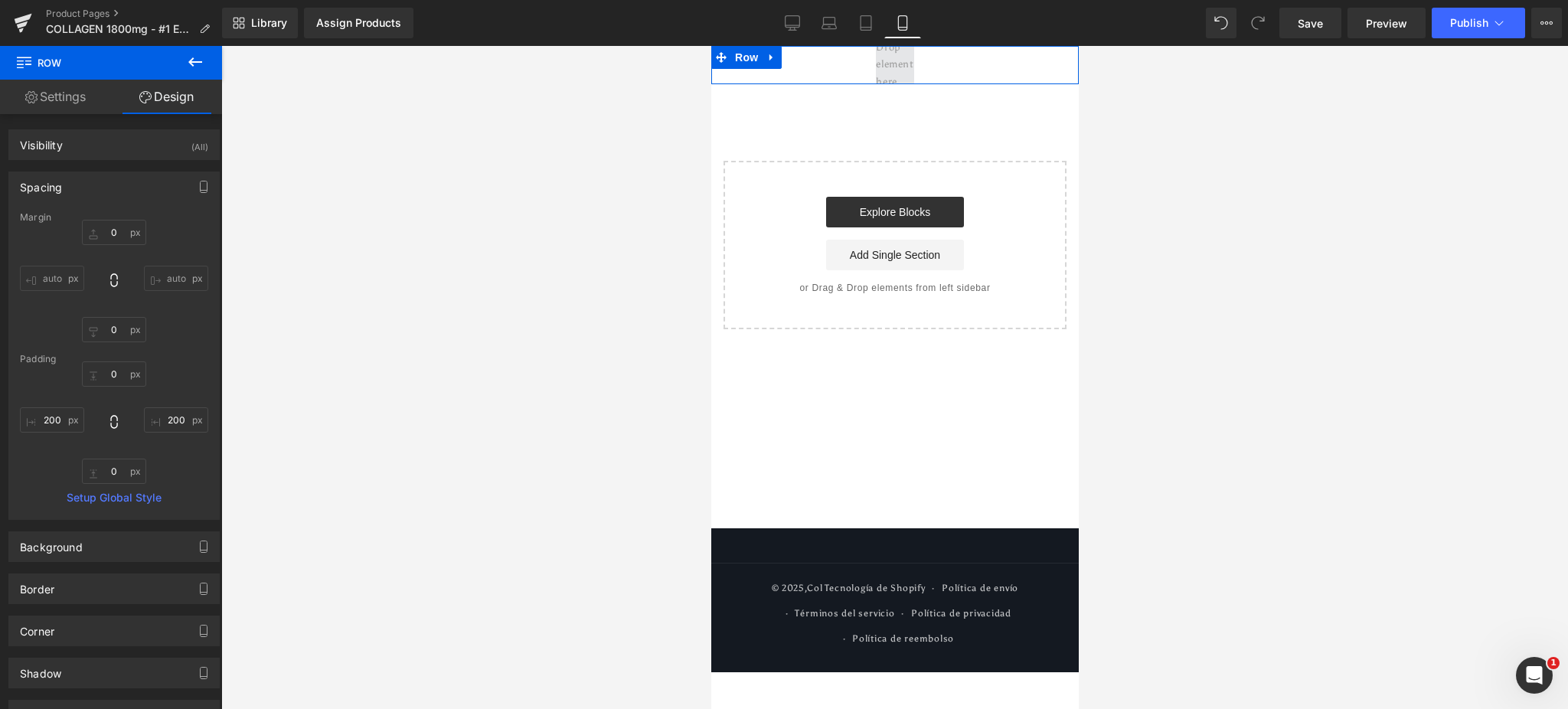
click at [907, 68] on span at bounding box center [894, 65] width 49 height 59
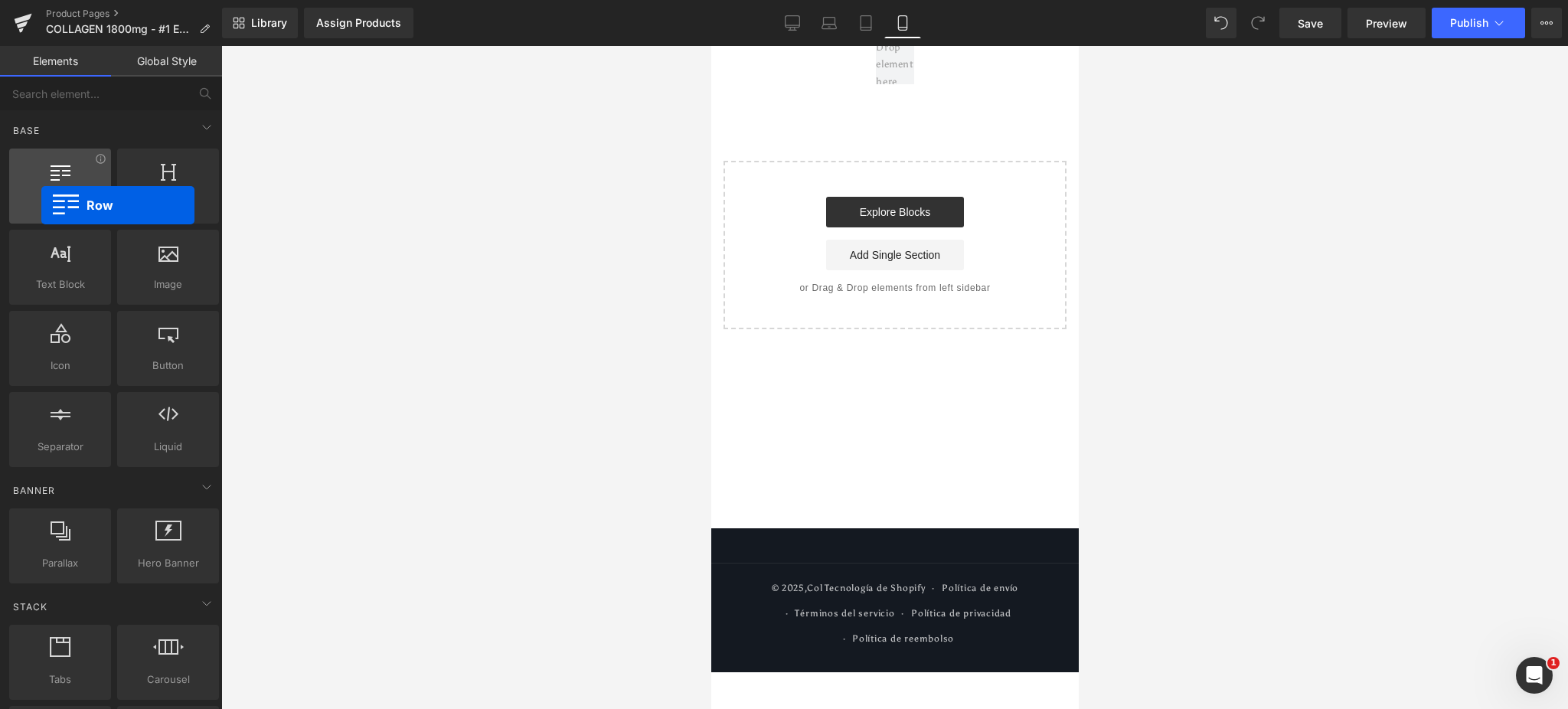
click at [41, 205] on span "Row" at bounding box center [60, 203] width 93 height 16
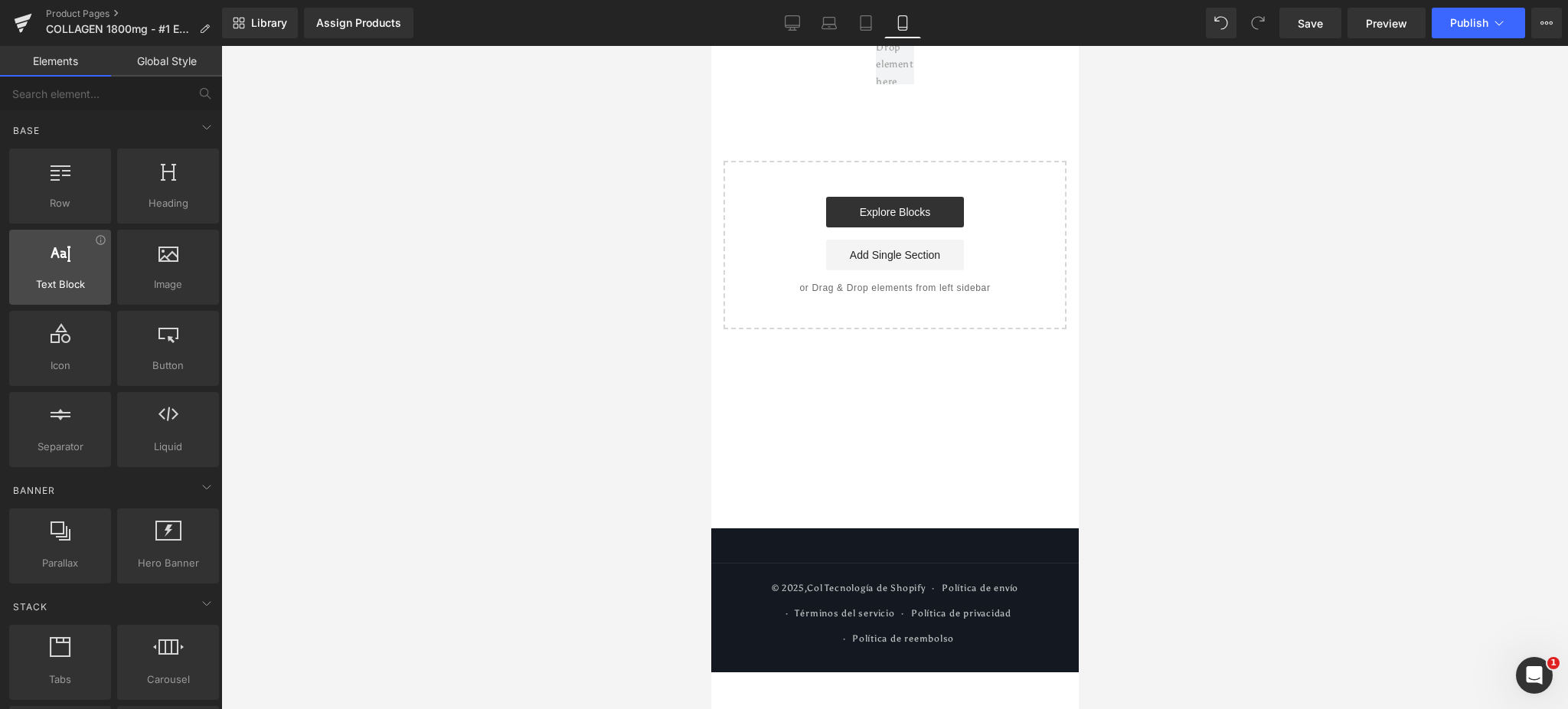
click at [71, 230] on div "Text Block texts, paragraphs, contents, blocks" at bounding box center [60, 267] width 102 height 75
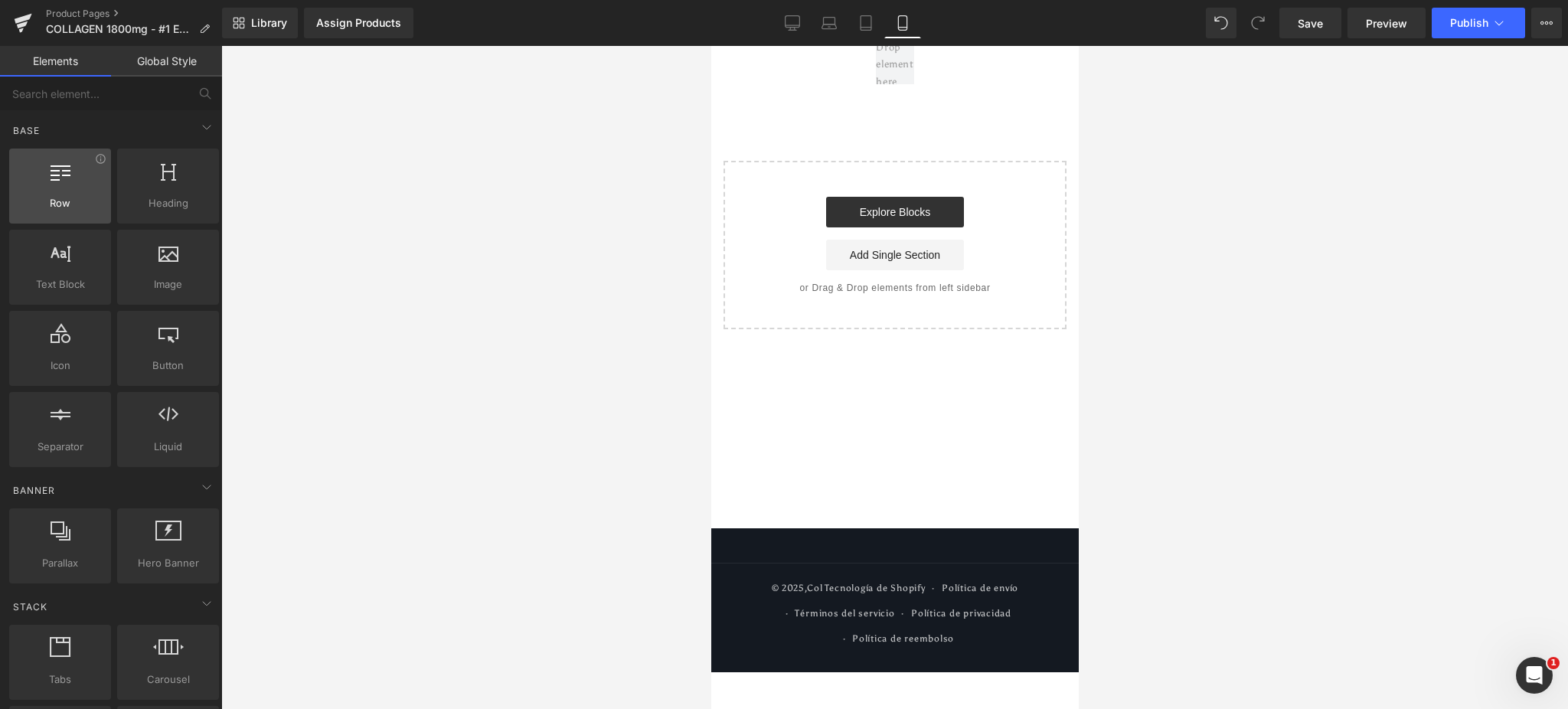
click at [67, 208] on span "Row" at bounding box center [60, 203] width 93 height 16
click at [855, 82] on div "Row 200px 200px" at bounding box center [894, 65] width 367 height 38
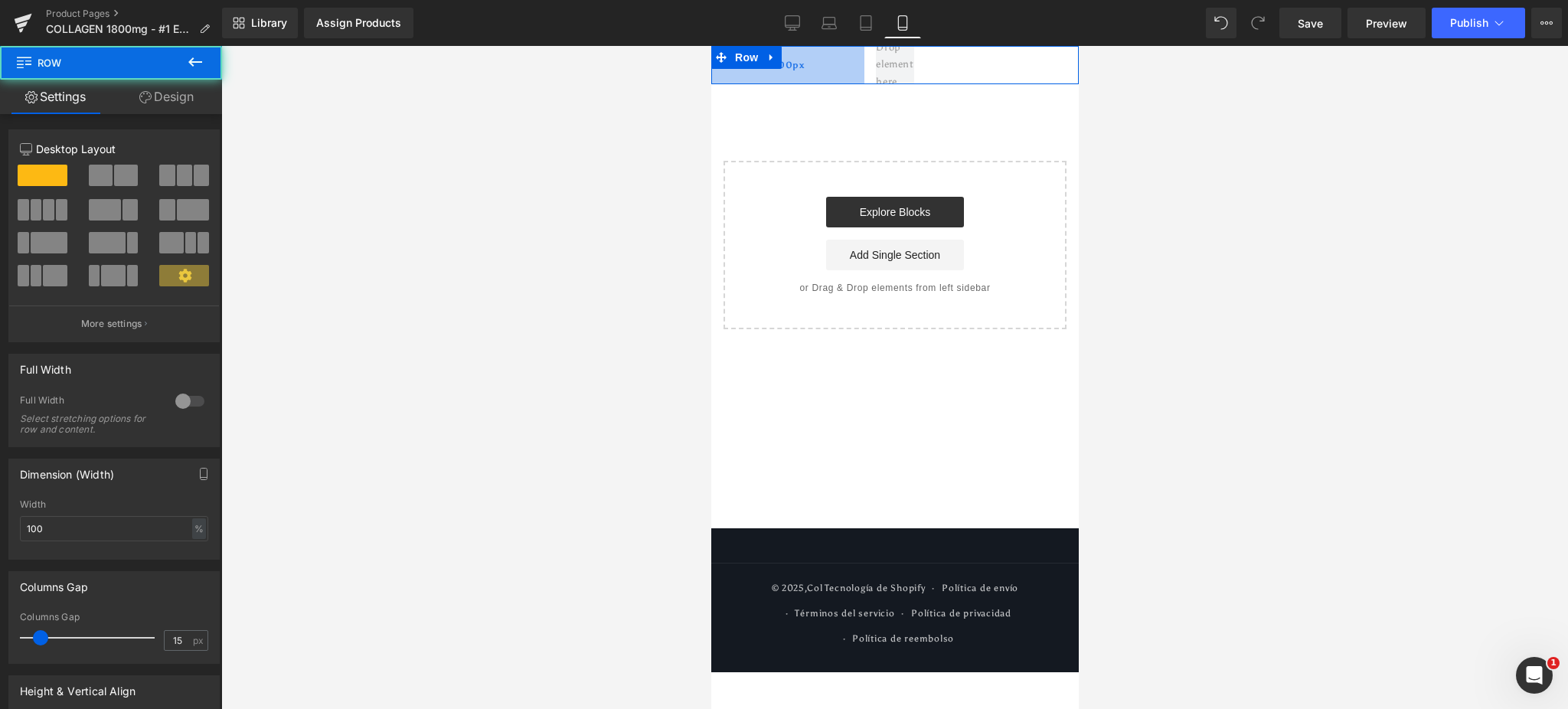
click at [859, 74] on div "200px" at bounding box center [787, 65] width 153 height 38
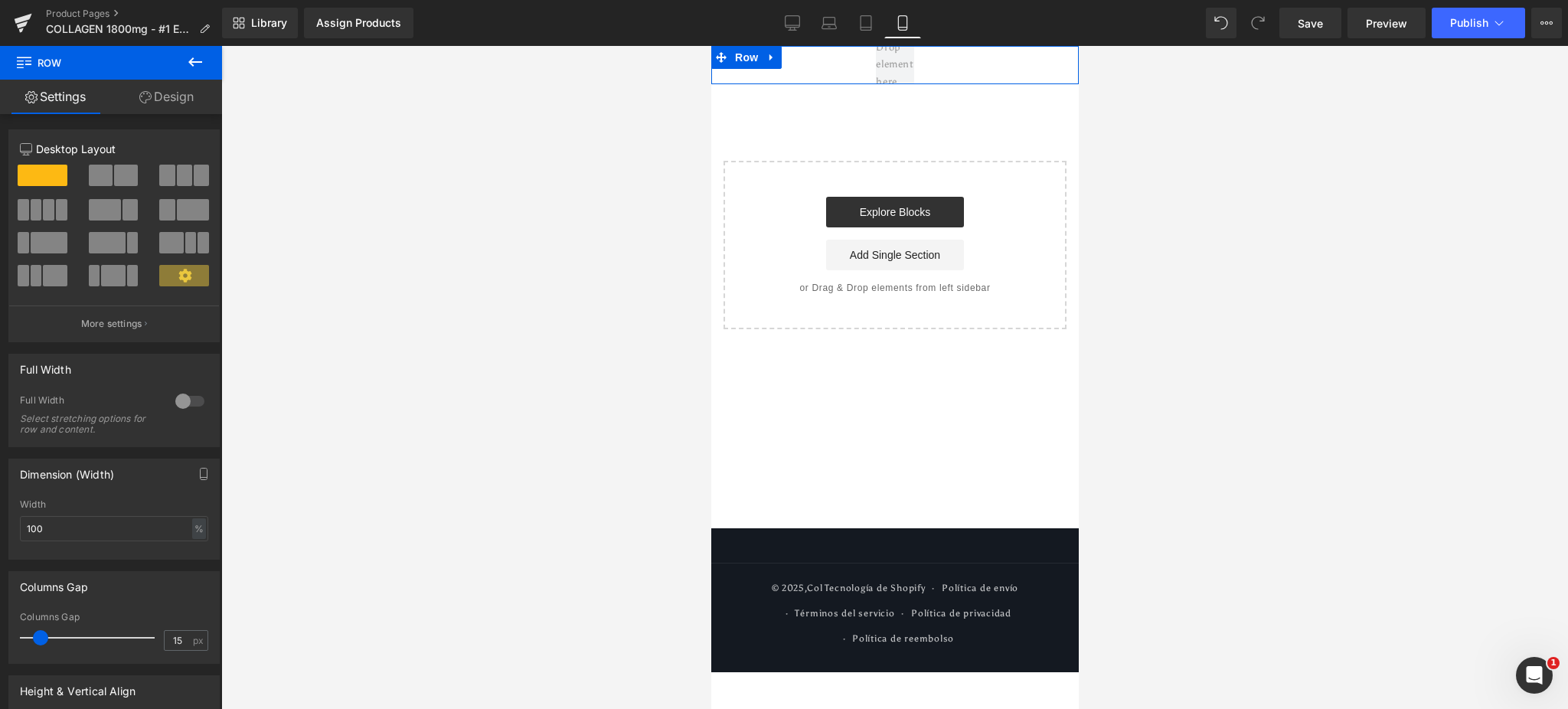
click at [153, 95] on link "Design" at bounding box center [166, 97] width 111 height 34
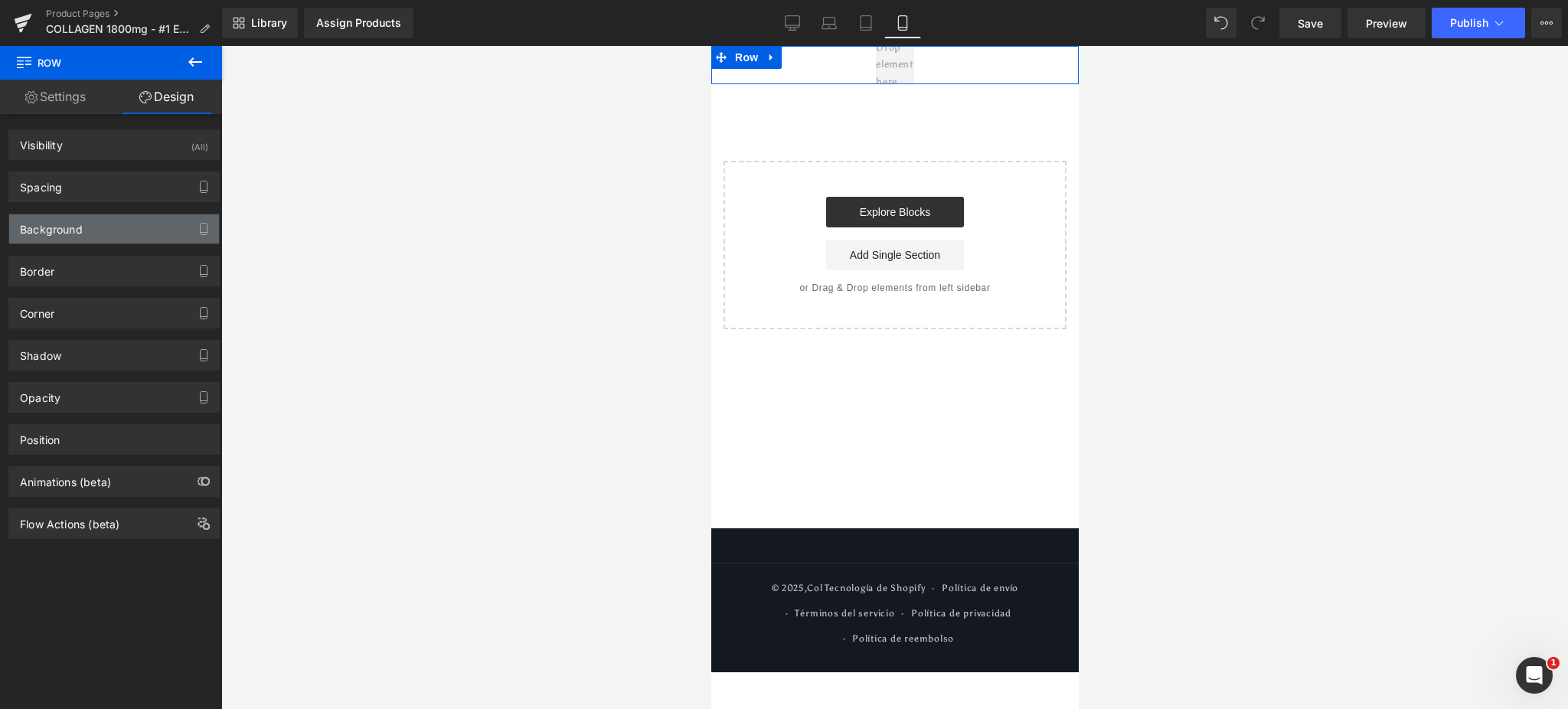
type input "0"
type input "200"
type input "0"
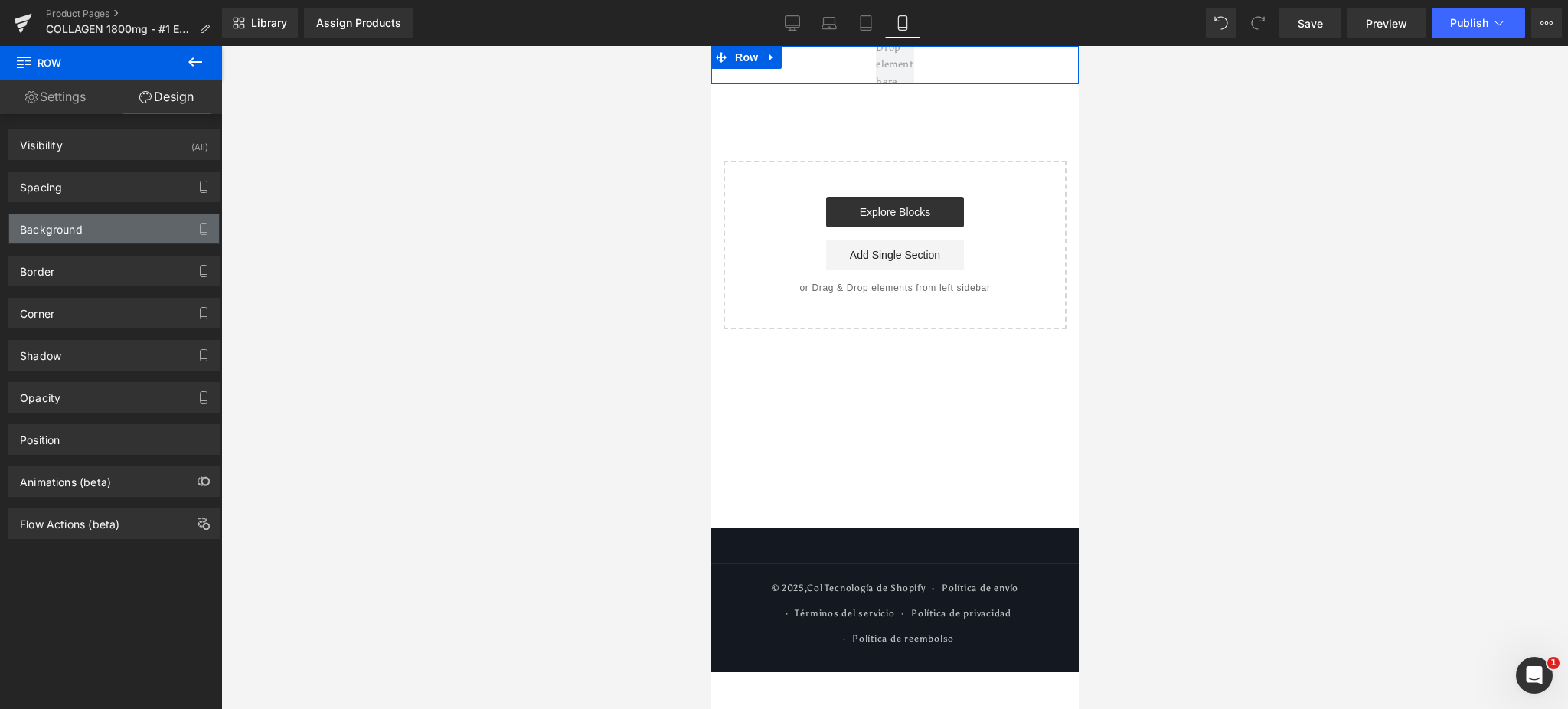
type input "200"
type input "transparent"
type input "0"
click at [127, 231] on div "Background" at bounding box center [114, 229] width 210 height 29
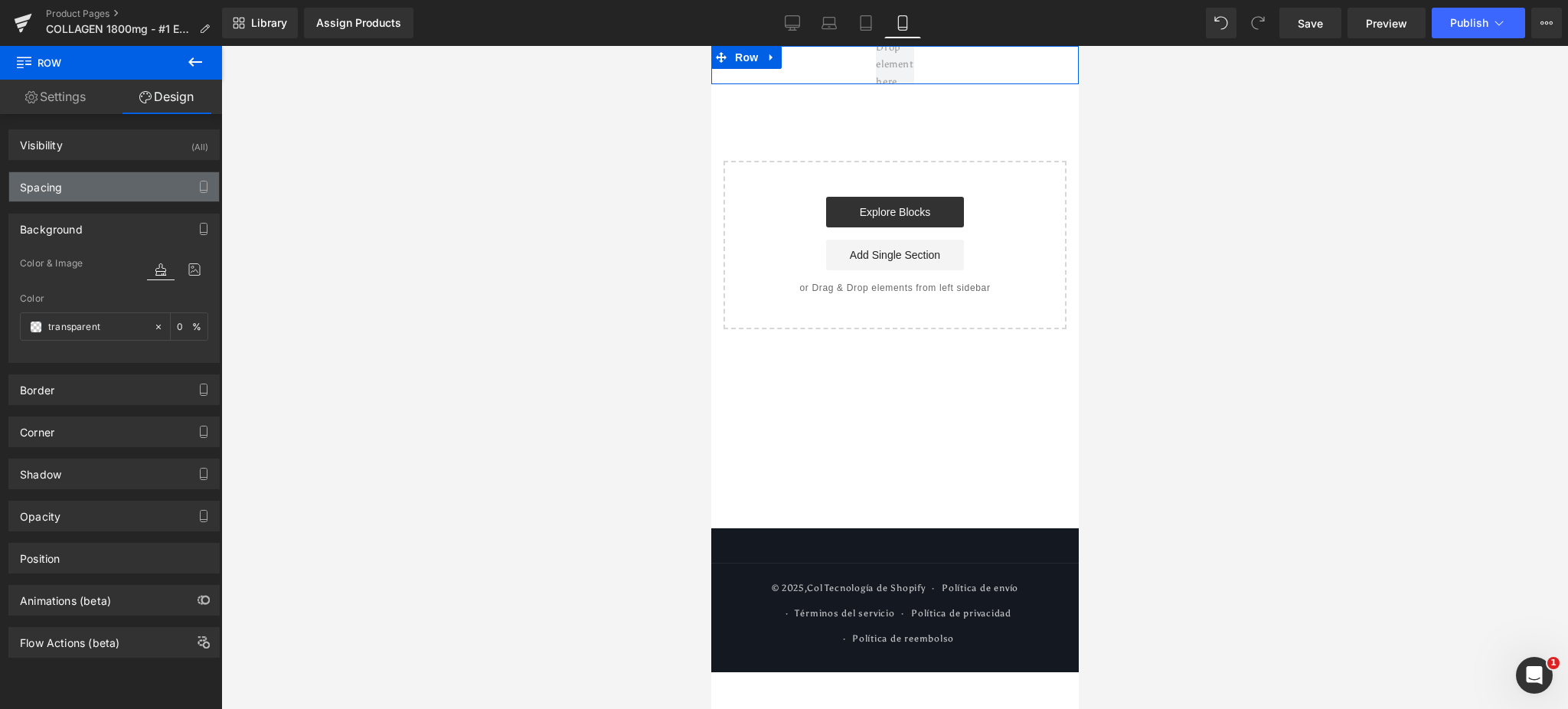
click at [120, 190] on div "Spacing" at bounding box center [114, 187] width 210 height 29
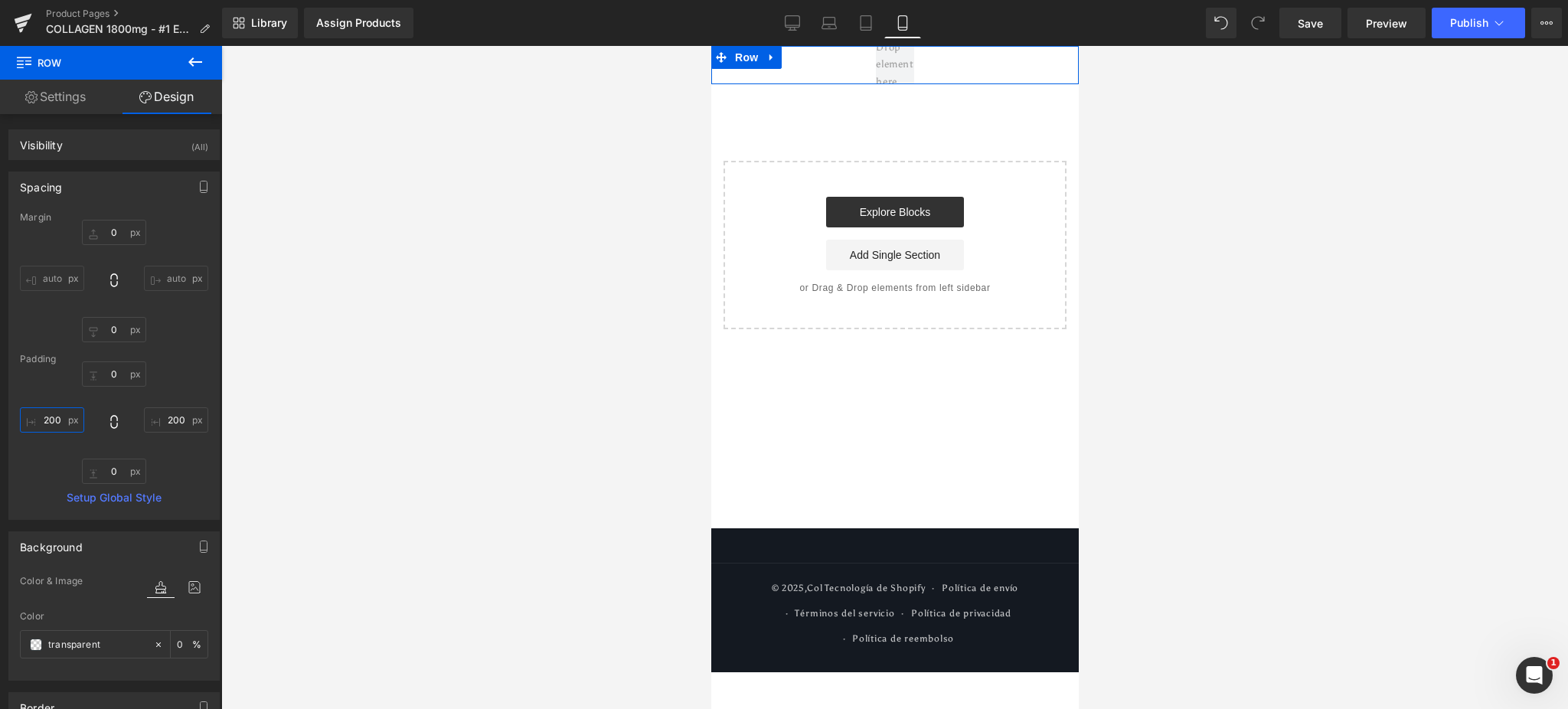
click at [42, 417] on input "200" at bounding box center [52, 419] width 65 height 25
type input "0"
click at [164, 420] on input "200" at bounding box center [176, 419] width 65 height 25
type input "0"
click at [781, 16] on link "Desktop" at bounding box center [793, 23] width 37 height 31
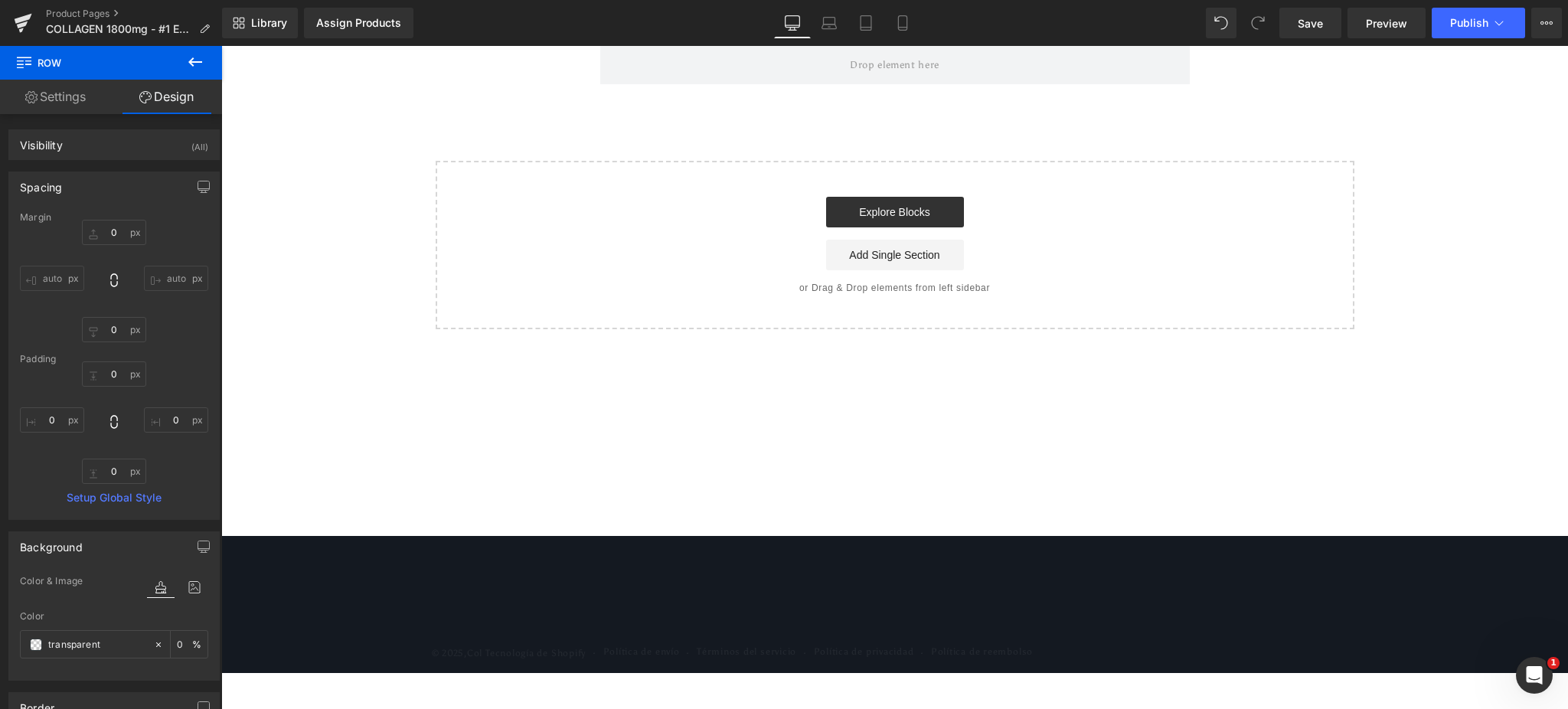
type input "0"
type input "200"
type input "0"
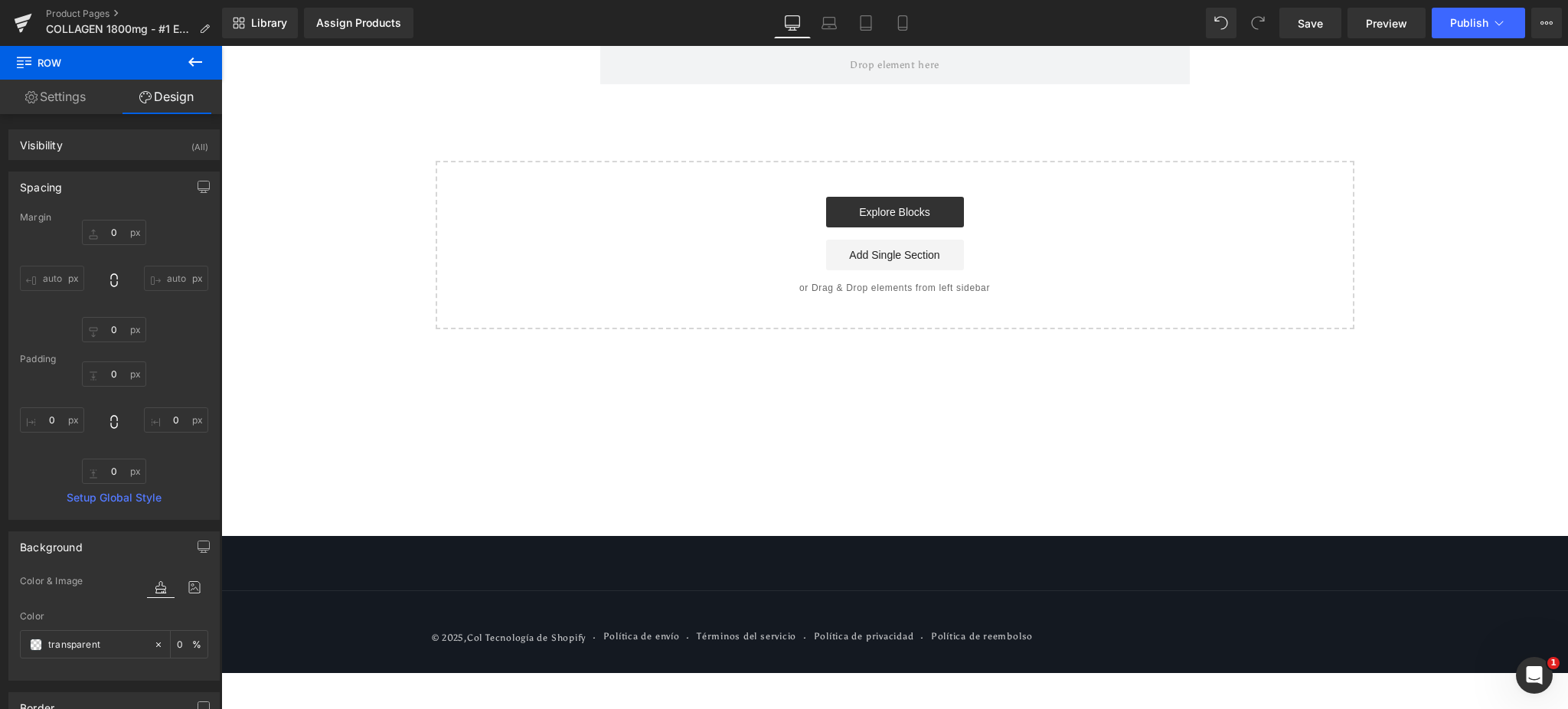
type input "200"
type input "0"
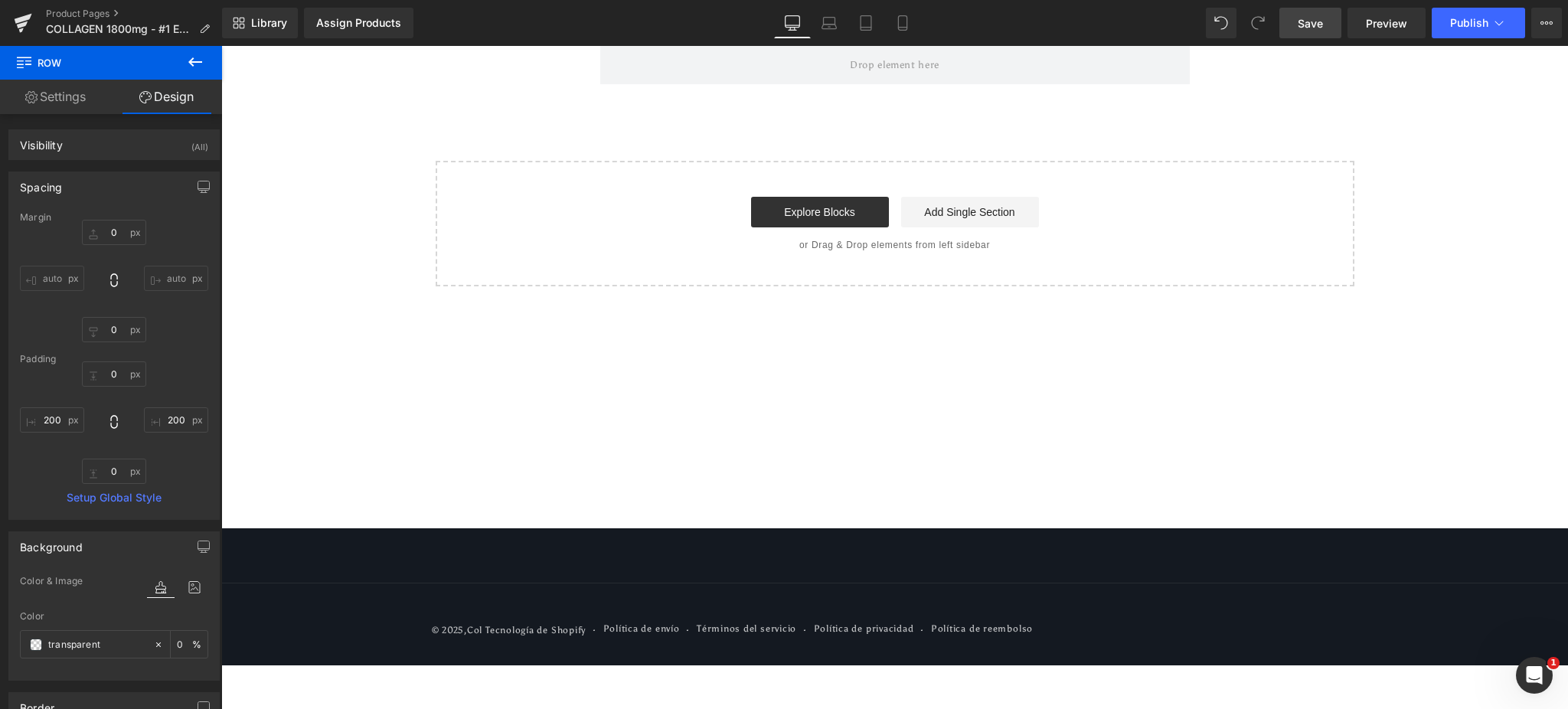
click at [1331, 28] on link "Save" at bounding box center [1311, 23] width 62 height 31
click at [1299, 19] on span "Save" at bounding box center [1310, 23] width 25 height 16
